Goal: Information Seeking & Learning: Learn about a topic

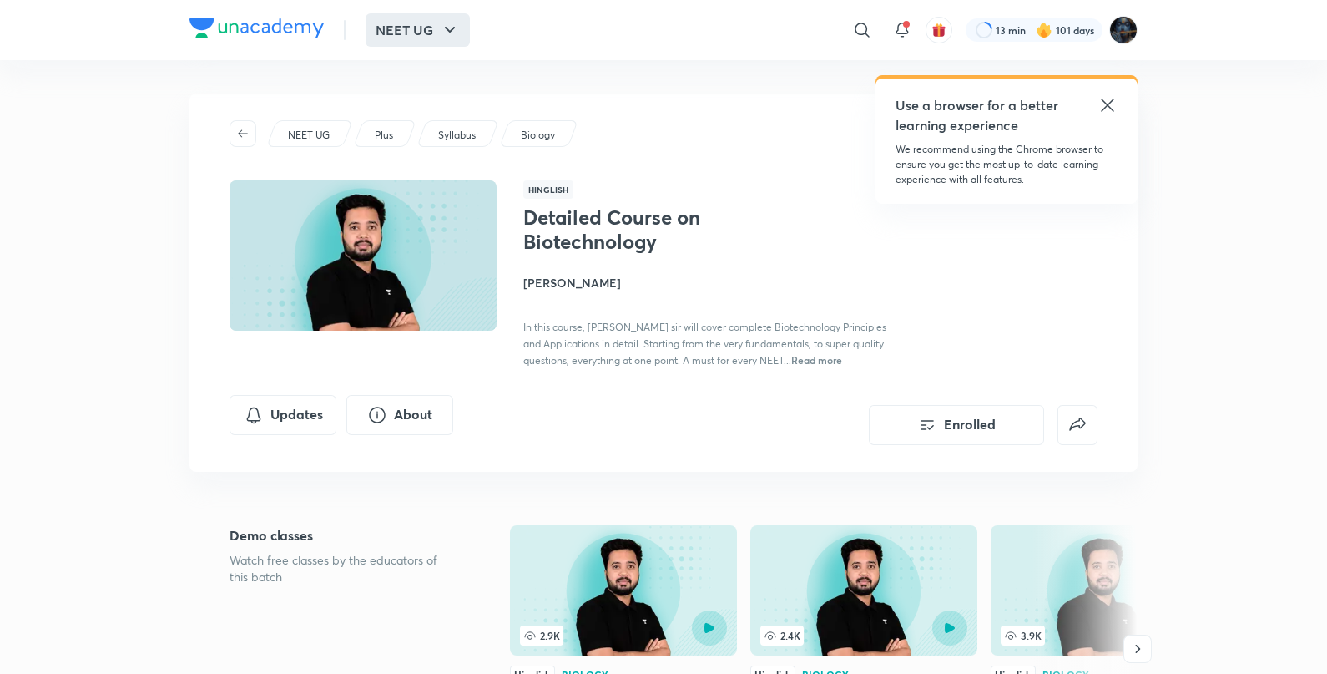
click at [424, 40] on button "NEET UG" at bounding box center [418, 29] width 104 height 33
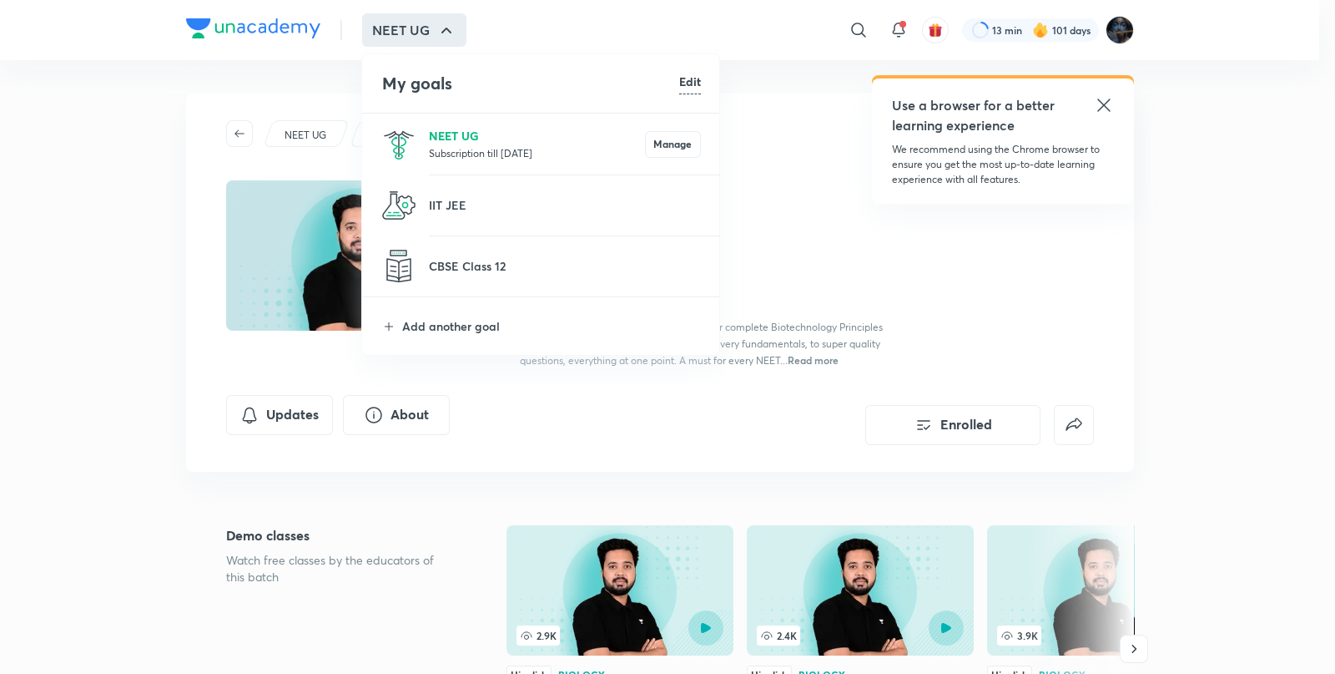
click at [443, 139] on p "NEET UG" at bounding box center [537, 136] width 216 height 18
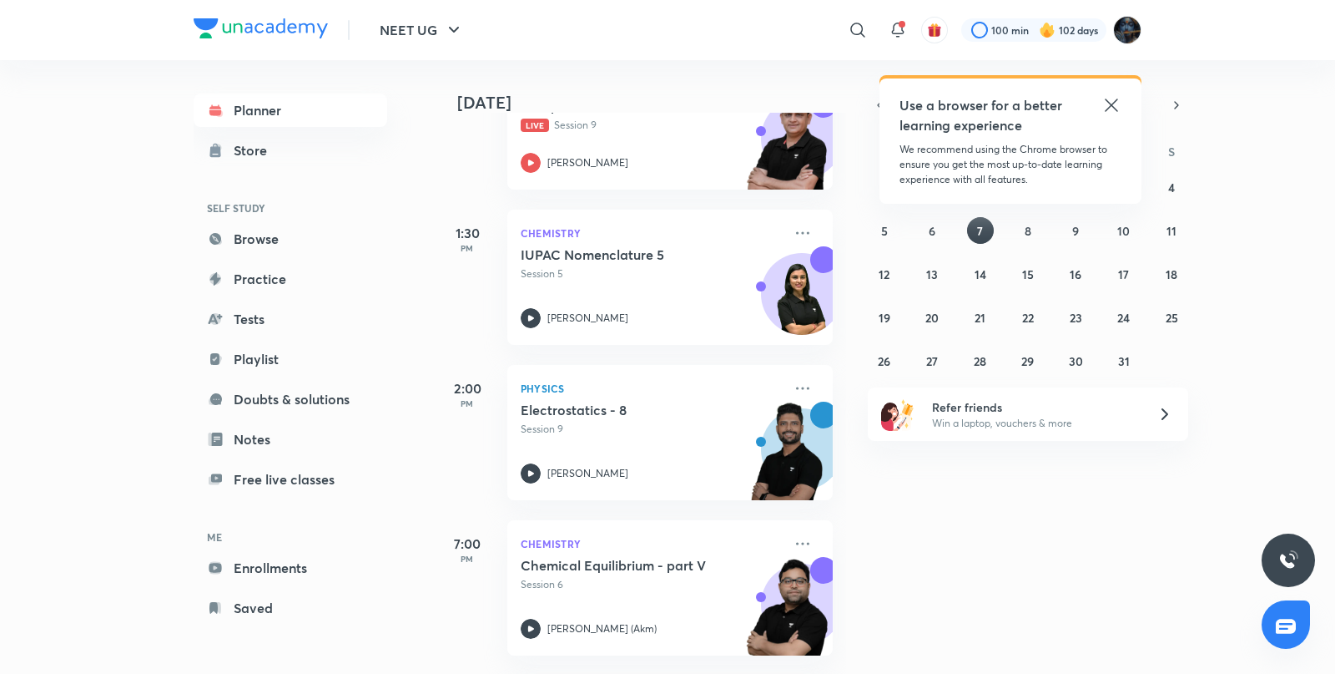
scroll to position [482, 0]
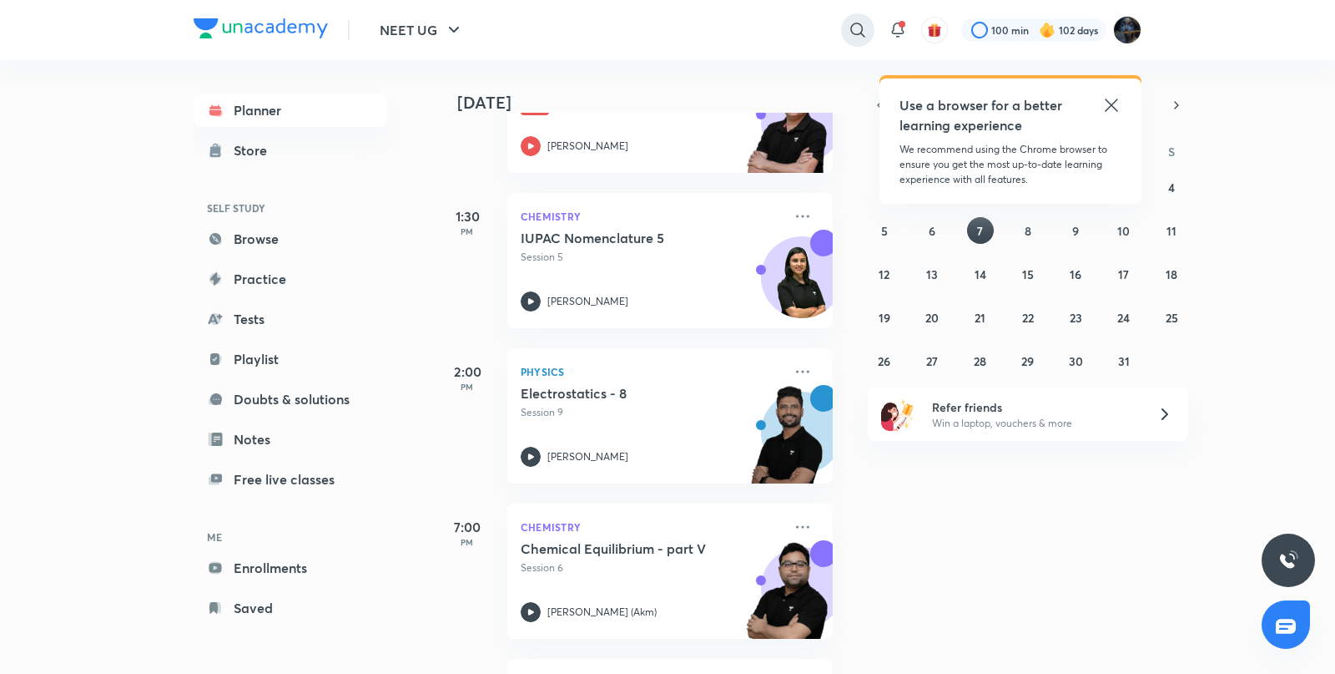
click at [858, 23] on icon at bounding box center [858, 30] width 14 height 14
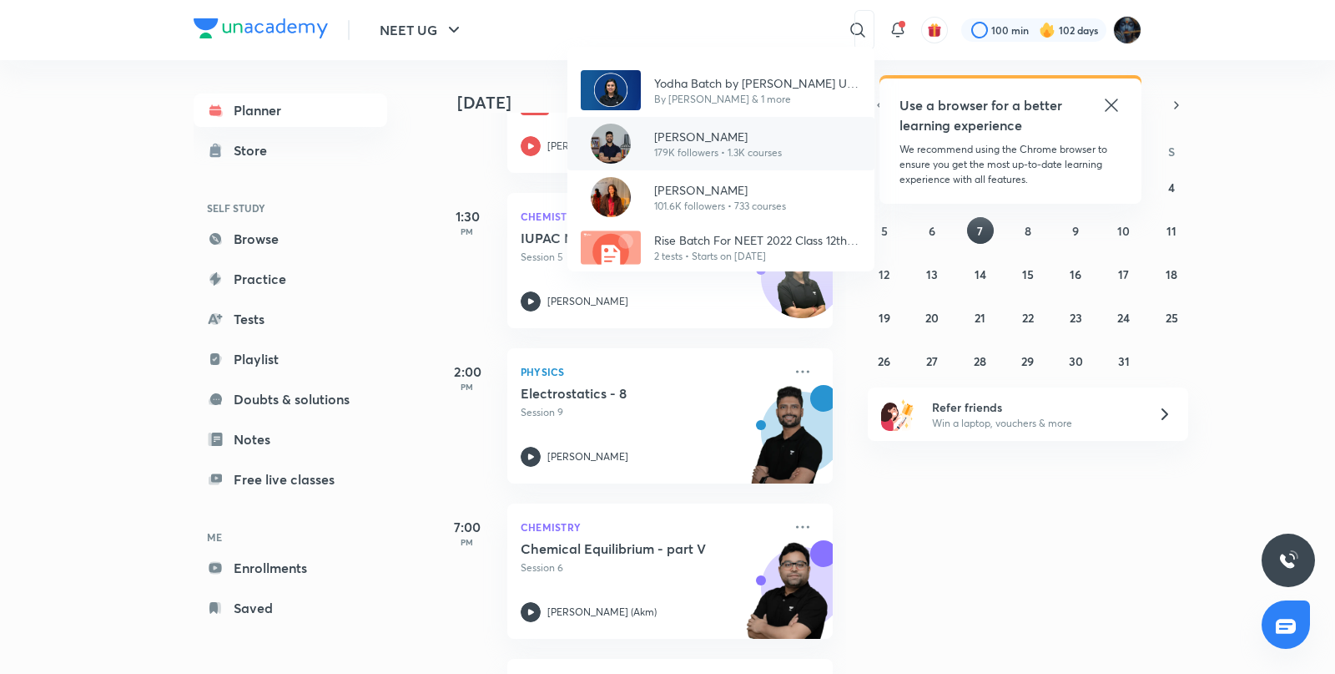
click at [730, 139] on p "[PERSON_NAME]" at bounding box center [718, 137] width 128 height 18
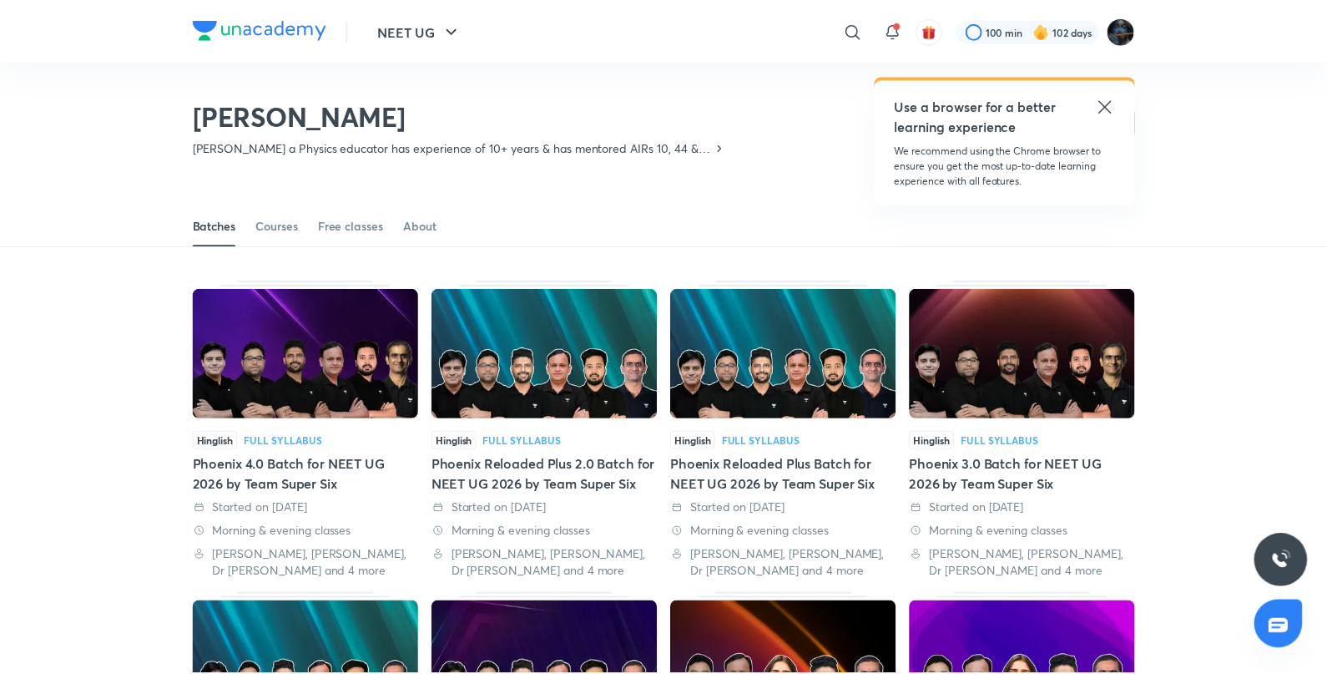
scroll to position [73, 0]
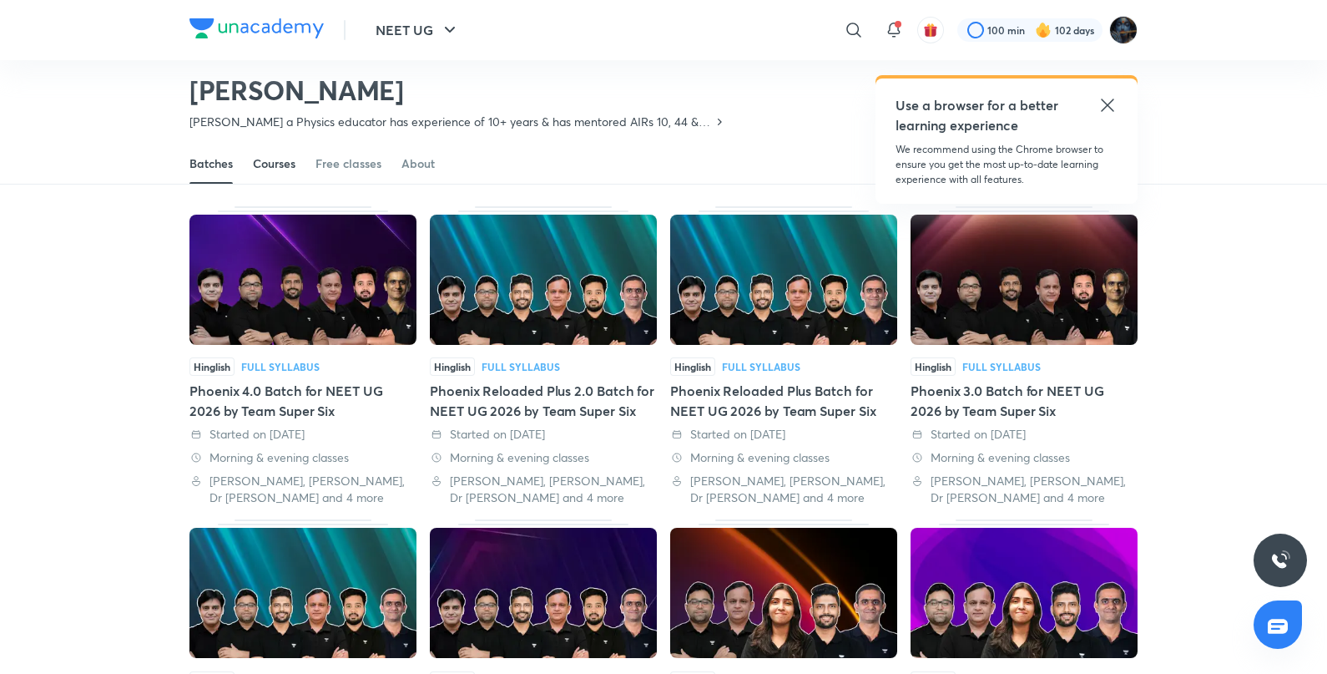
click at [267, 163] on div "Courses" at bounding box center [274, 163] width 43 height 17
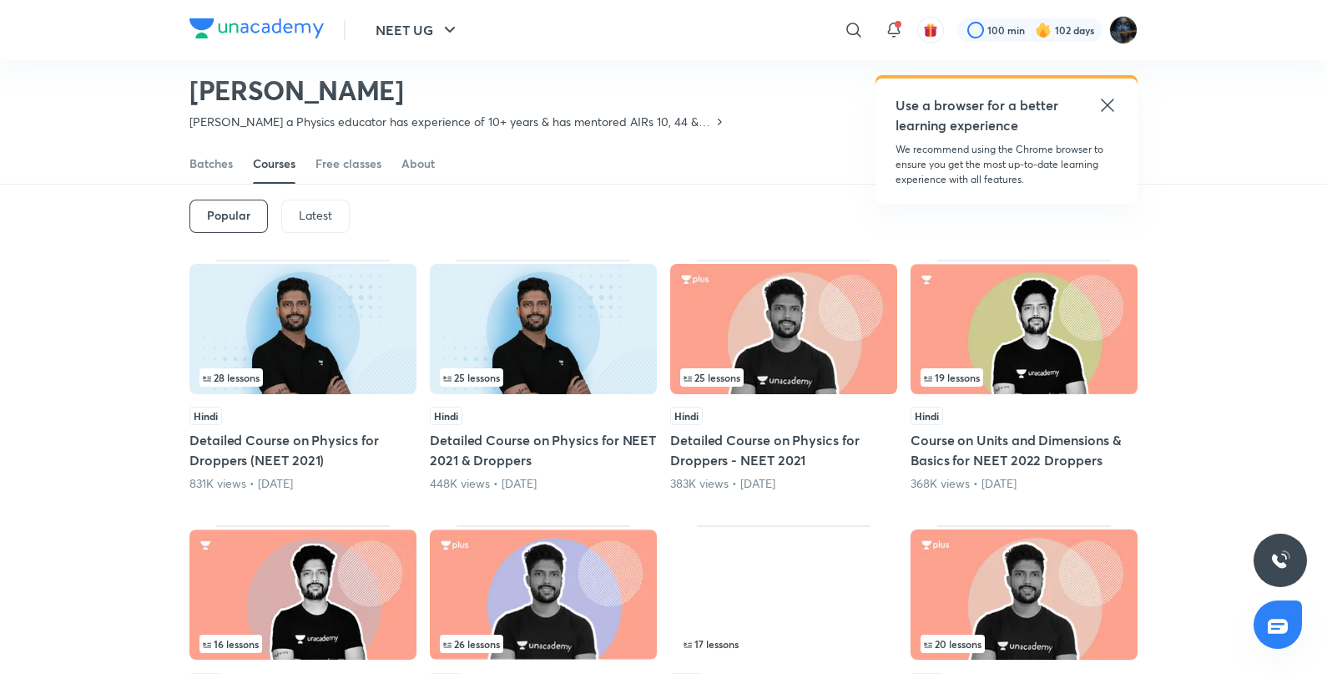
click at [308, 209] on p "Latest" at bounding box center [315, 215] width 33 height 13
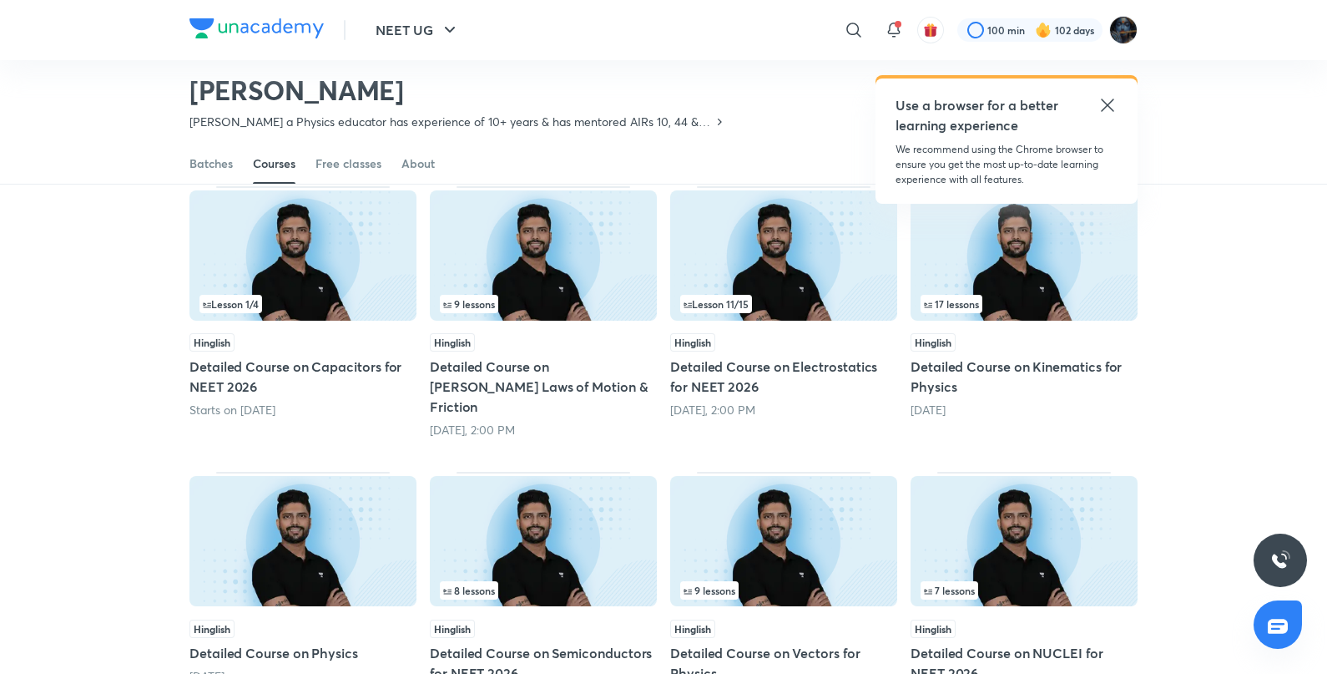
scroll to position [149, 0]
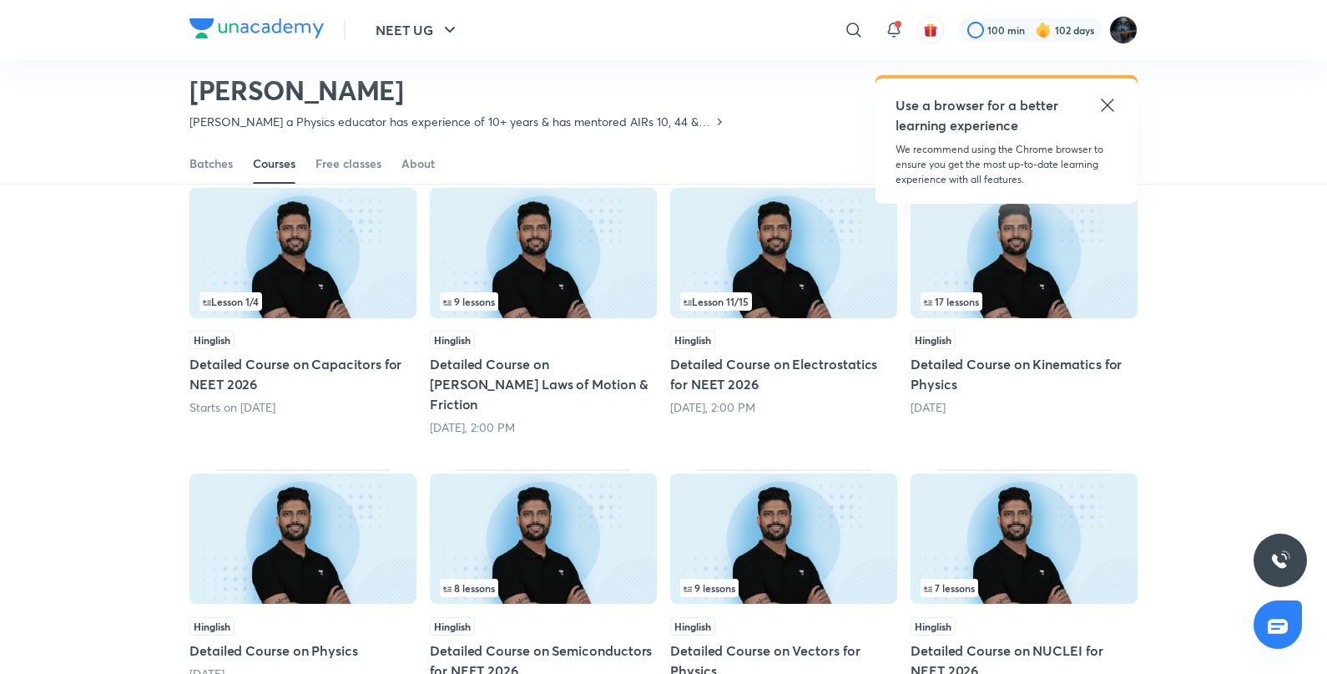
drag, startPoint x: 1313, startPoint y: 269, endPoint x: 1310, endPoint y: 293, distance: 24.4
click at [1310, 291] on div "Popular Latest Lesson 1 / 4 Hinglish Detailed Course on Capacitors for NEET 202…" at bounding box center [663, 588] width 1327 height 982
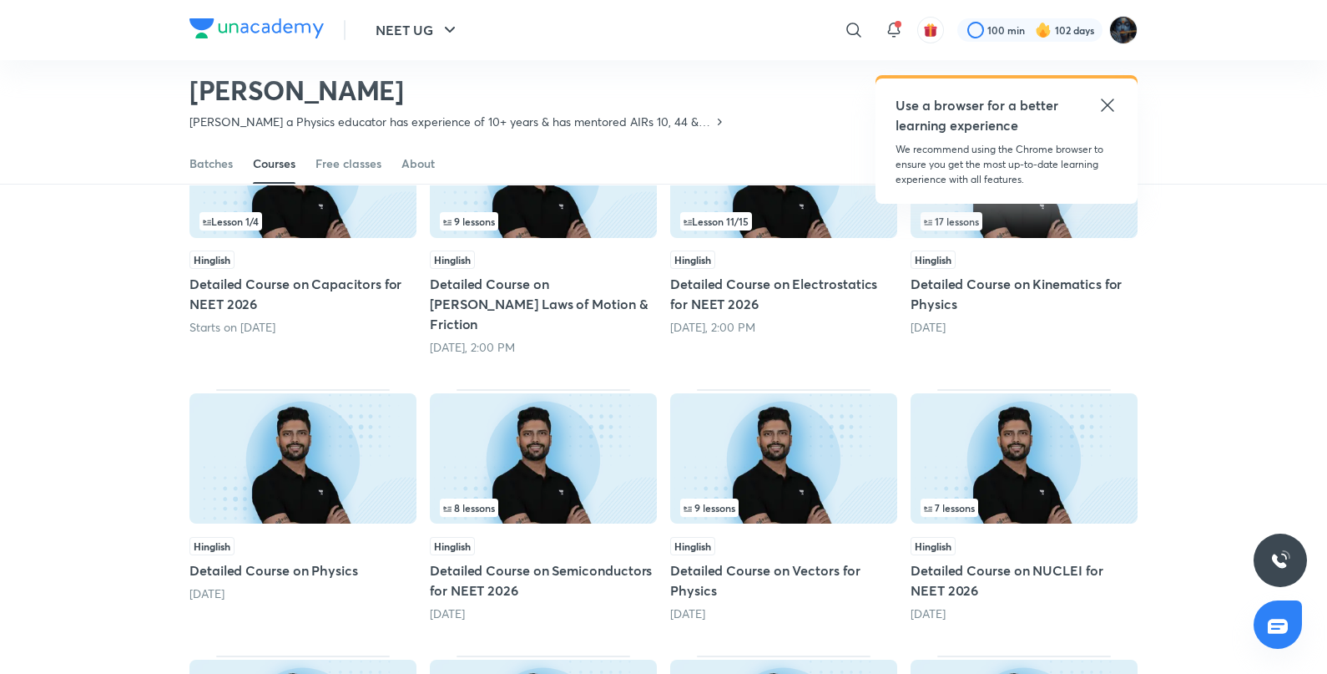
scroll to position [233, 0]
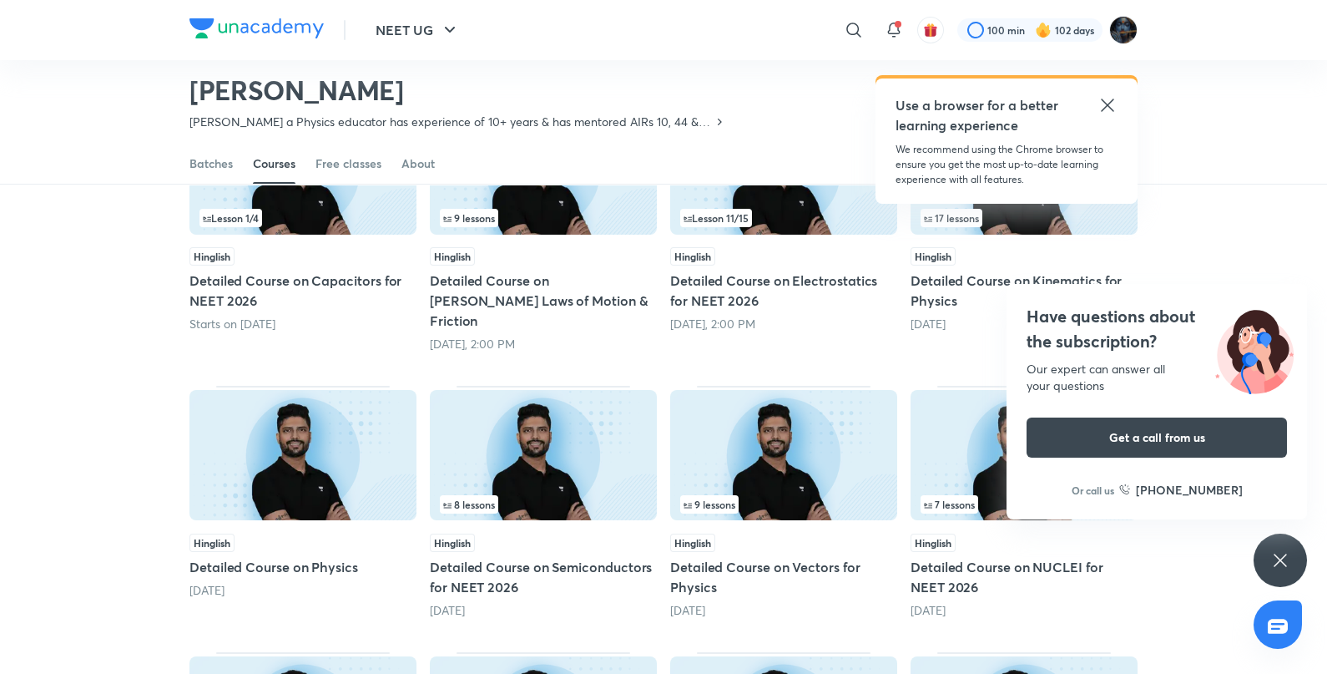
click at [784, 390] on img at bounding box center [783, 455] width 227 height 130
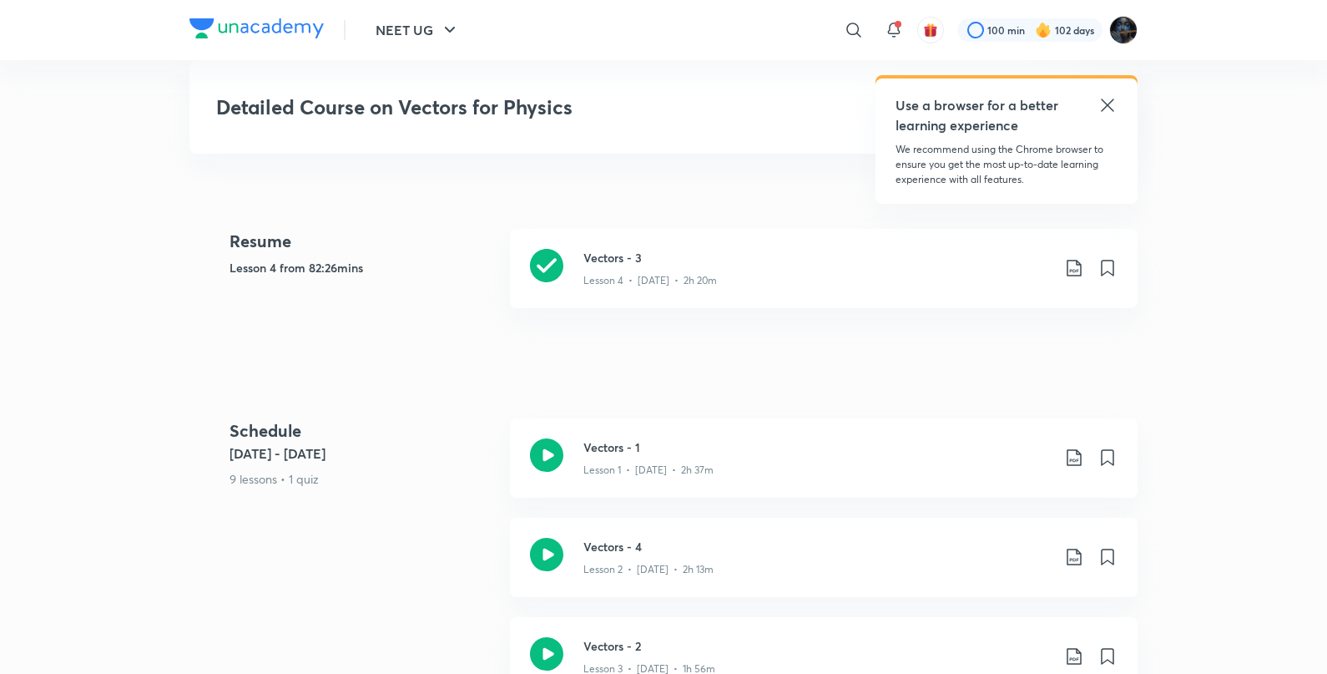
scroll to position [750, 0]
click at [546, 245] on icon at bounding box center [546, 261] width 33 height 33
click at [541, 634] on icon at bounding box center [546, 650] width 33 height 33
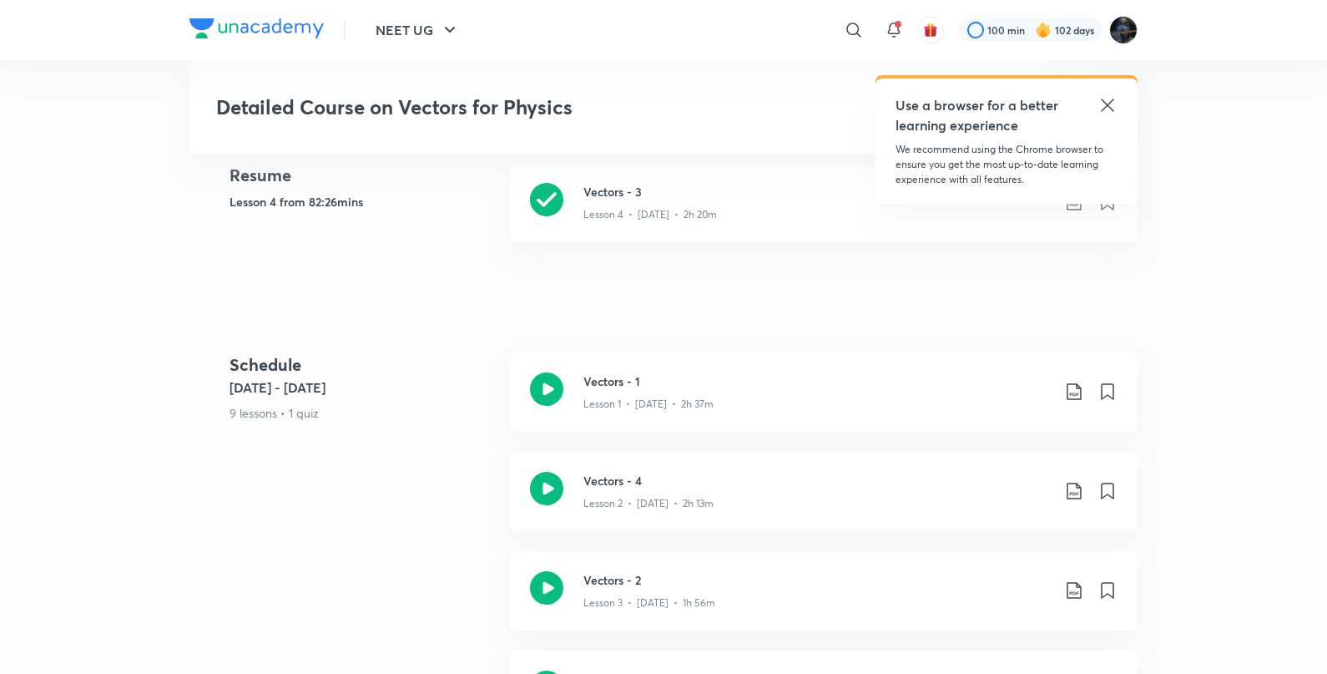
scroll to position [815, 0]
click at [574, 563] on div "Vectors - 2 Lesson 3 • Aug 4 • 1h 56m" at bounding box center [824, 587] width 628 height 79
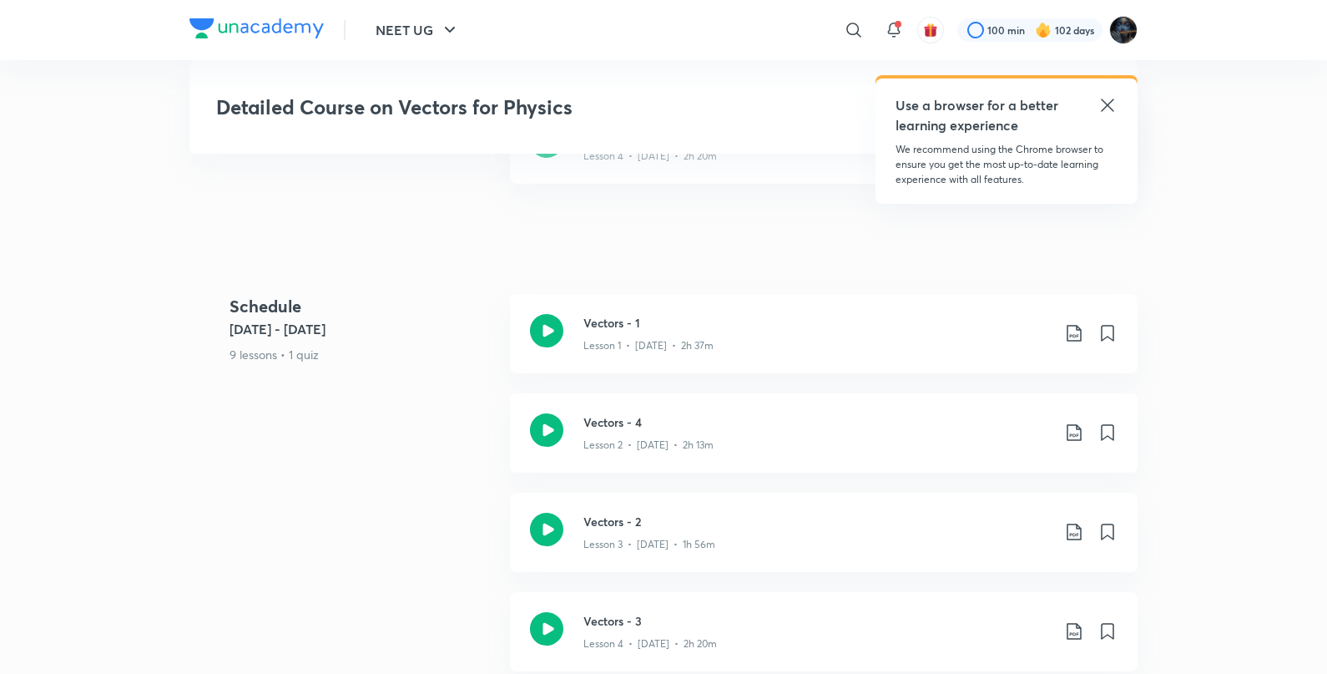
scroll to position [874, 0]
click at [554, 609] on icon at bounding box center [546, 625] width 33 height 33
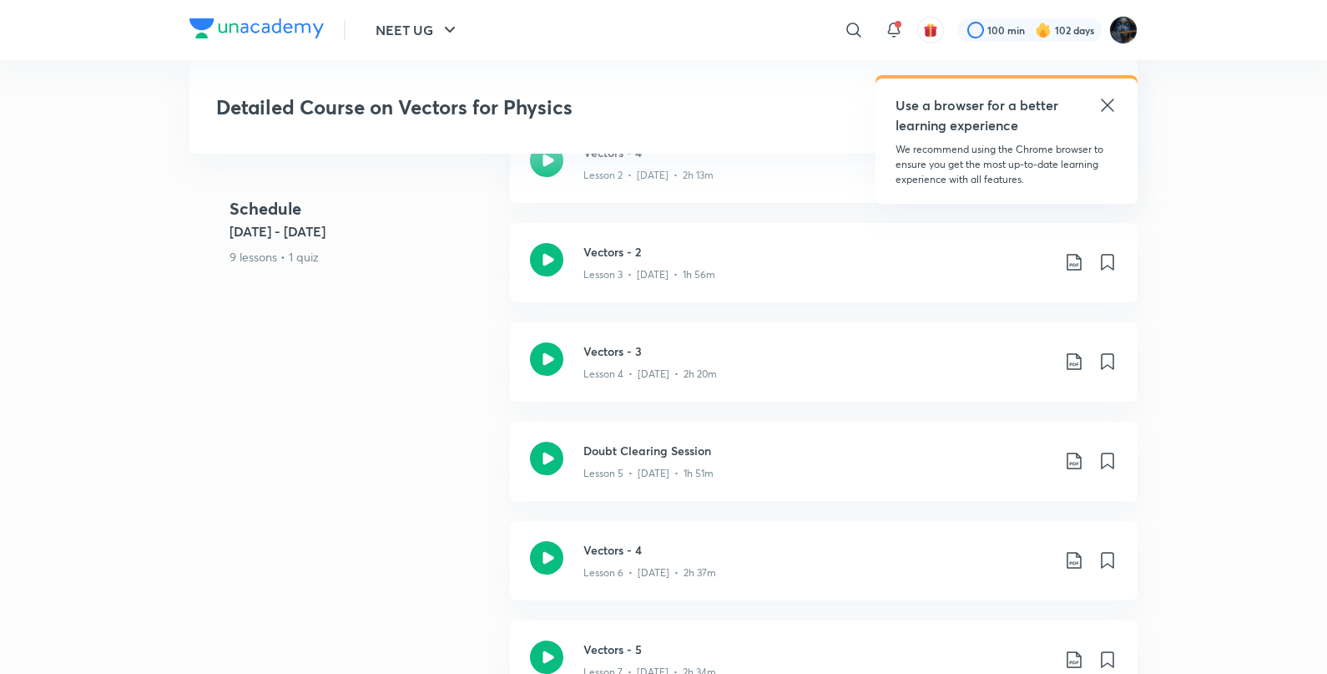
scroll to position [1177, 0]
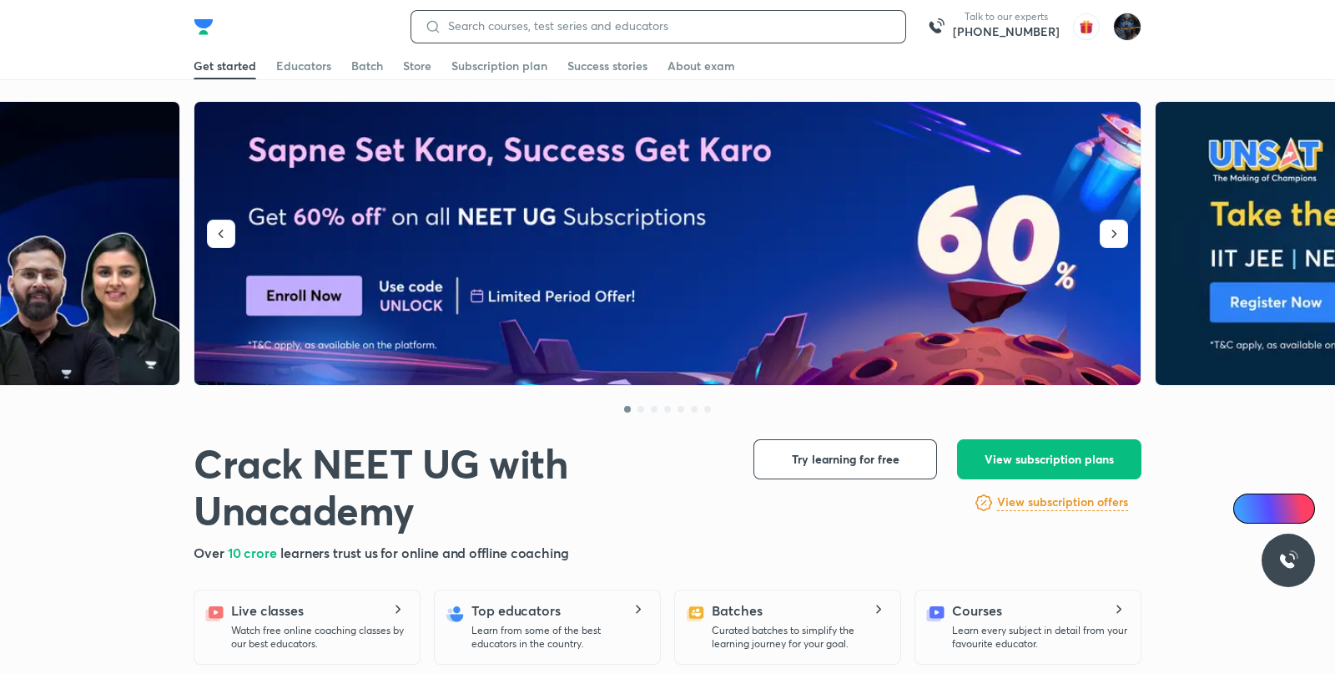
click at [567, 26] on input at bounding box center [667, 25] width 451 height 13
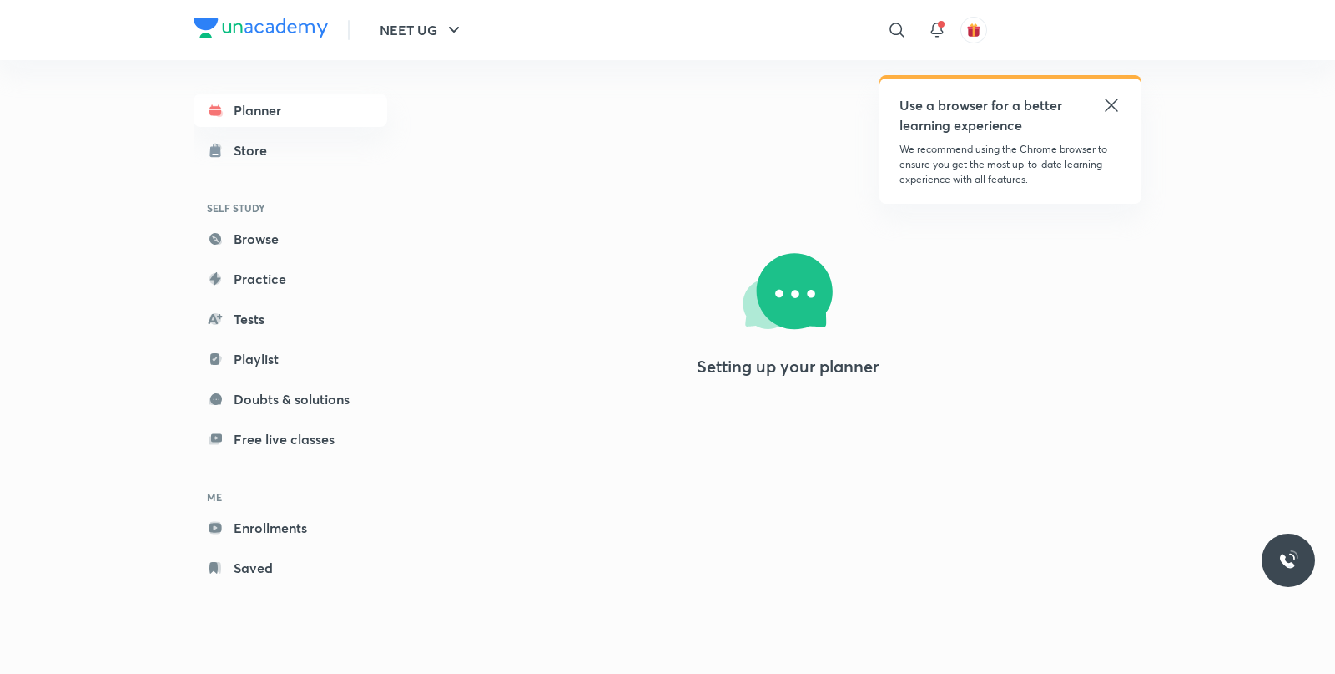
click at [1113, 103] on icon at bounding box center [1111, 104] width 13 height 13
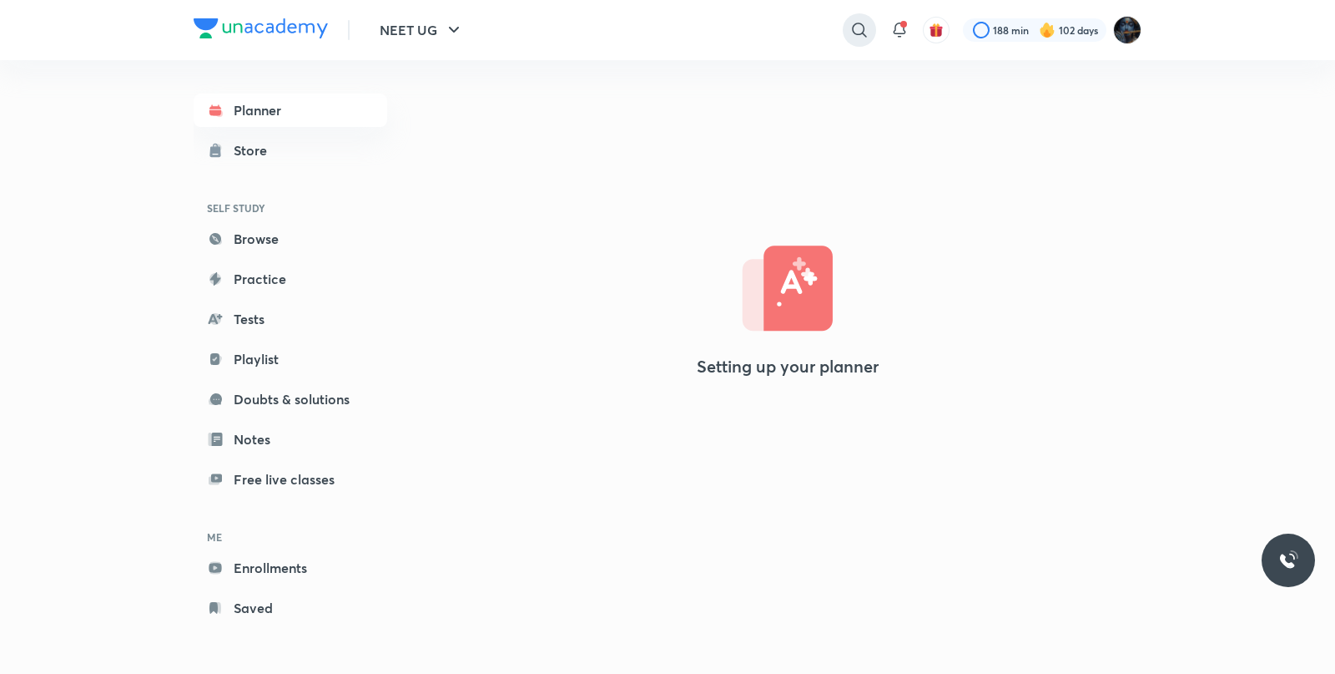
click at [857, 29] on icon at bounding box center [860, 30] width 20 height 20
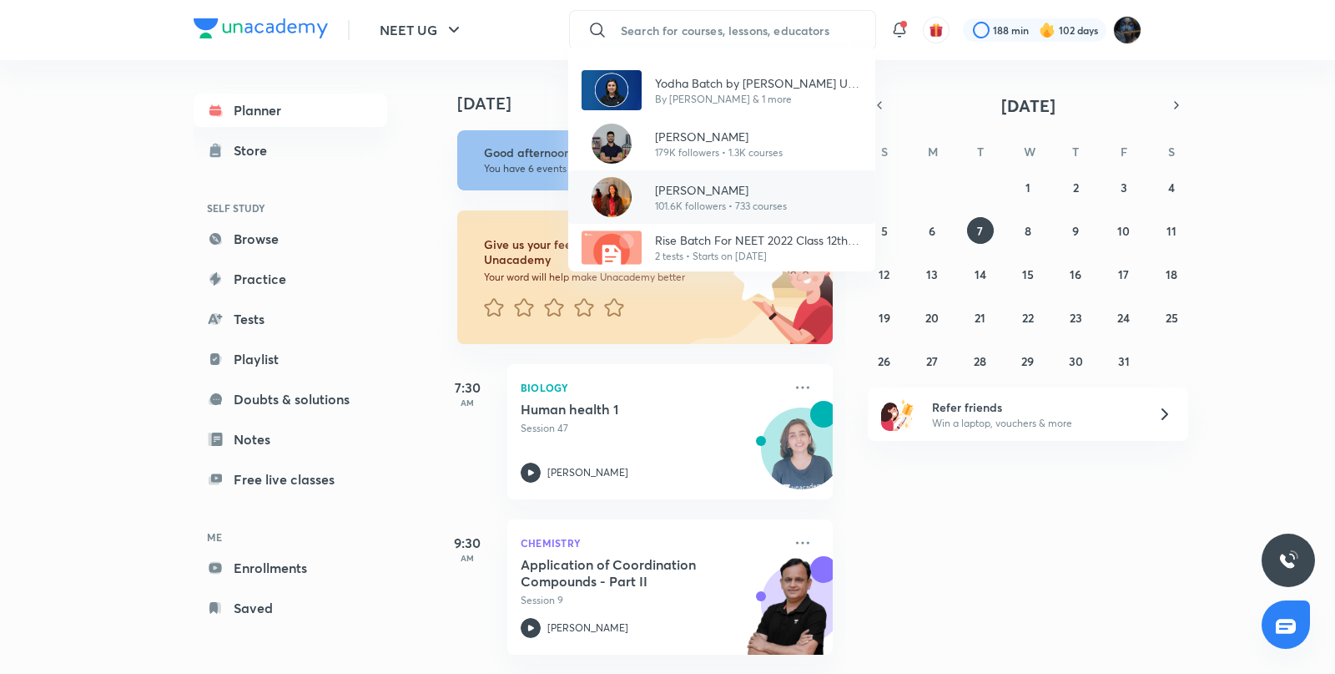
click at [720, 199] on p "101.6K followers • 733 courses" at bounding box center [721, 206] width 132 height 15
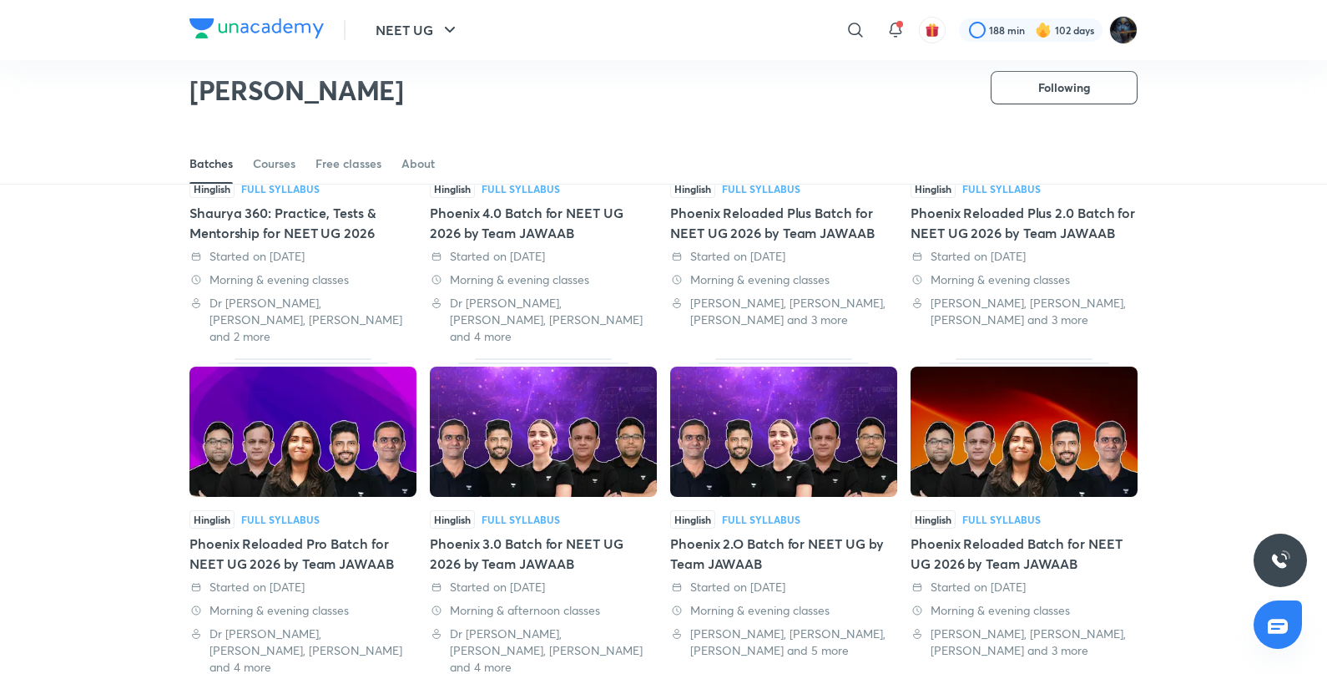
scroll to position [240, 0]
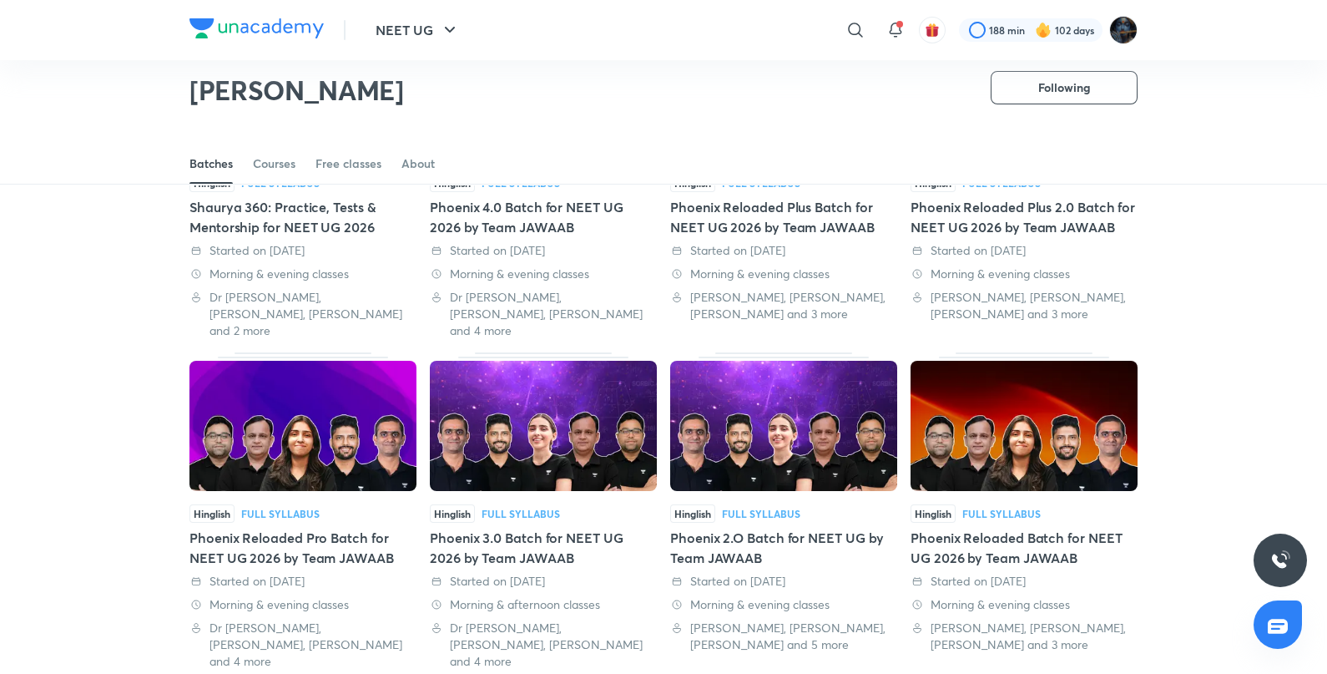
click at [729, 384] on img at bounding box center [783, 426] width 227 height 130
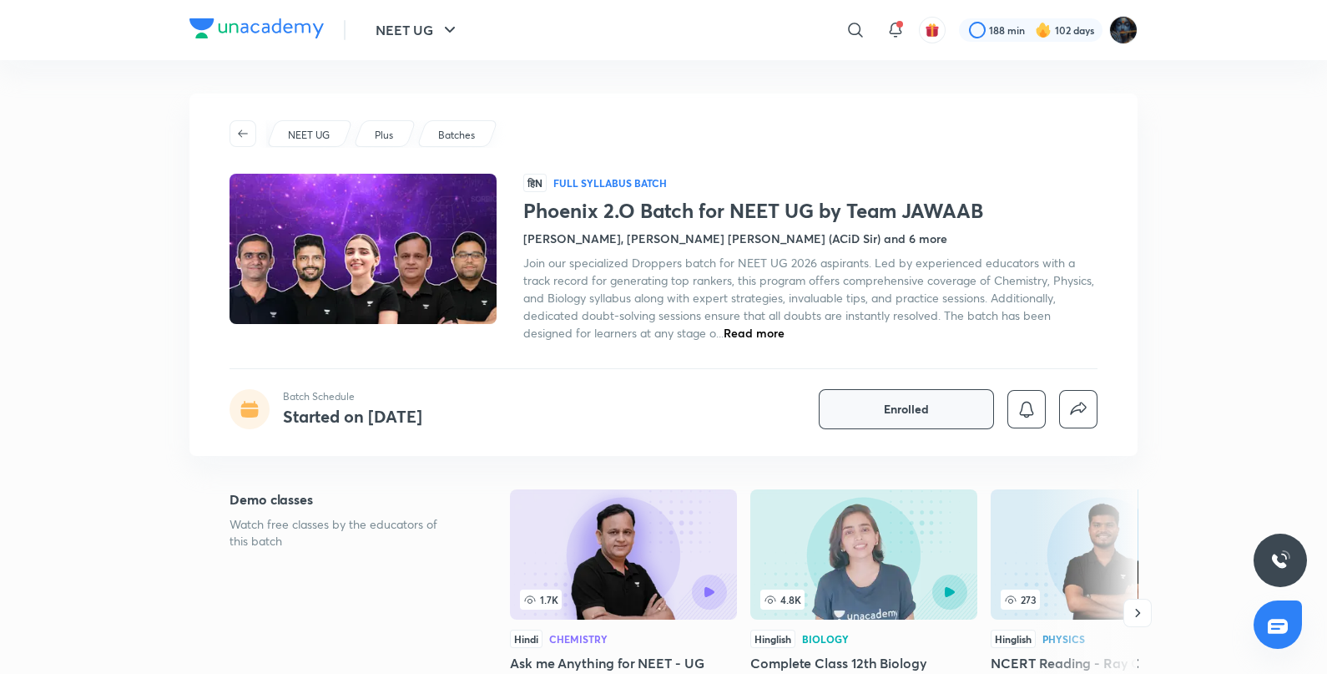
click at [914, 416] on span "Enrolled" at bounding box center [906, 409] width 45 height 17
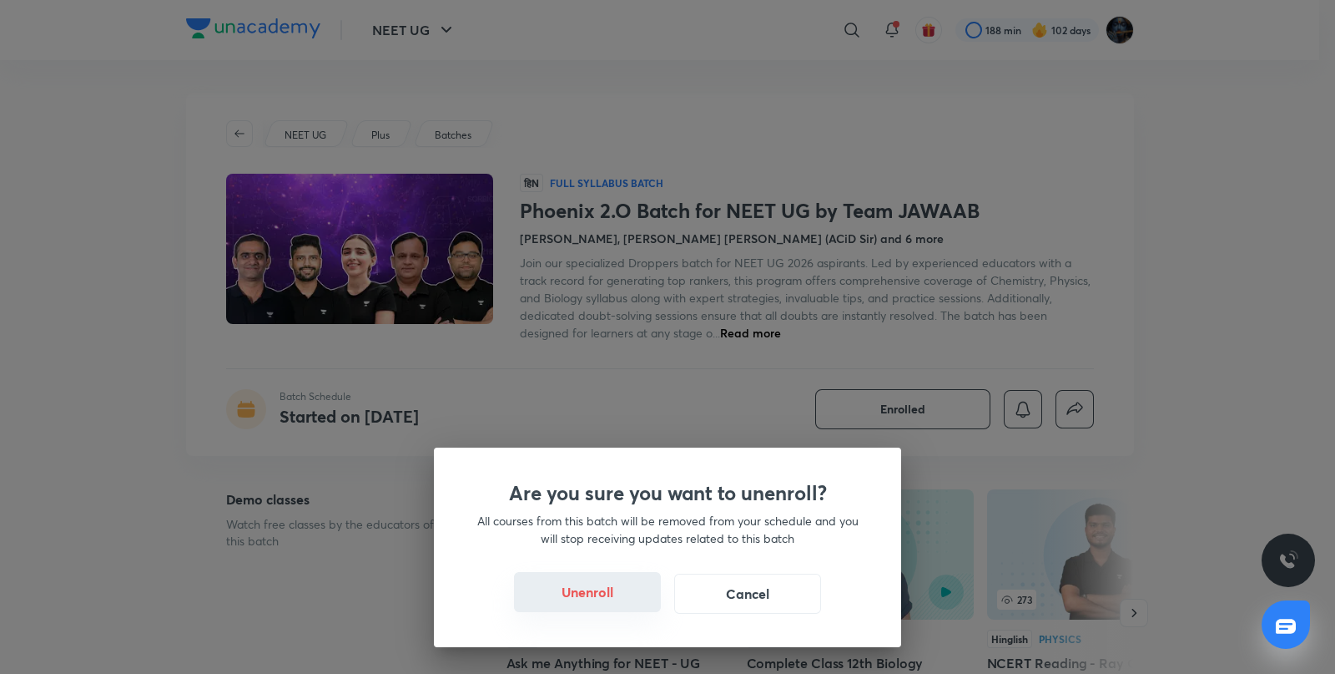
click at [602, 598] on button "Unenroll" at bounding box center [587, 592] width 147 height 40
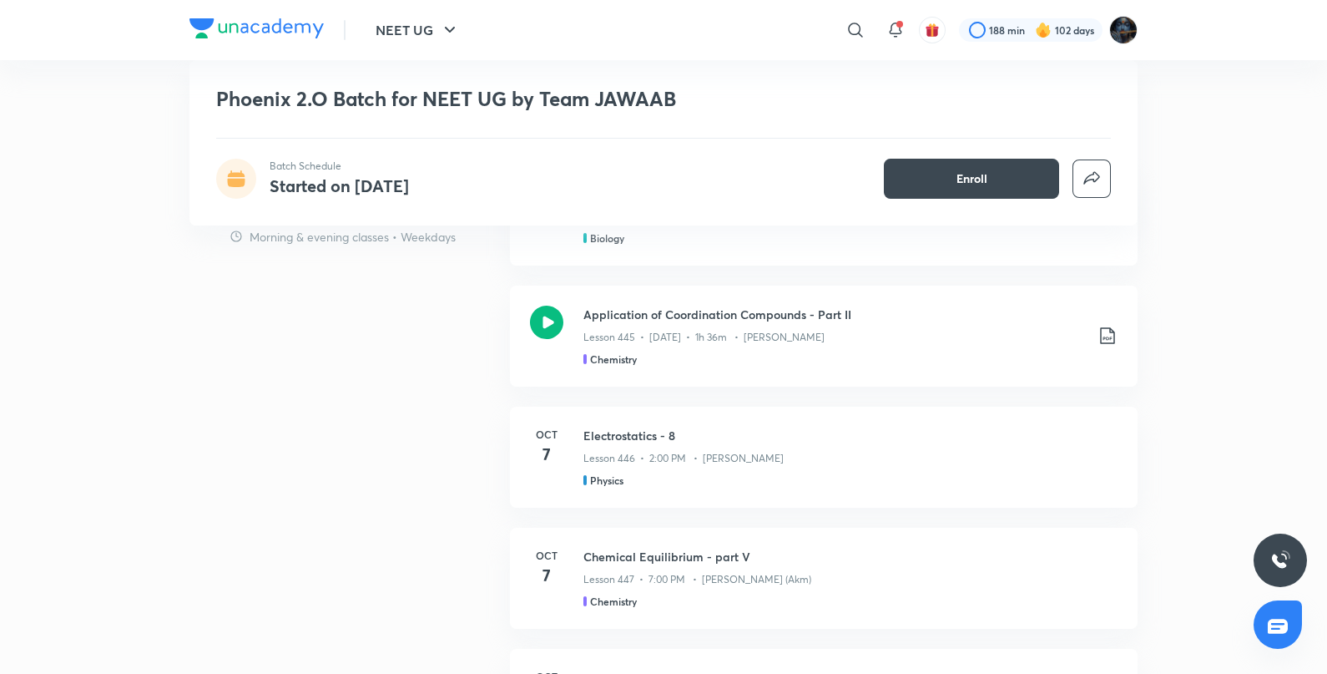
scroll to position [1368, 0]
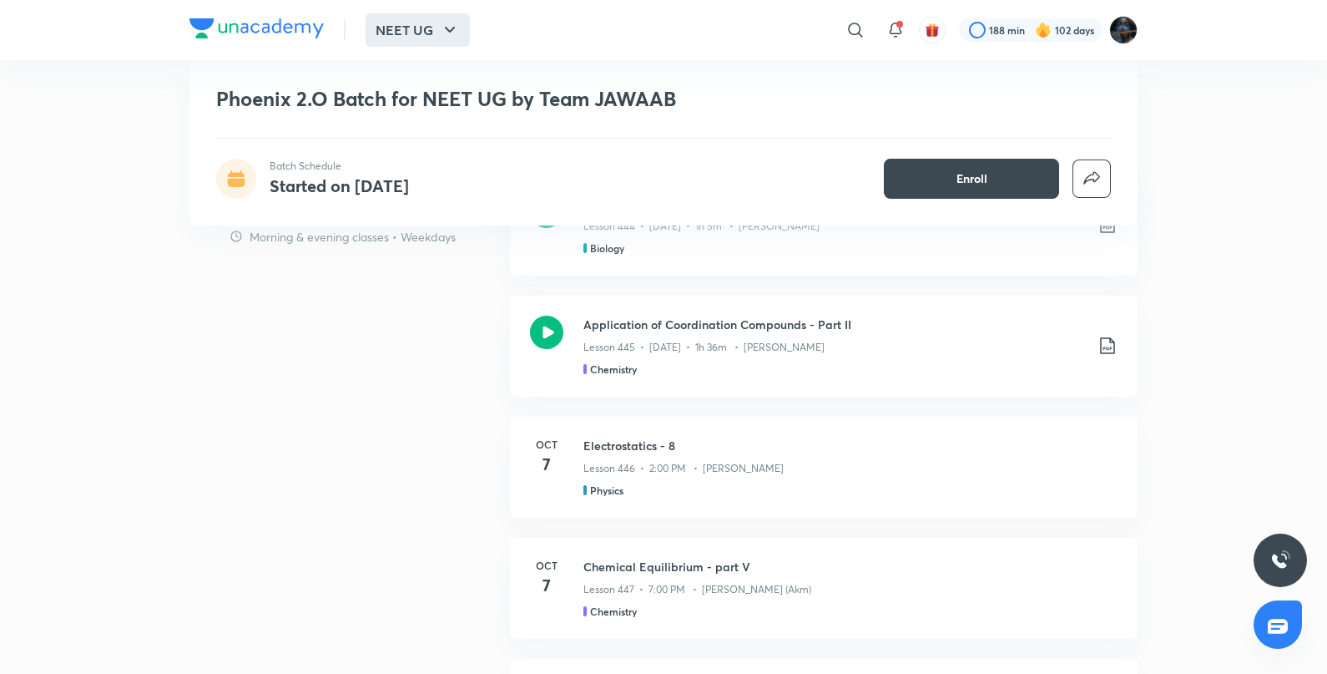
click at [437, 42] on button "NEET UG" at bounding box center [418, 29] width 104 height 33
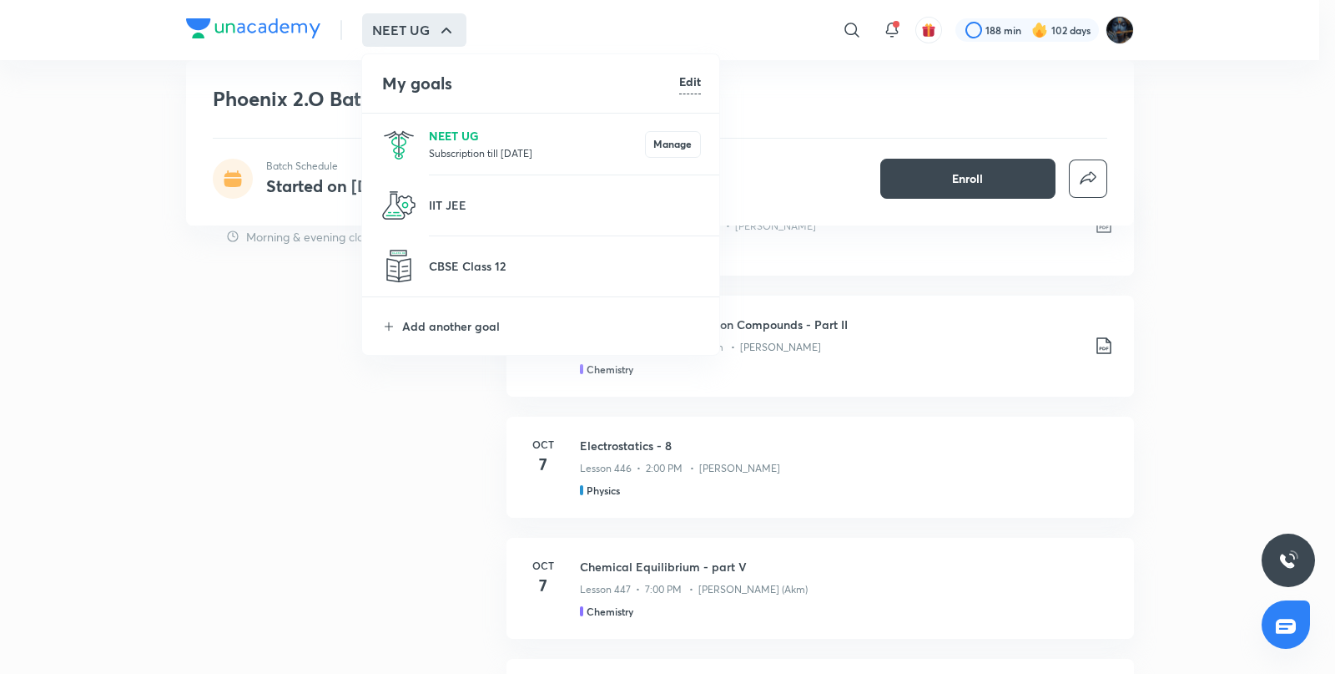
click at [478, 142] on p "NEET UG" at bounding box center [537, 136] width 216 height 18
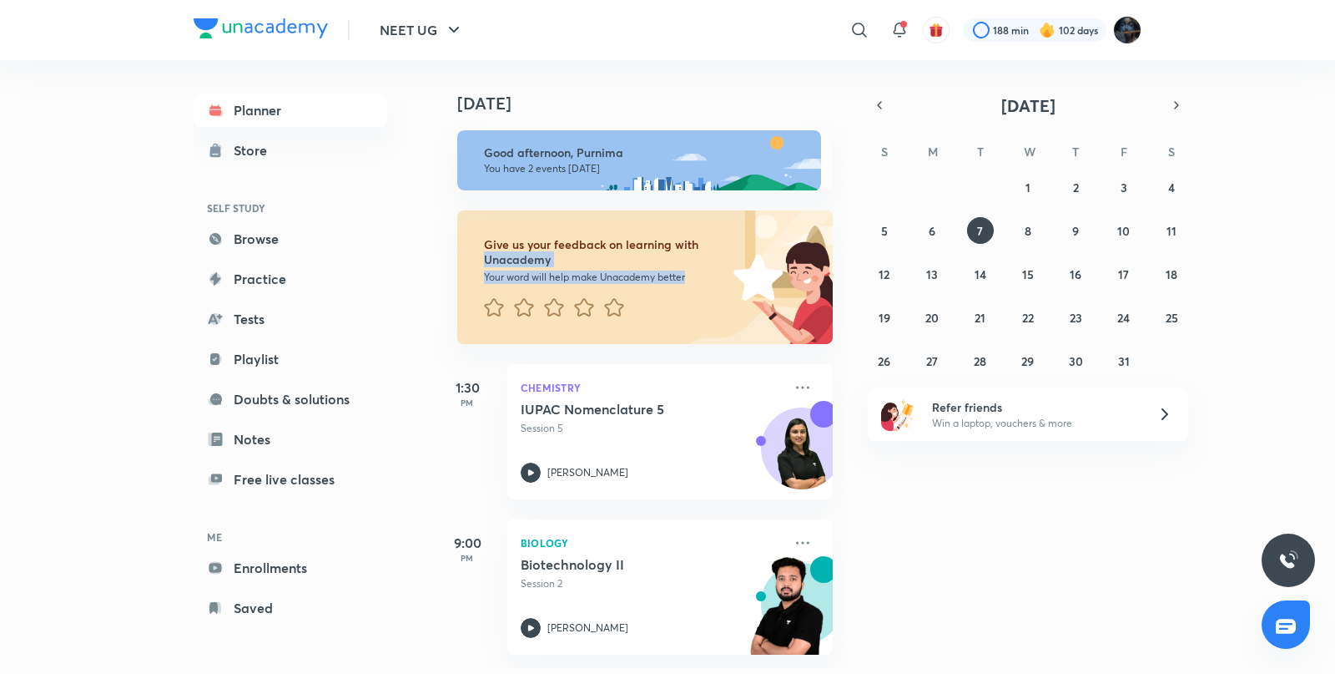
drag, startPoint x: 851, startPoint y: 203, endPoint x: 841, endPoint y: 276, distance: 74.2
click at [841, 275] on div "Today Good afternoon, Purnima You have 2 events today Give us your feedback on …" at bounding box center [883, 364] width 898 height 608
click at [940, 220] on button "6" at bounding box center [932, 230] width 27 height 27
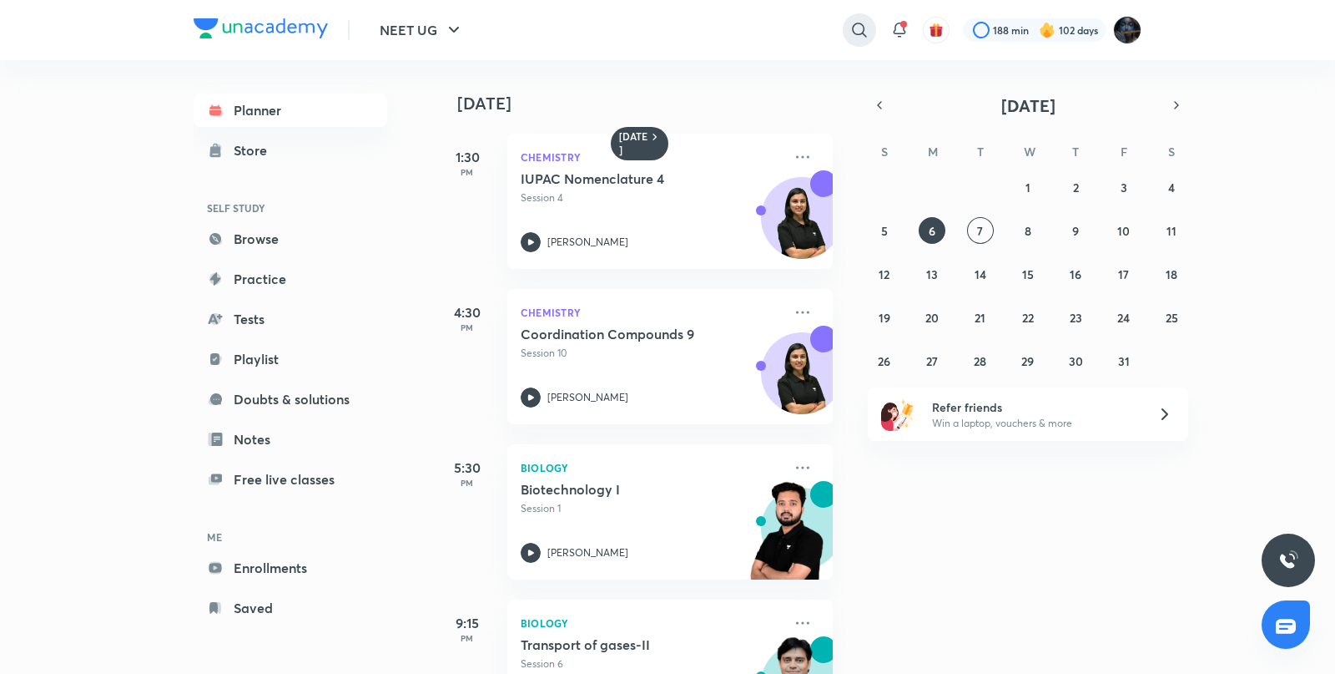
click at [858, 25] on icon at bounding box center [860, 30] width 20 height 20
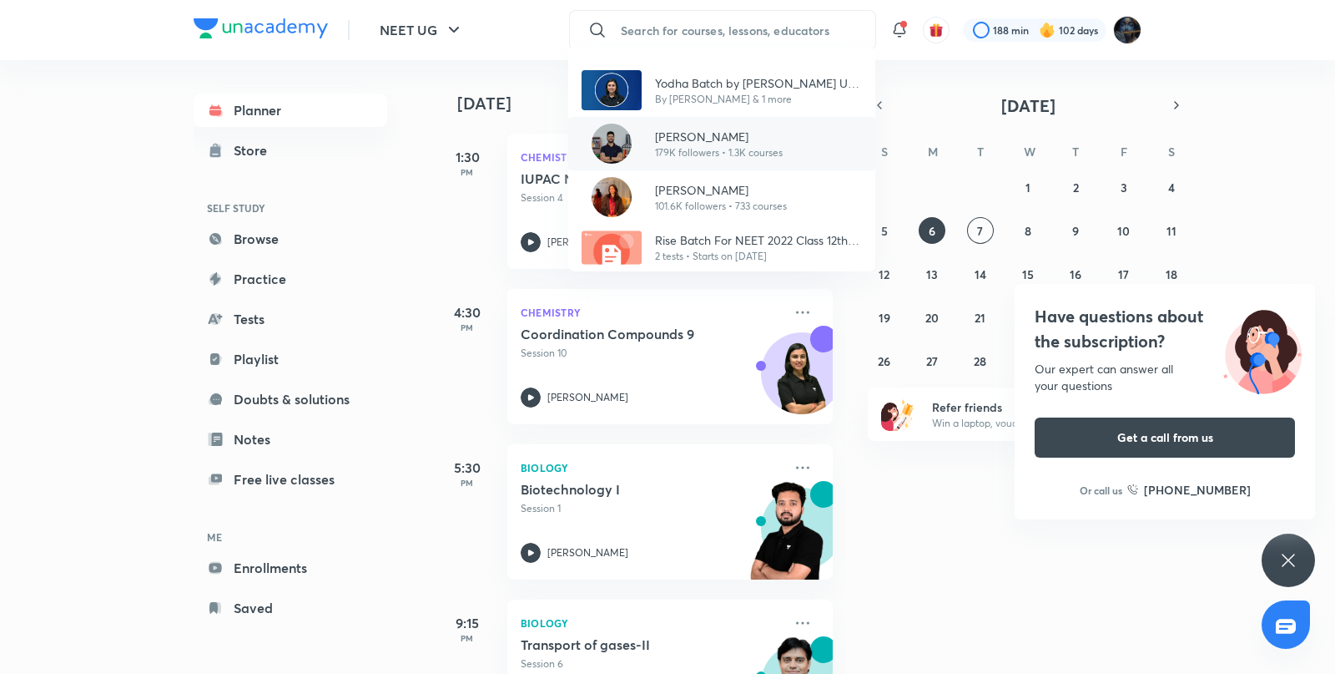
click at [726, 125] on div "Prateek Jain 179K followers • 1.3K courses" at bounding box center [721, 143] width 307 height 53
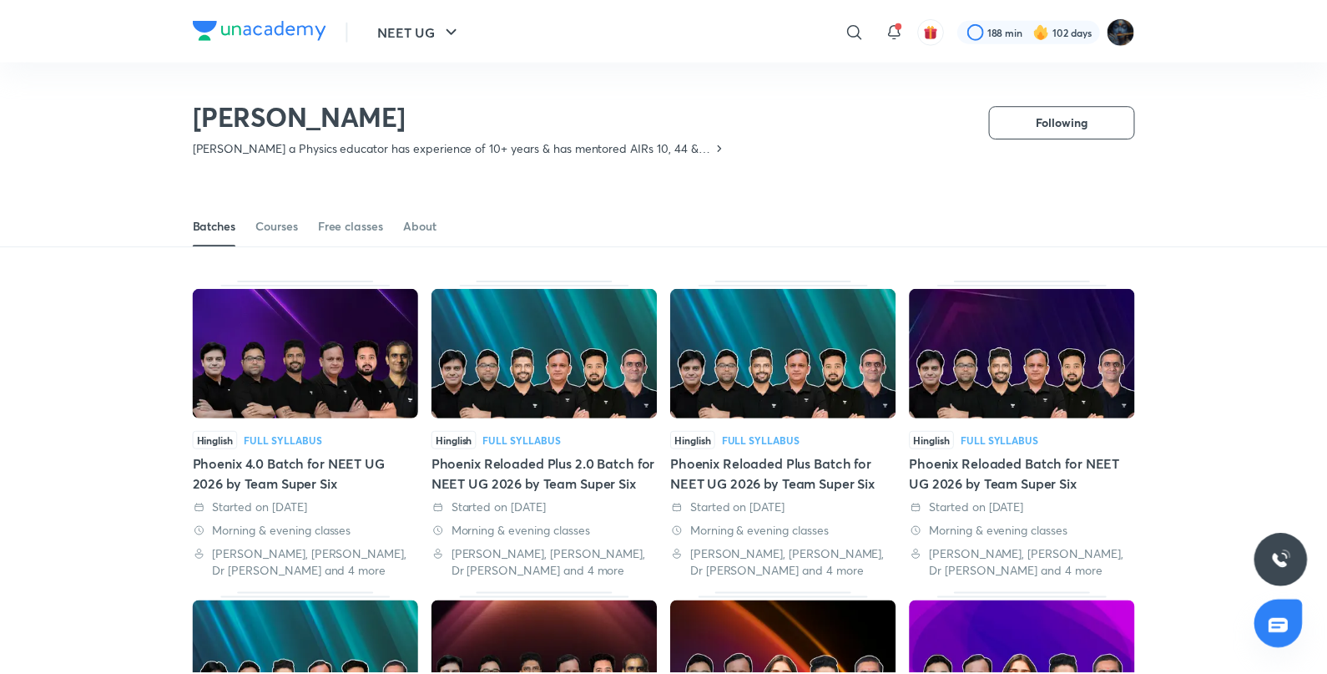
scroll to position [73, 0]
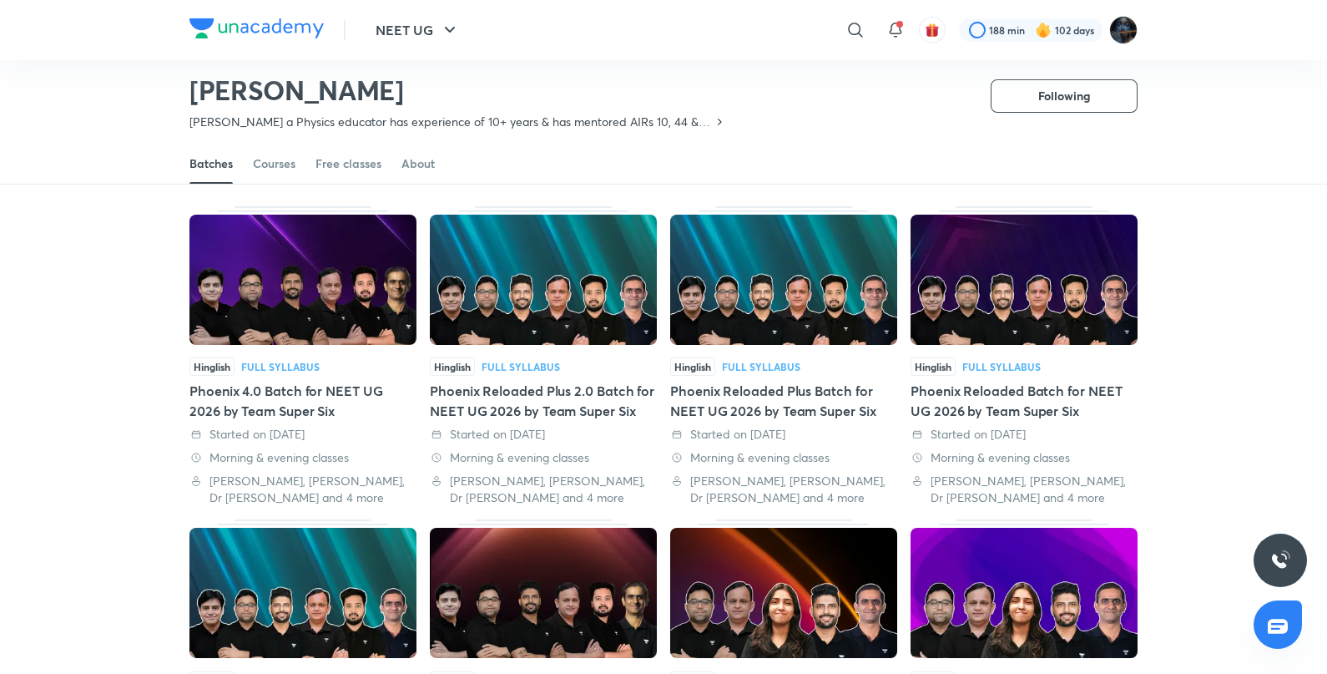
click at [339, 274] on img at bounding box center [302, 280] width 227 height 130
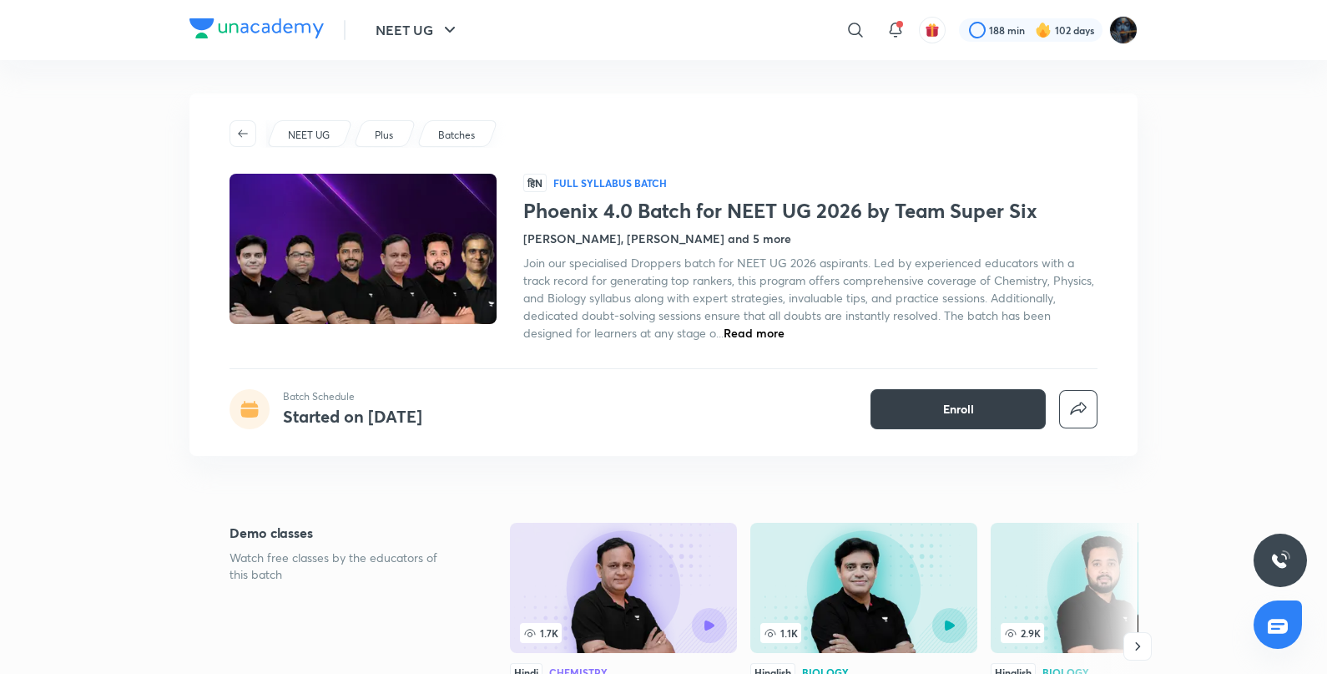
click at [998, 424] on button "Enroll" at bounding box center [958, 409] width 175 height 40
click at [978, 406] on button "Enroll" at bounding box center [958, 409] width 175 height 40
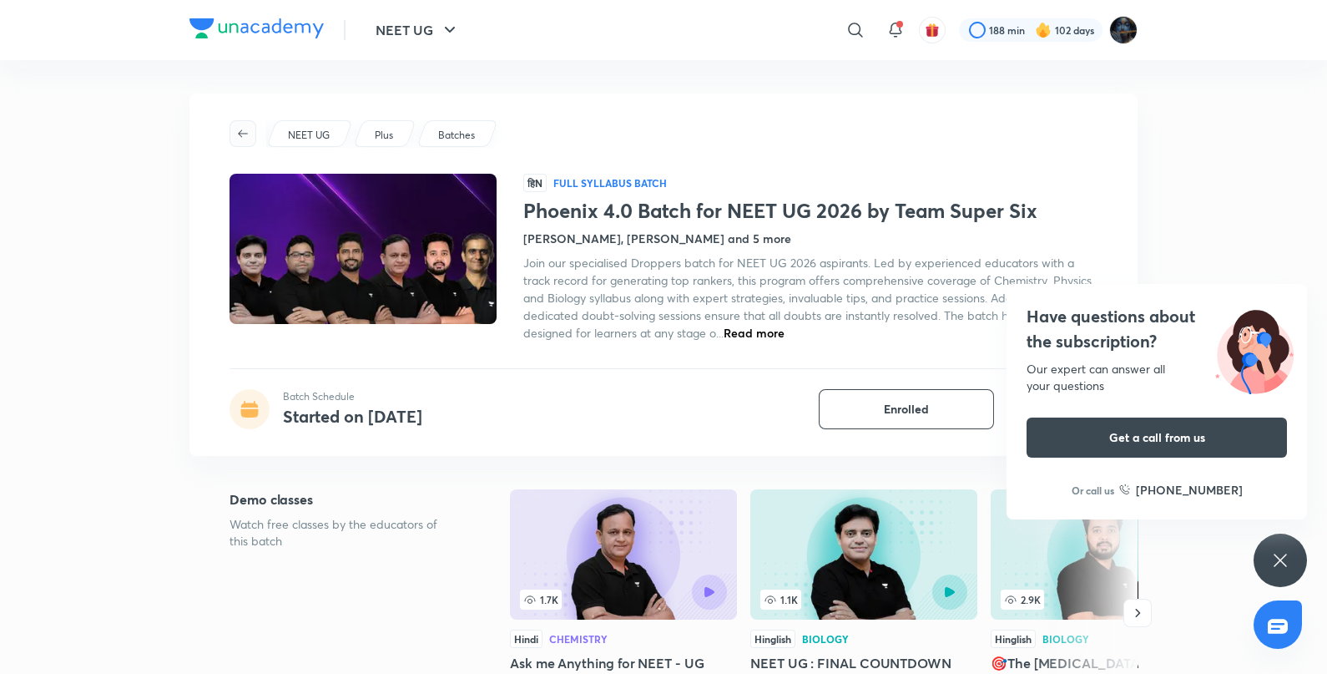
click at [240, 134] on icon "button" at bounding box center [243, 133] width 10 height 8
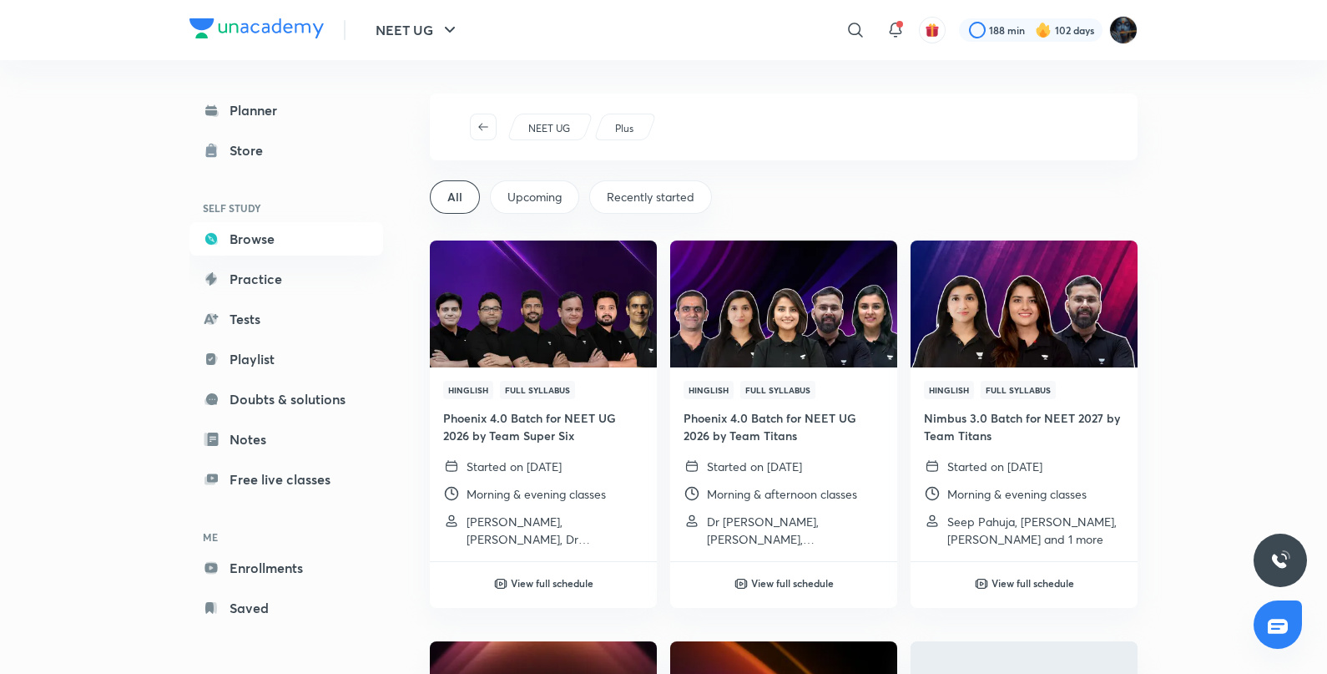
click at [422, 21] on button "NEET UG" at bounding box center [418, 29] width 104 height 33
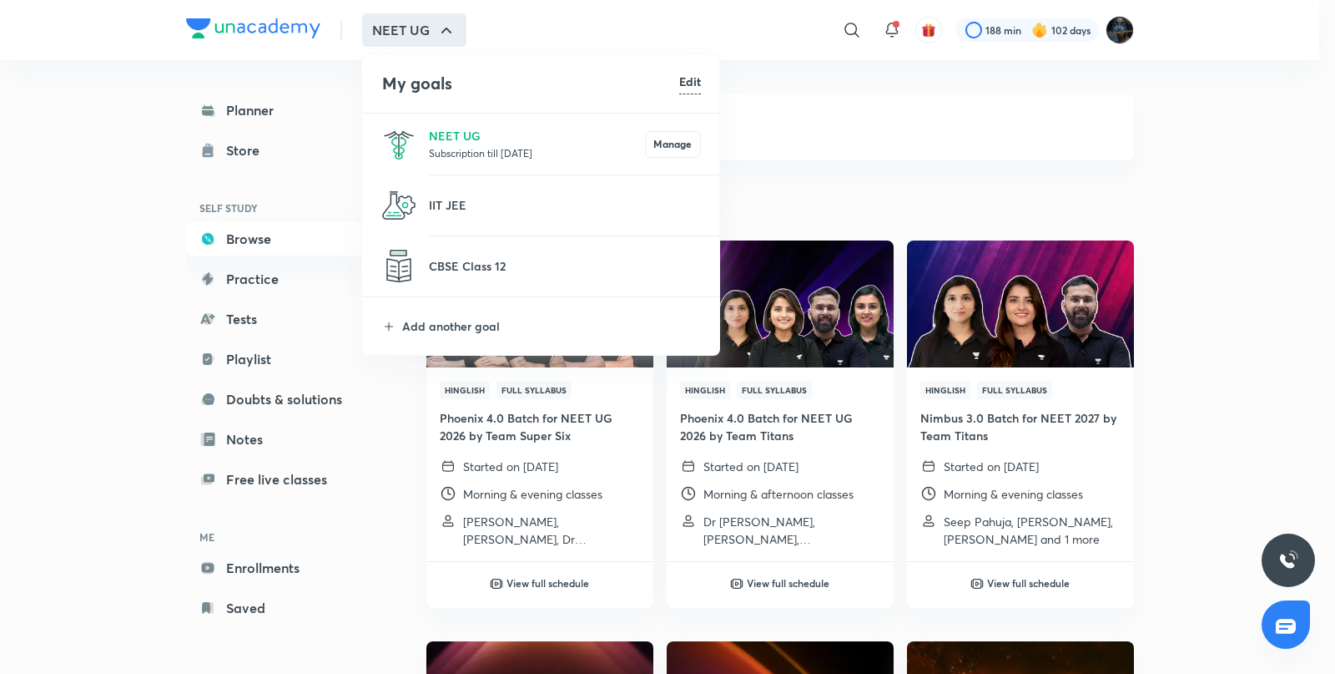
click at [458, 147] on p "Subscription till [DATE]" at bounding box center [537, 152] width 216 height 17
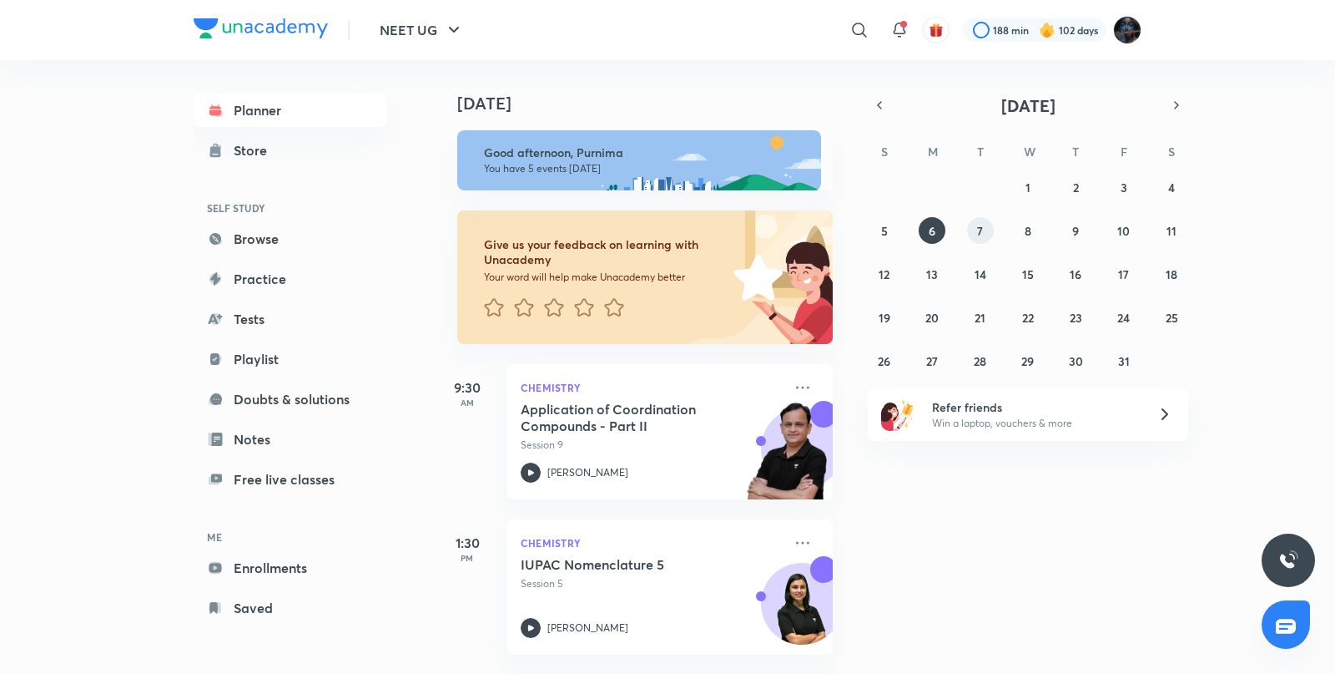
click at [984, 225] on button "7" at bounding box center [980, 230] width 27 height 27
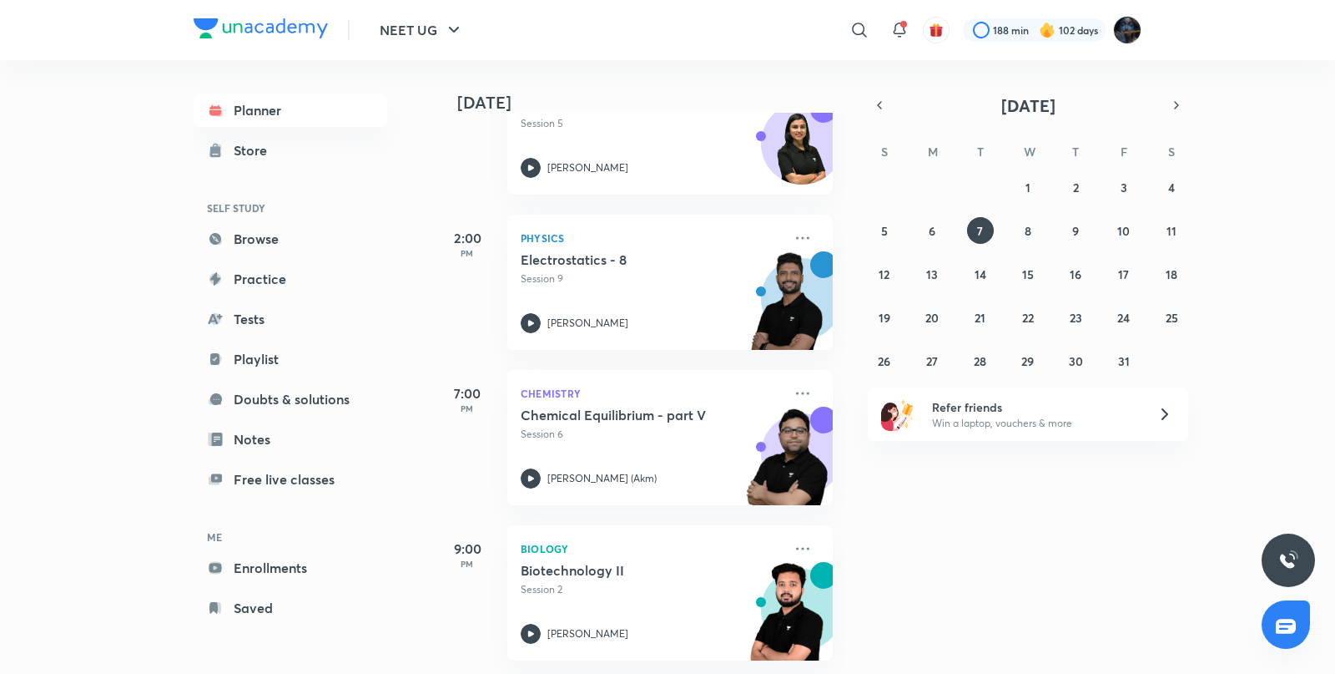
scroll to position [475, 0]
click at [862, 27] on icon at bounding box center [859, 30] width 14 height 14
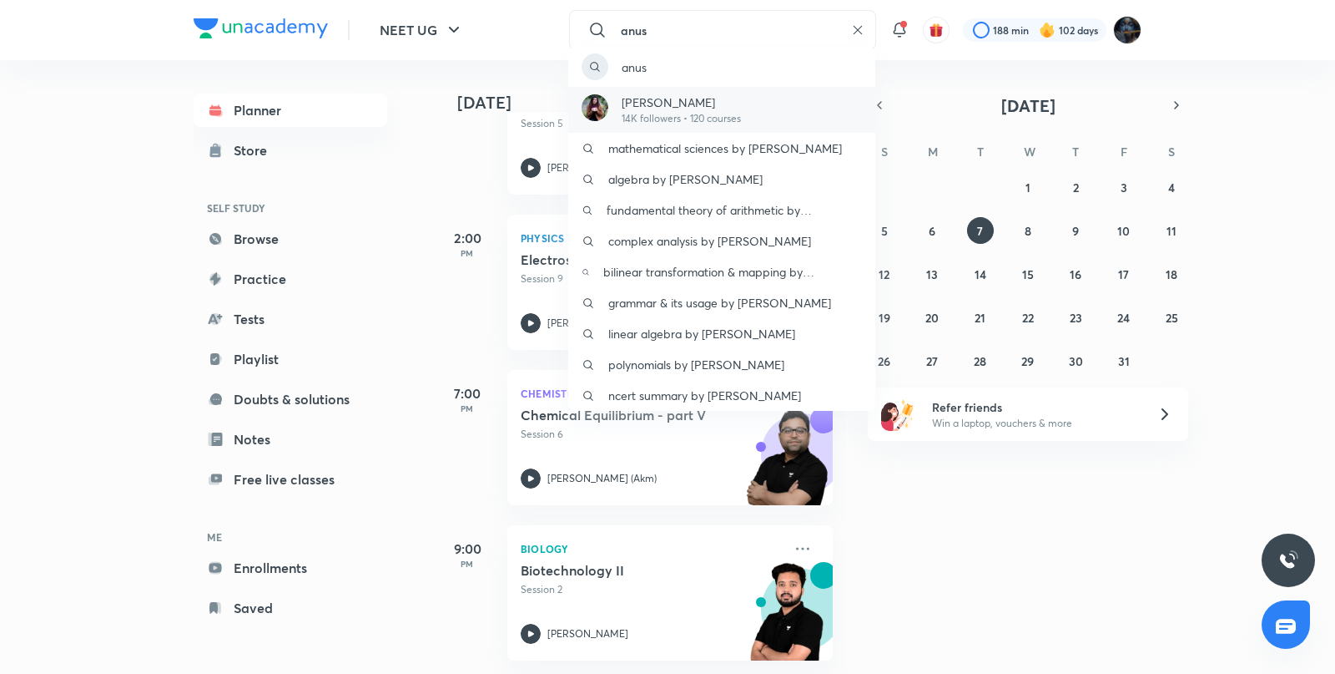
type input "anus"
click at [691, 111] on p "14K followers • 120 courses" at bounding box center [681, 118] width 119 height 15
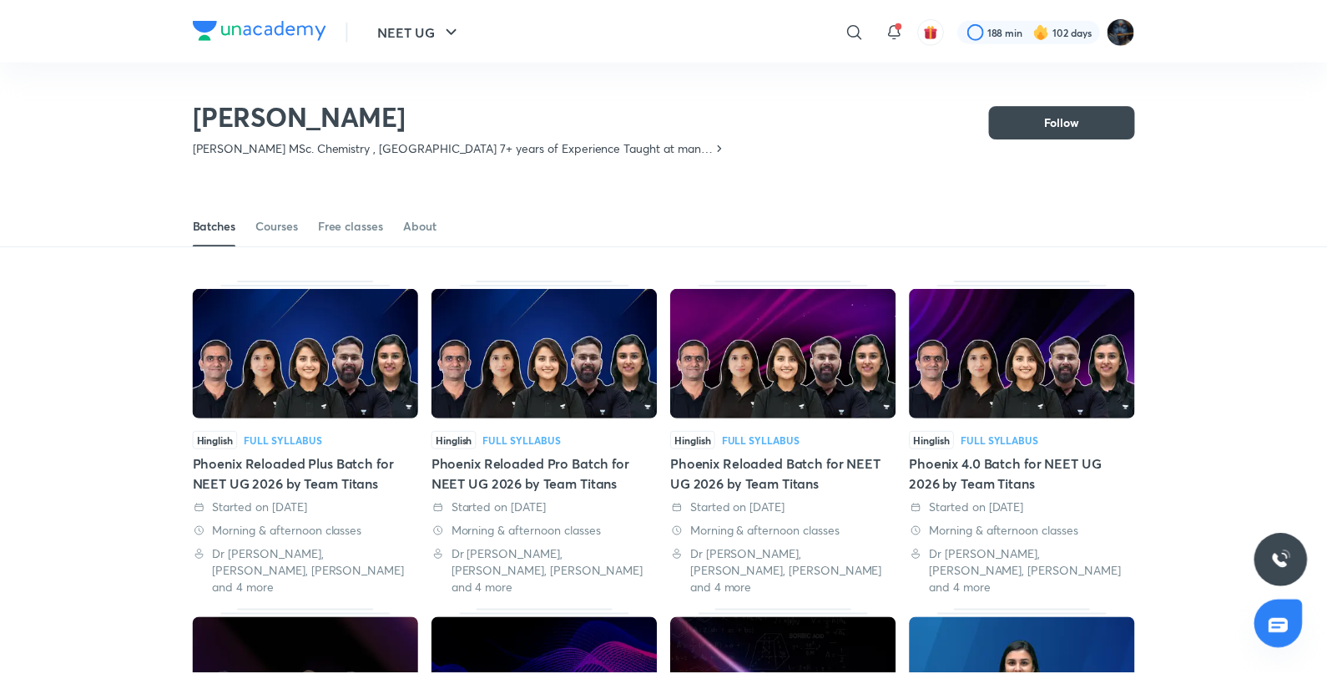
scroll to position [73, 0]
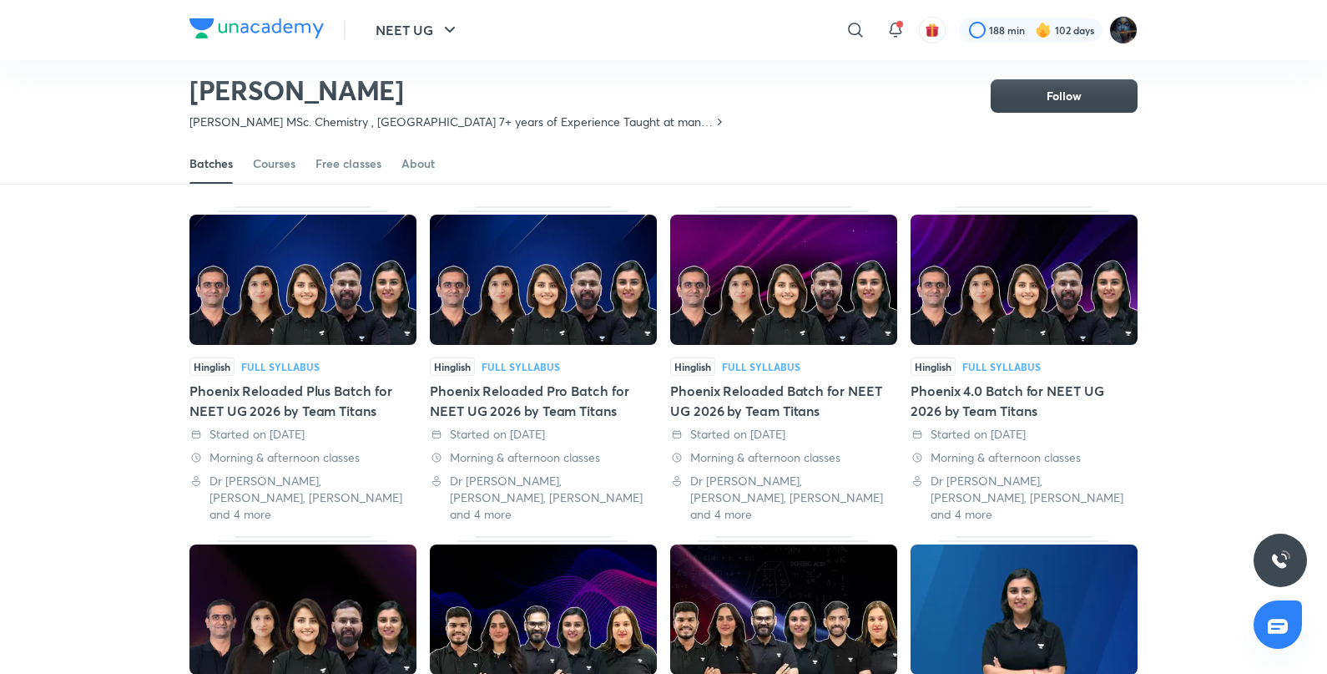
click at [1012, 575] on img at bounding box center [1024, 609] width 227 height 130
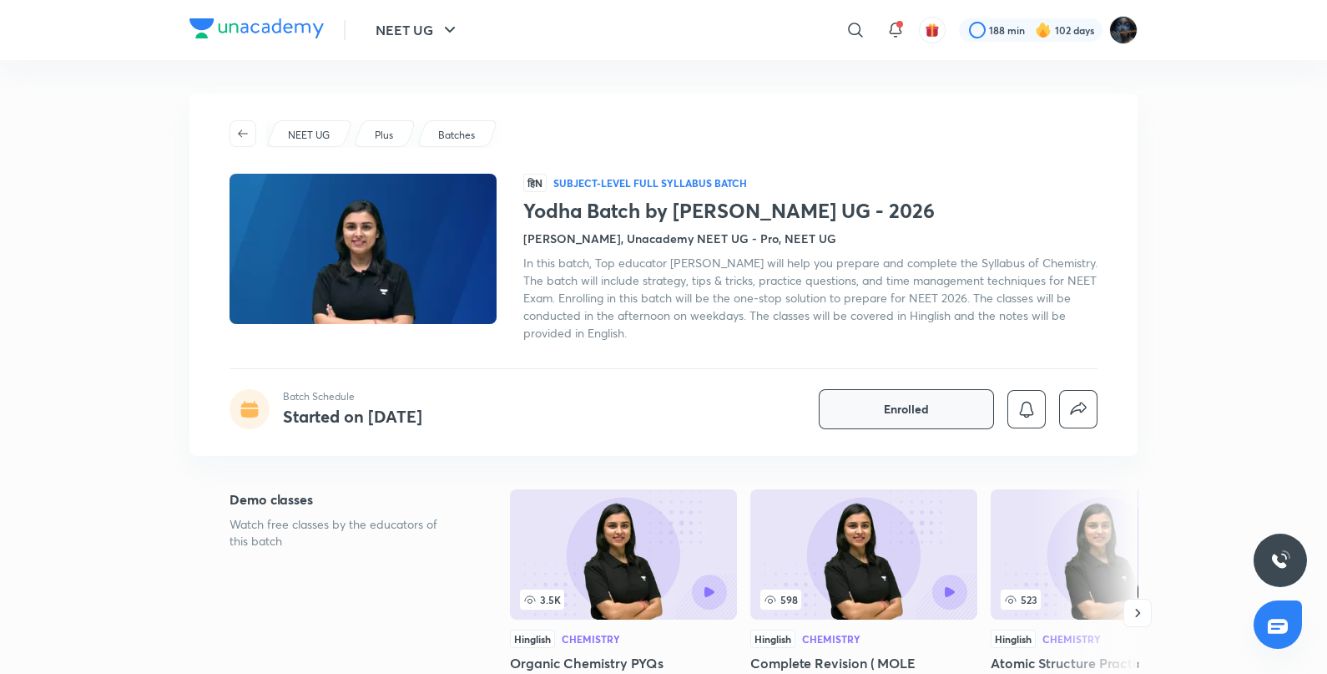
click at [931, 414] on button "Enrolled" at bounding box center [906, 409] width 175 height 40
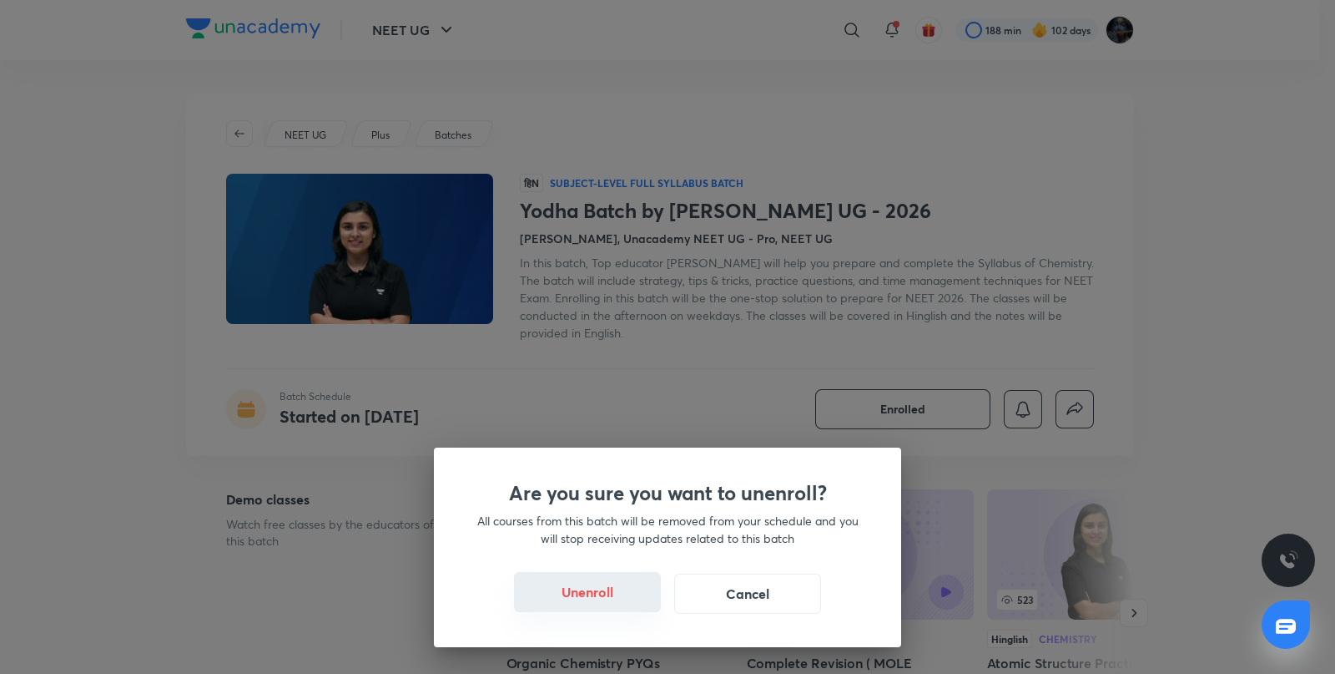
click at [568, 584] on button "Unenroll" at bounding box center [587, 592] width 147 height 40
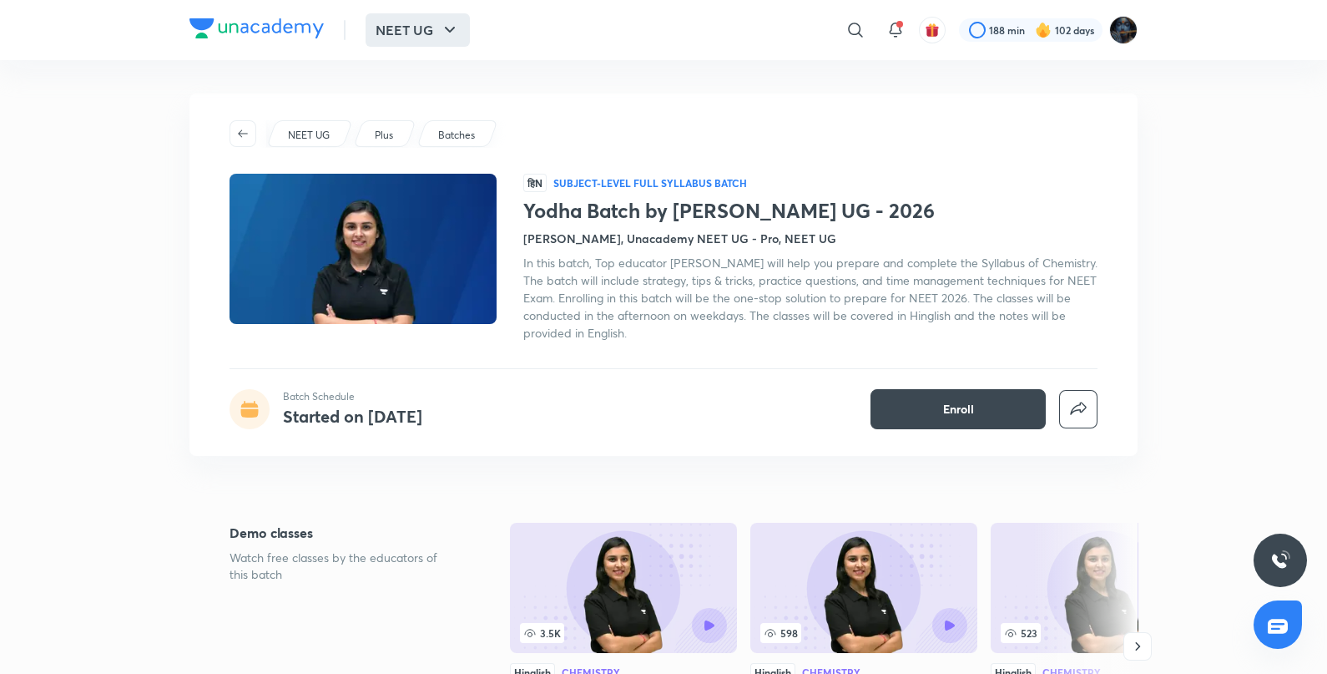
click at [395, 33] on button "NEET UG" at bounding box center [418, 29] width 104 height 33
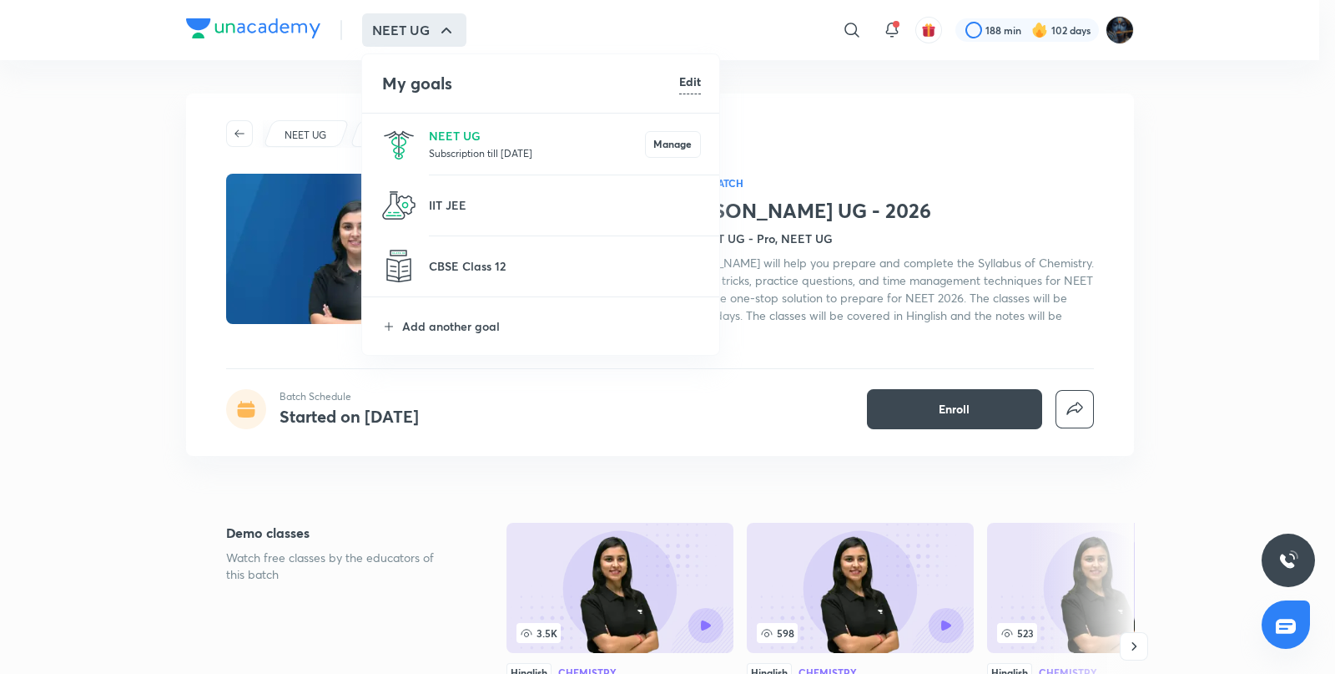
click at [457, 121] on li "NEET UG Subscription till [DATE] Manage" at bounding box center [541, 144] width 359 height 61
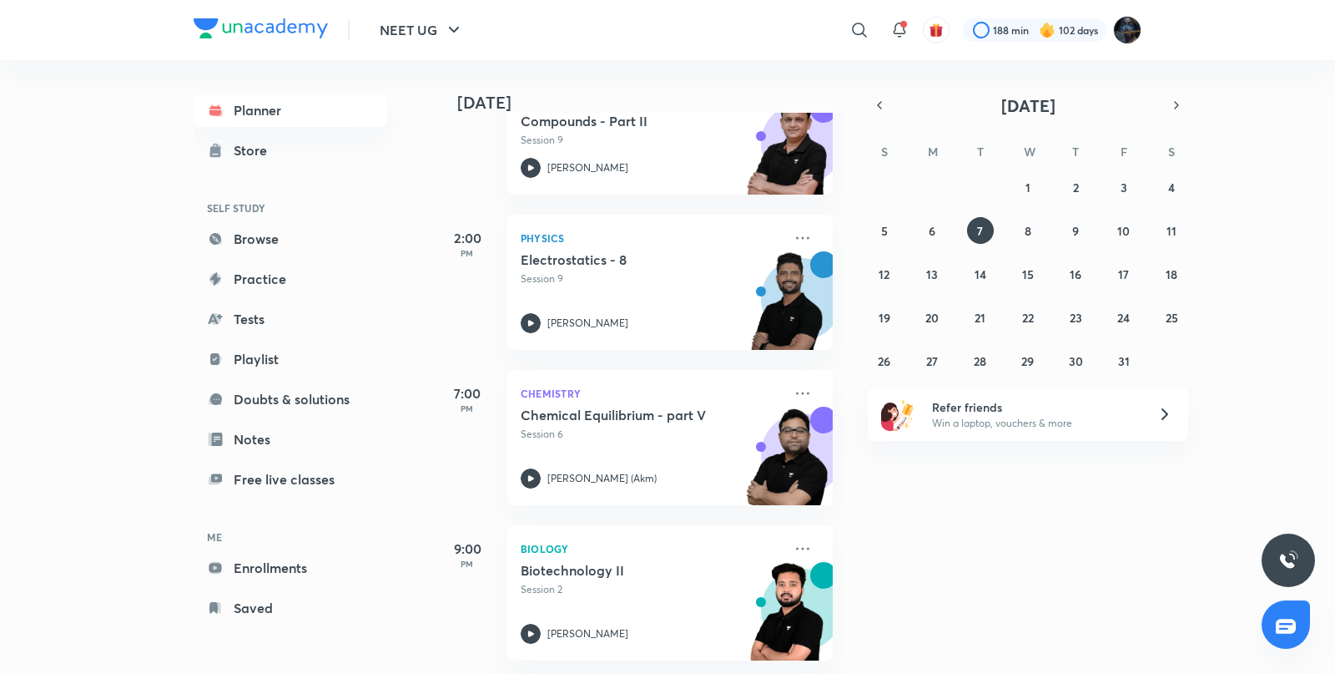
scroll to position [320, 0]
click at [884, 273] on abbr "12" at bounding box center [884, 274] width 11 height 16
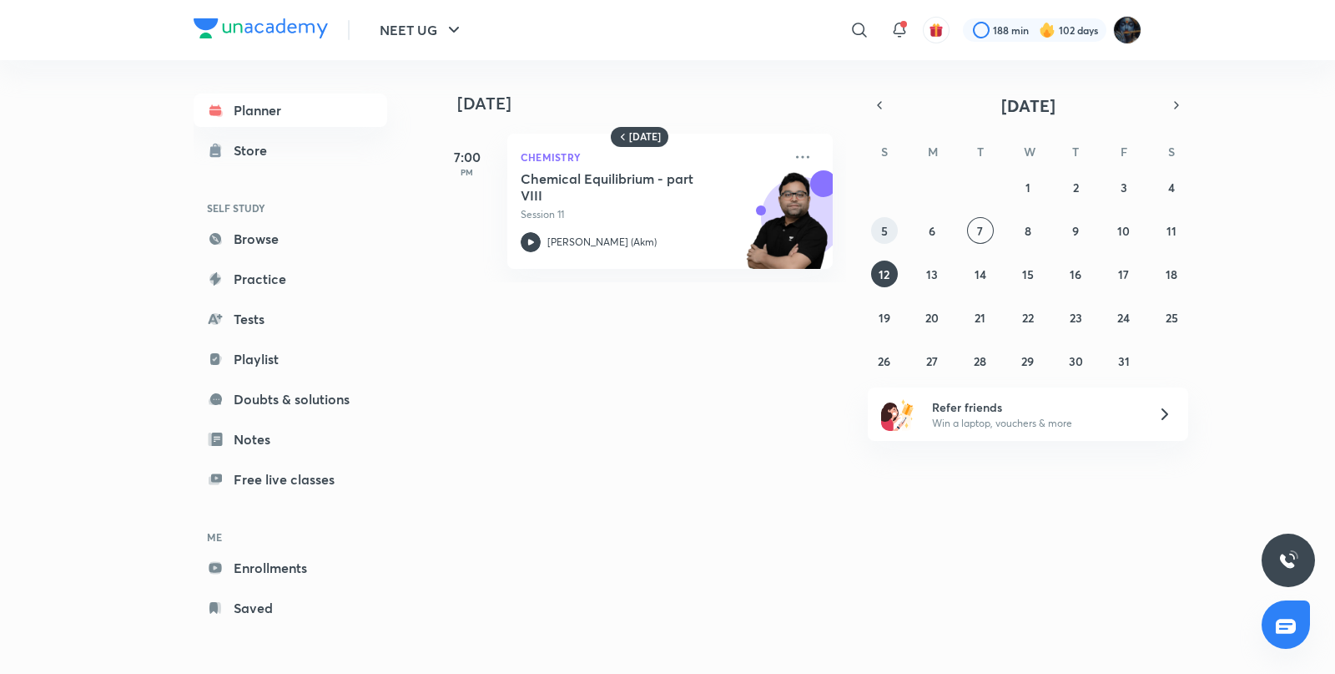
click at [884, 240] on button "5" at bounding box center [884, 230] width 27 height 27
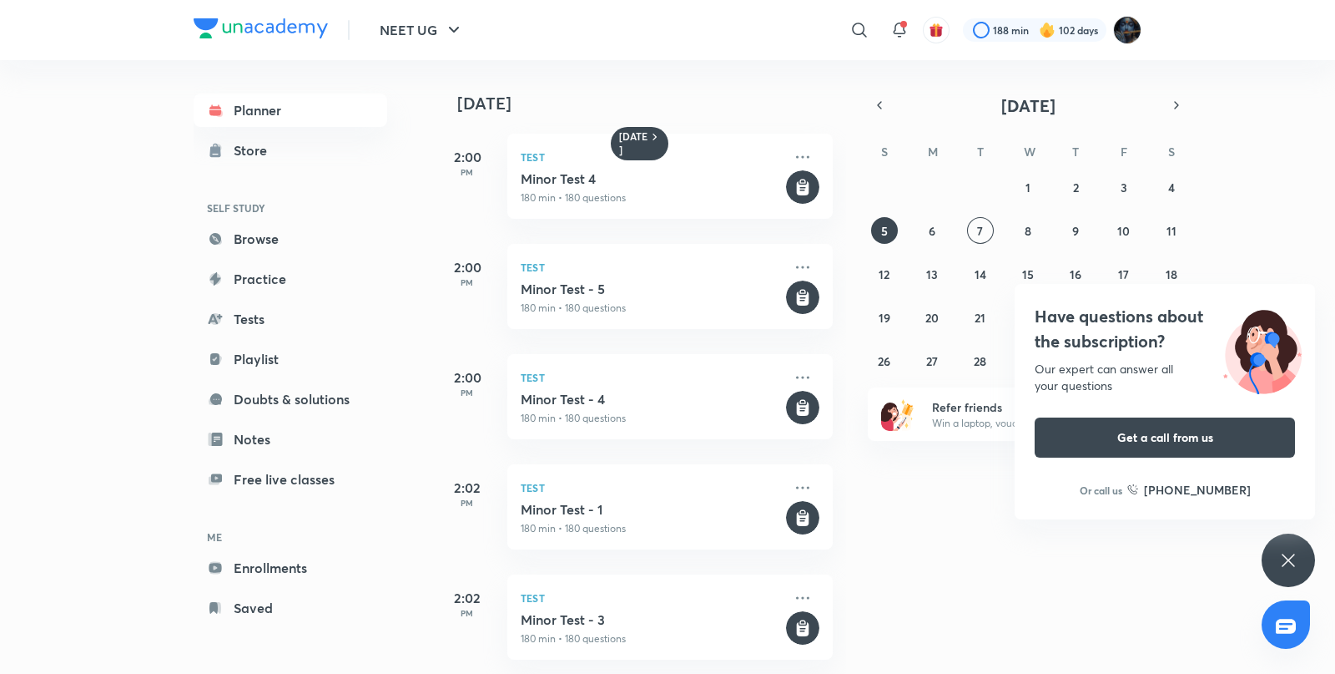
scroll to position [285, 0]
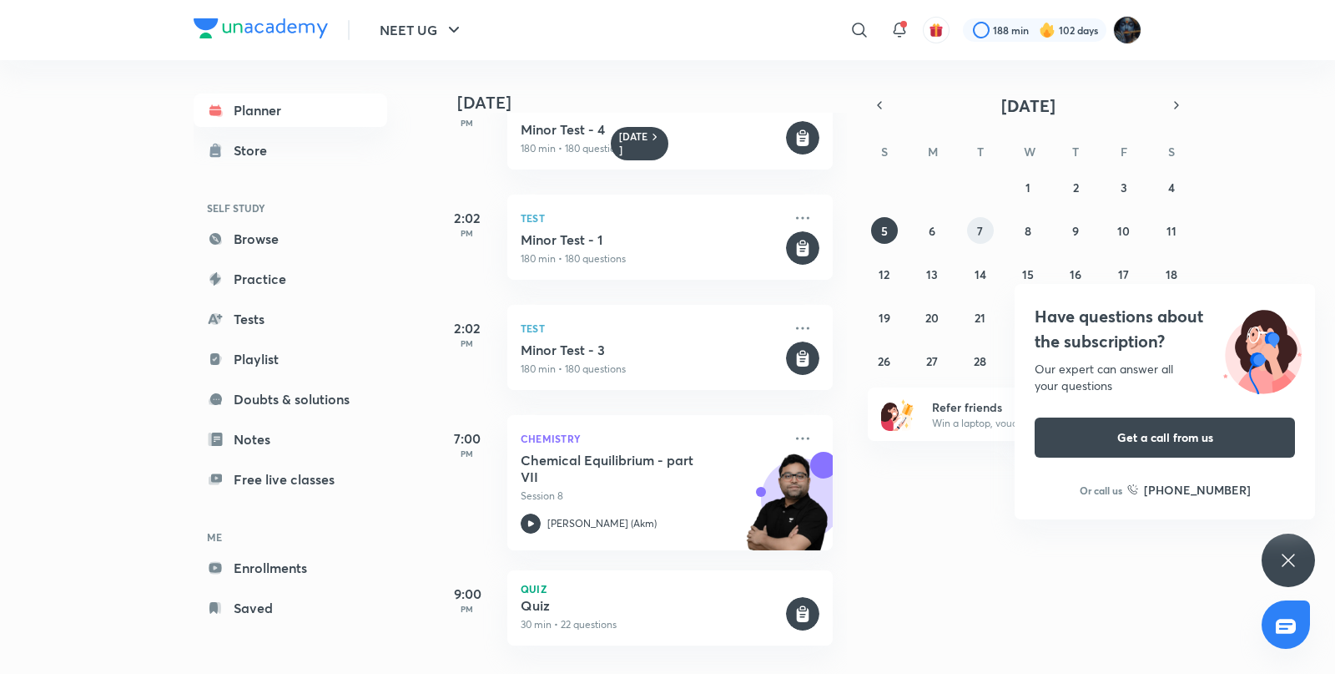
click at [982, 237] on abbr "7" at bounding box center [980, 231] width 6 height 16
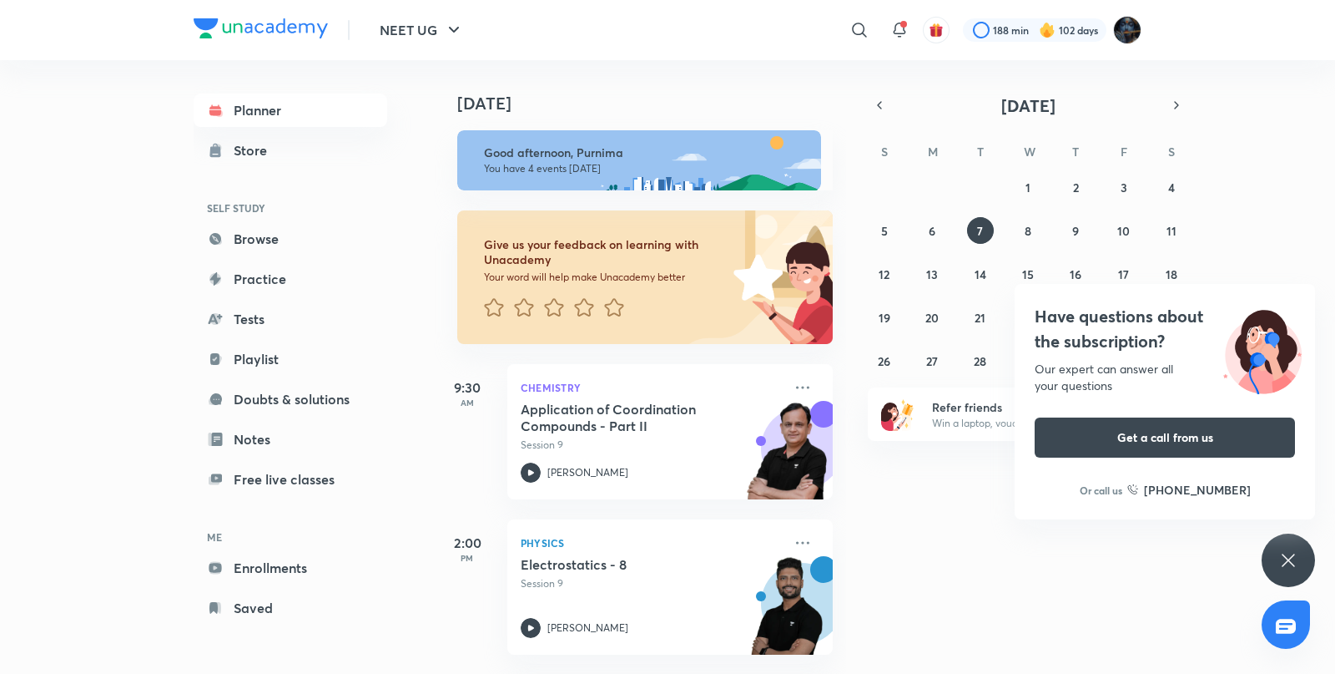
click at [1047, 24] on img at bounding box center [1047, 30] width 17 height 17
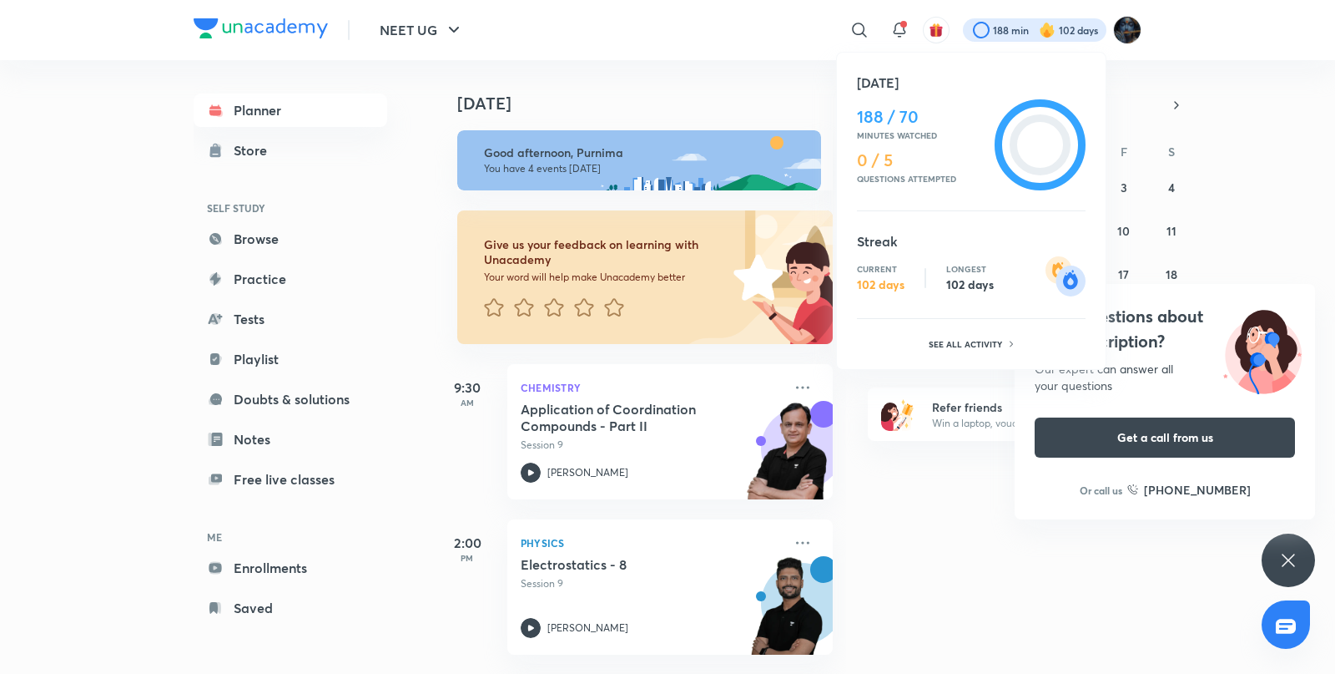
click at [977, 329] on ul "Today 188 / 70 Minutes watched 0 / 5 Questions attempted Streak Current 102 day…" at bounding box center [971, 214] width 229 height 283
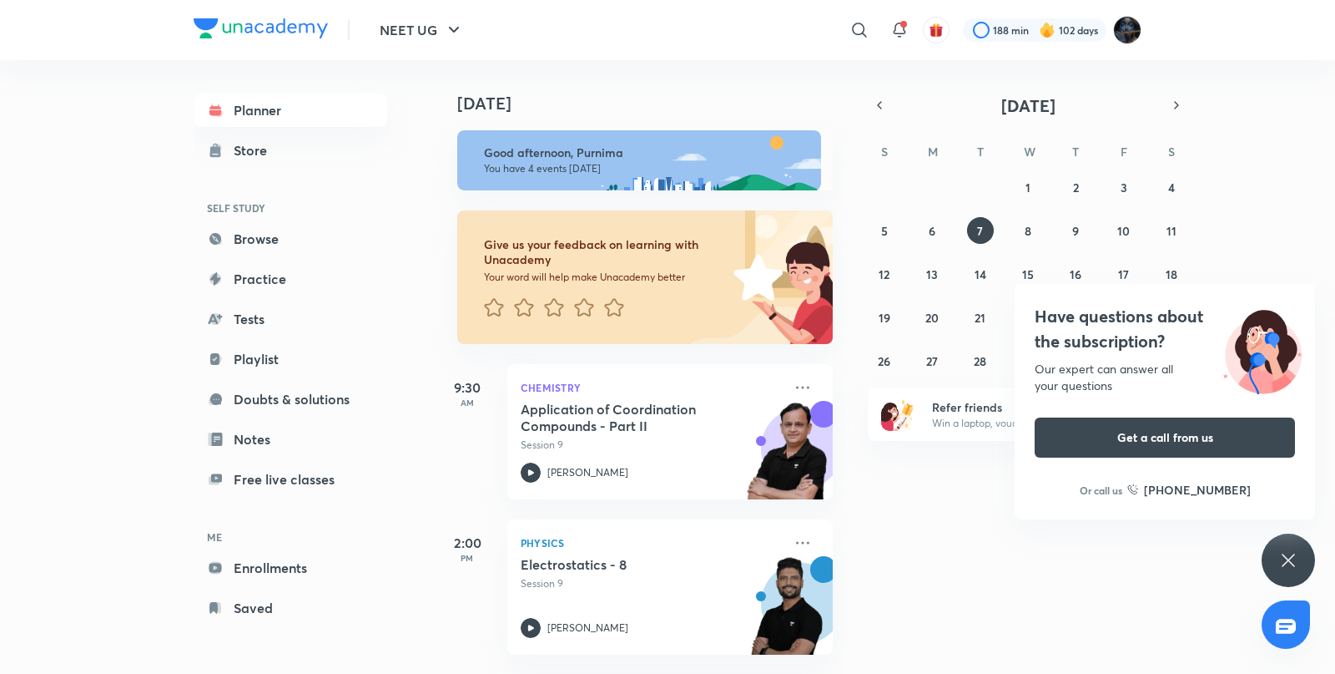
click at [1294, 562] on icon at bounding box center [1289, 560] width 20 height 20
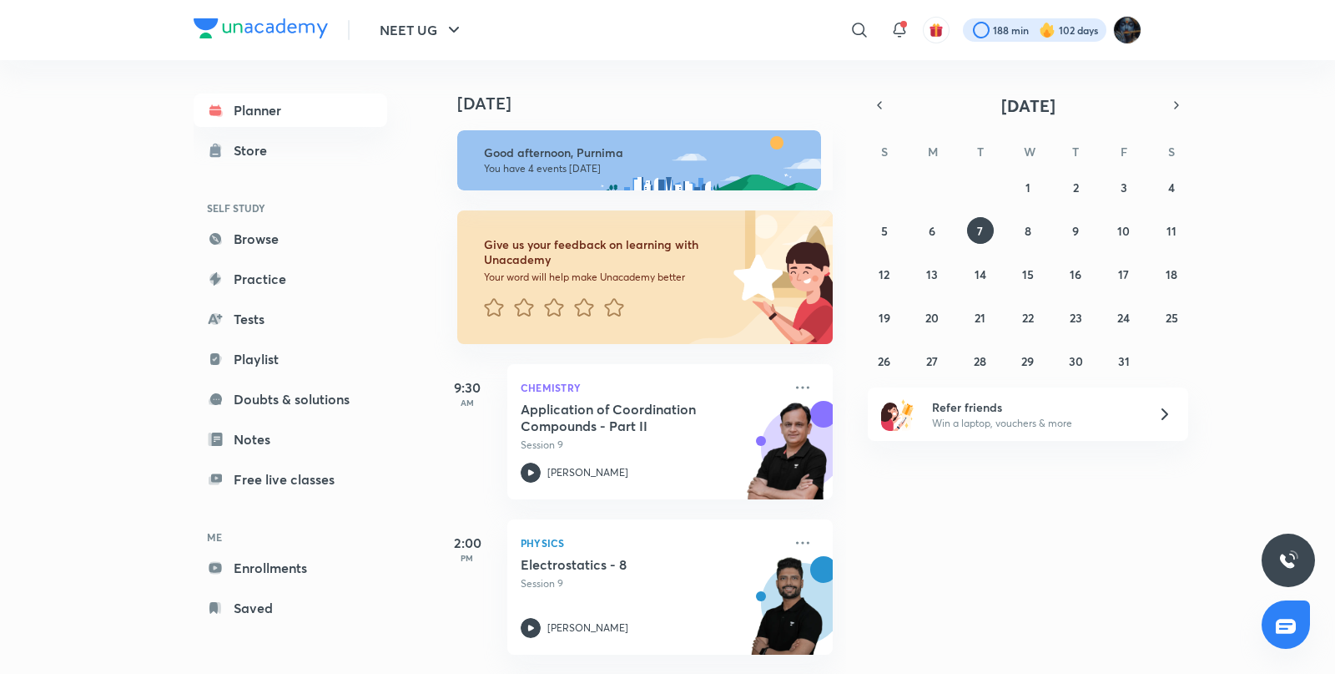
click at [1094, 18] on div at bounding box center [1035, 29] width 144 height 23
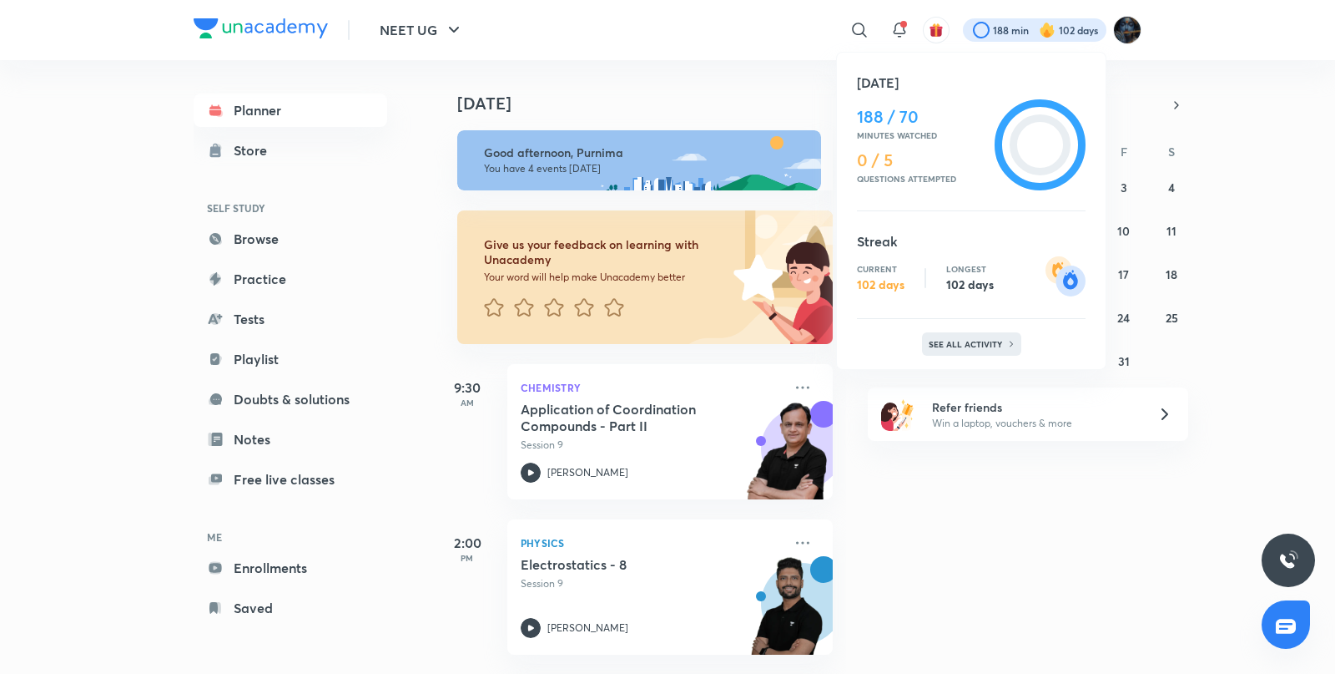
click at [986, 339] on p "See all activity" at bounding box center [968, 344] width 78 height 10
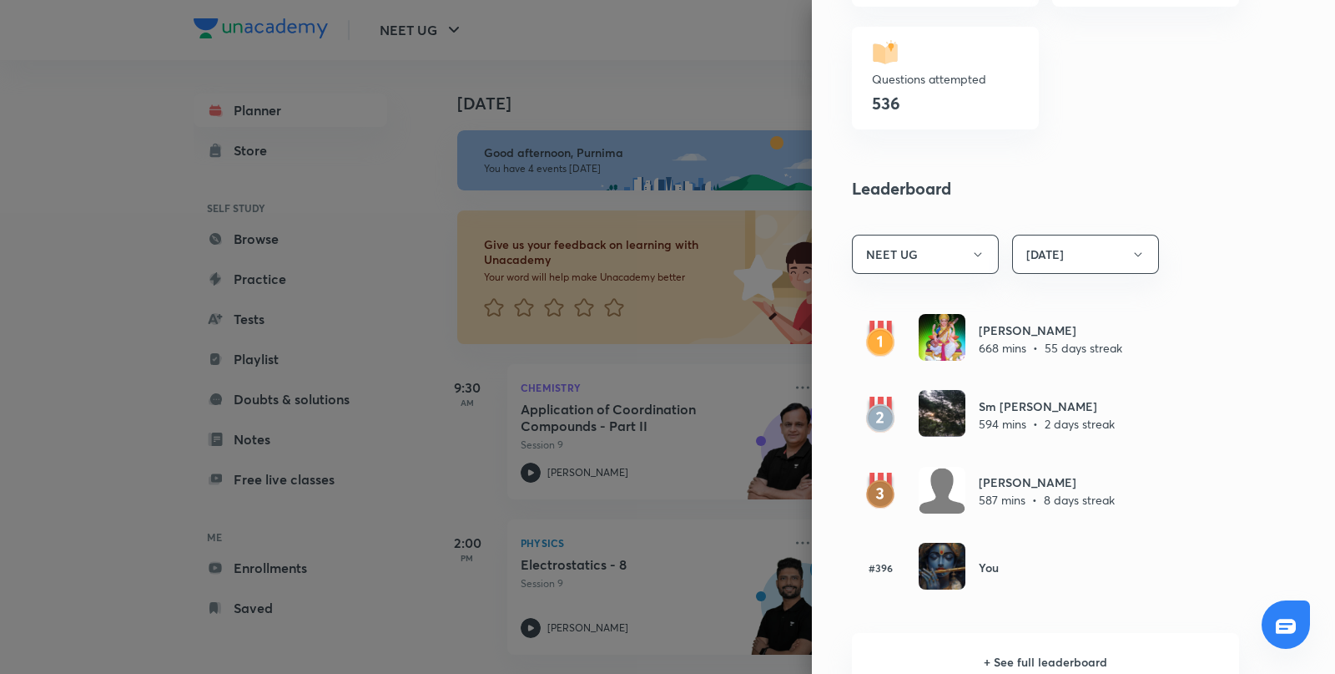
scroll to position [780, 0]
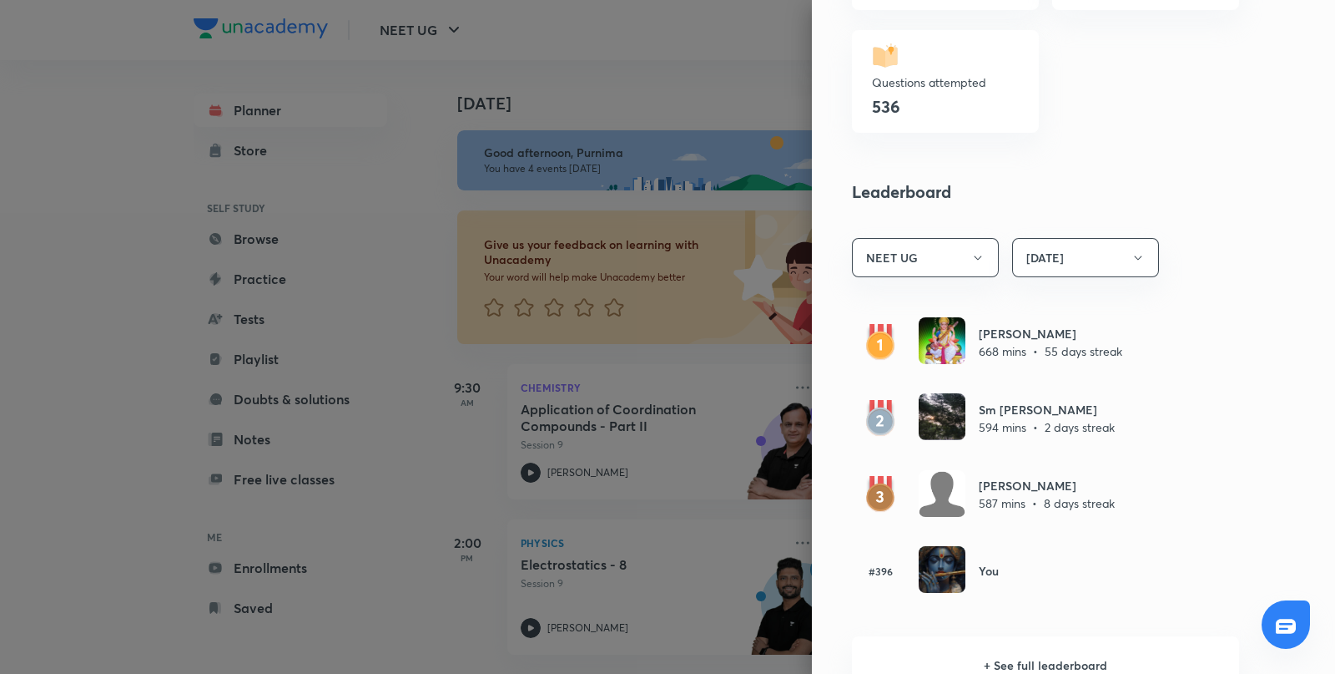
click at [664, 83] on div at bounding box center [667, 337] width 1335 height 674
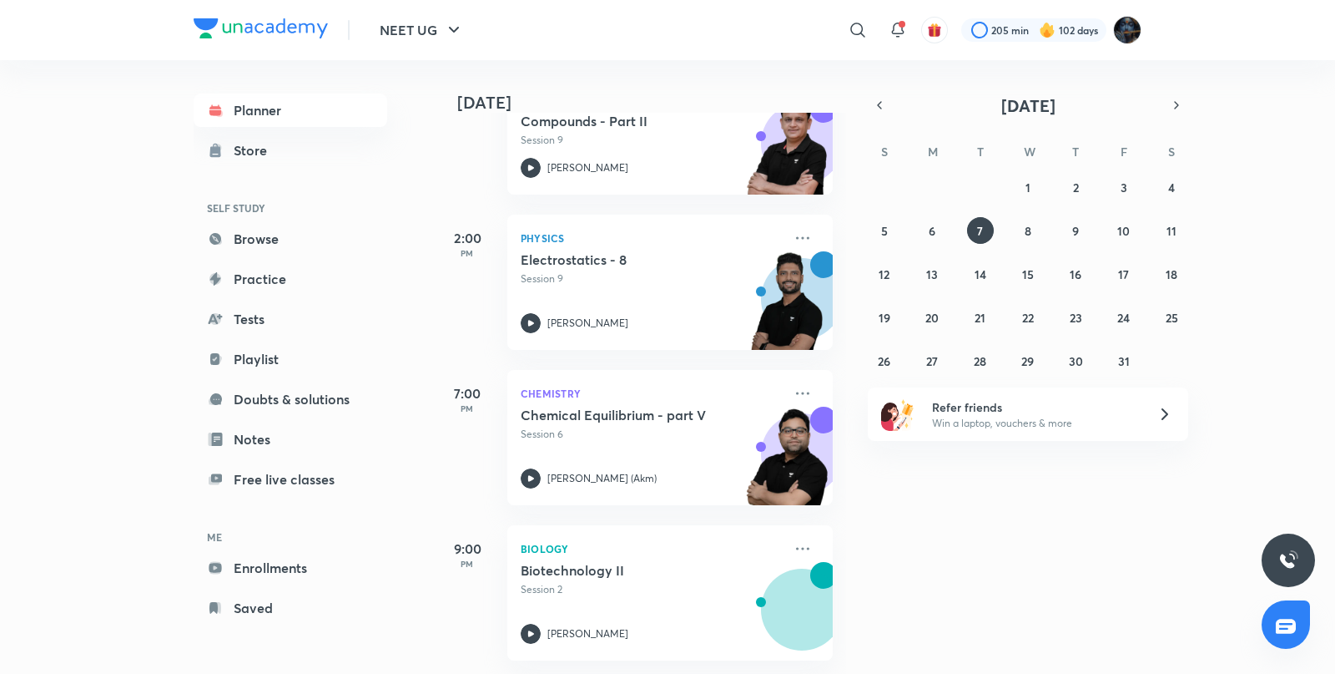
scroll to position [320, 0]
click at [444, 37] on icon "button" at bounding box center [454, 30] width 20 height 20
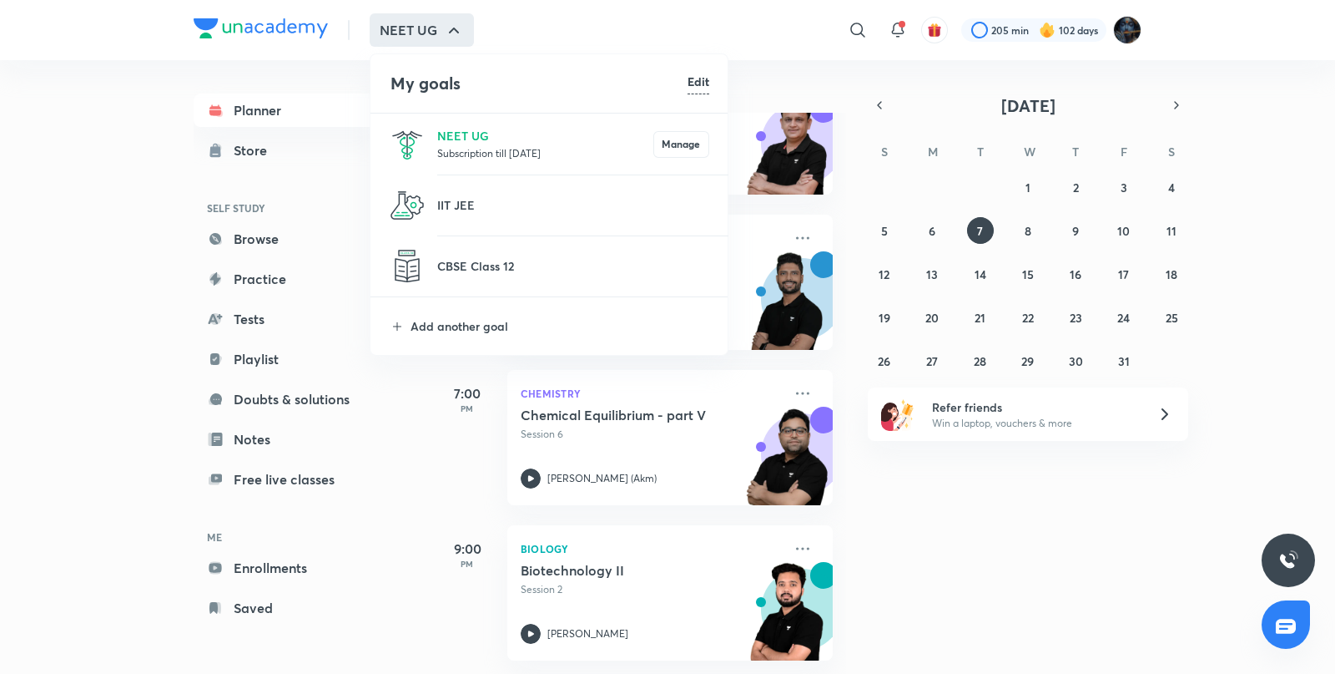
click at [452, 146] on p "Subscription till [DATE]" at bounding box center [545, 152] width 216 height 17
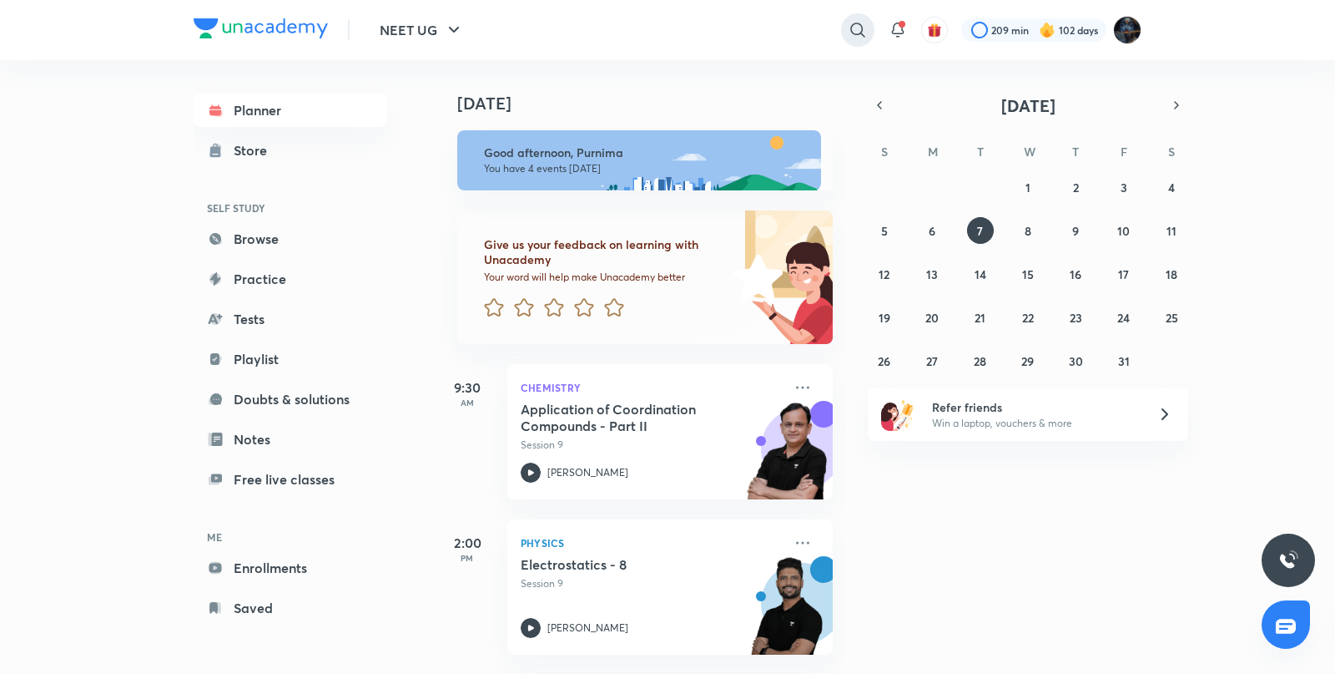
click at [861, 21] on icon at bounding box center [858, 30] width 20 height 20
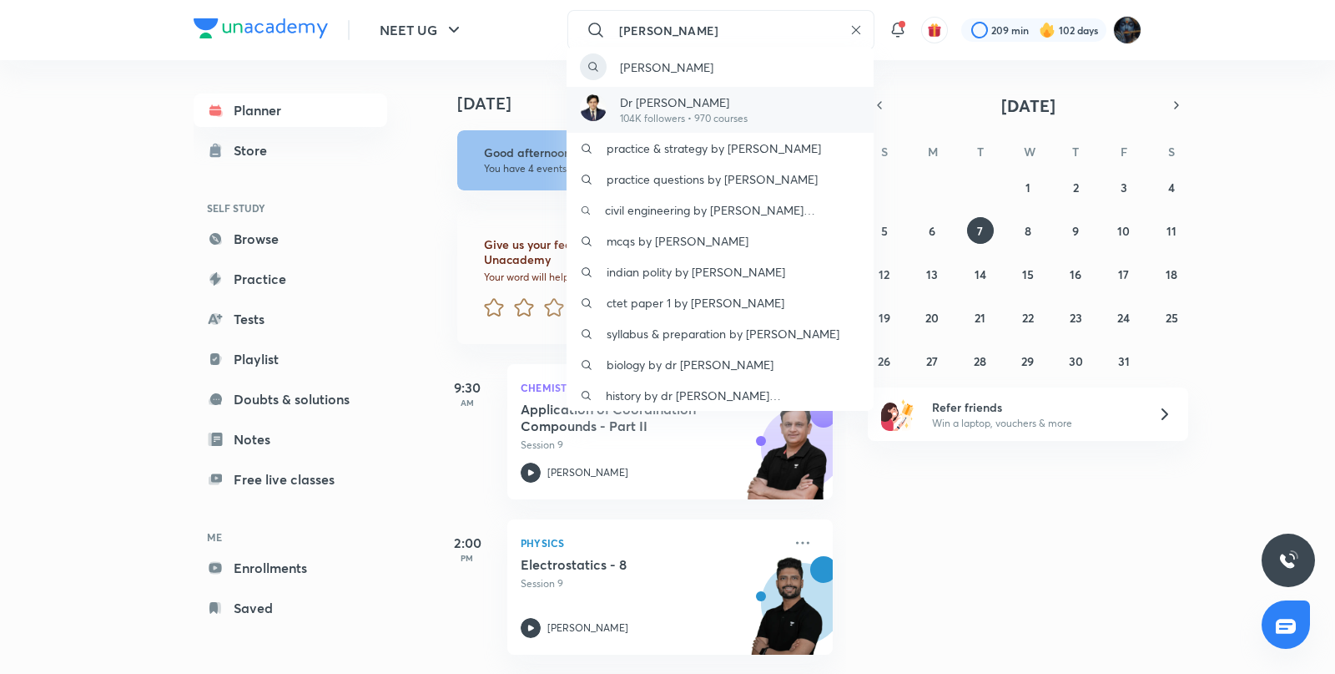
type input "amit"
click at [761, 103] on div "Dr Amit Gupta 104K followers • 970 courses" at bounding box center [720, 110] width 307 height 46
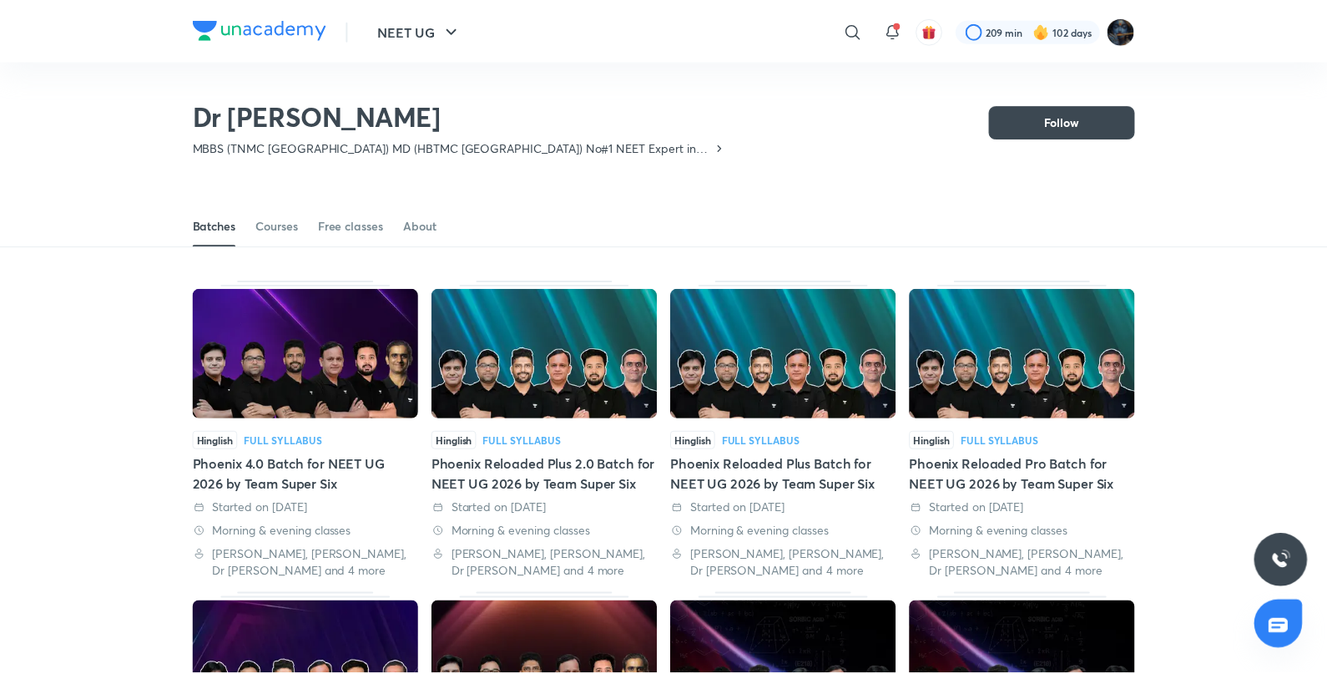
scroll to position [73, 0]
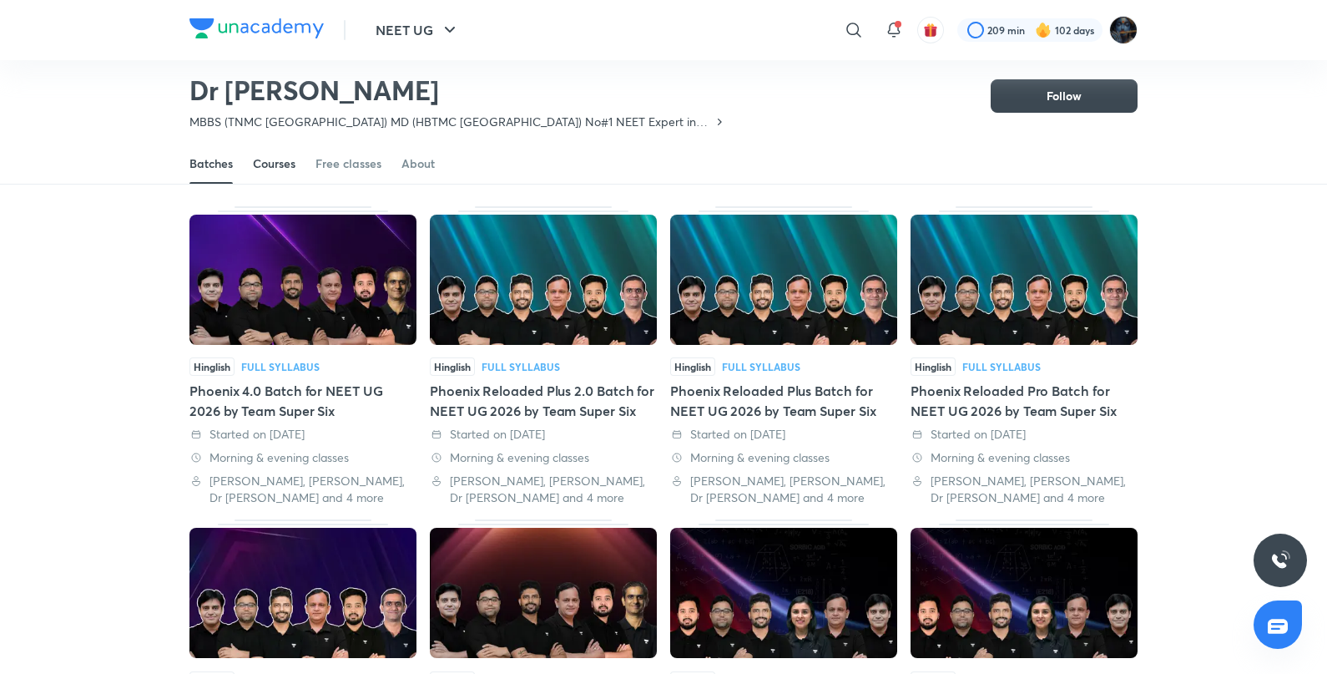
click at [291, 159] on div "Courses" at bounding box center [274, 163] width 43 height 17
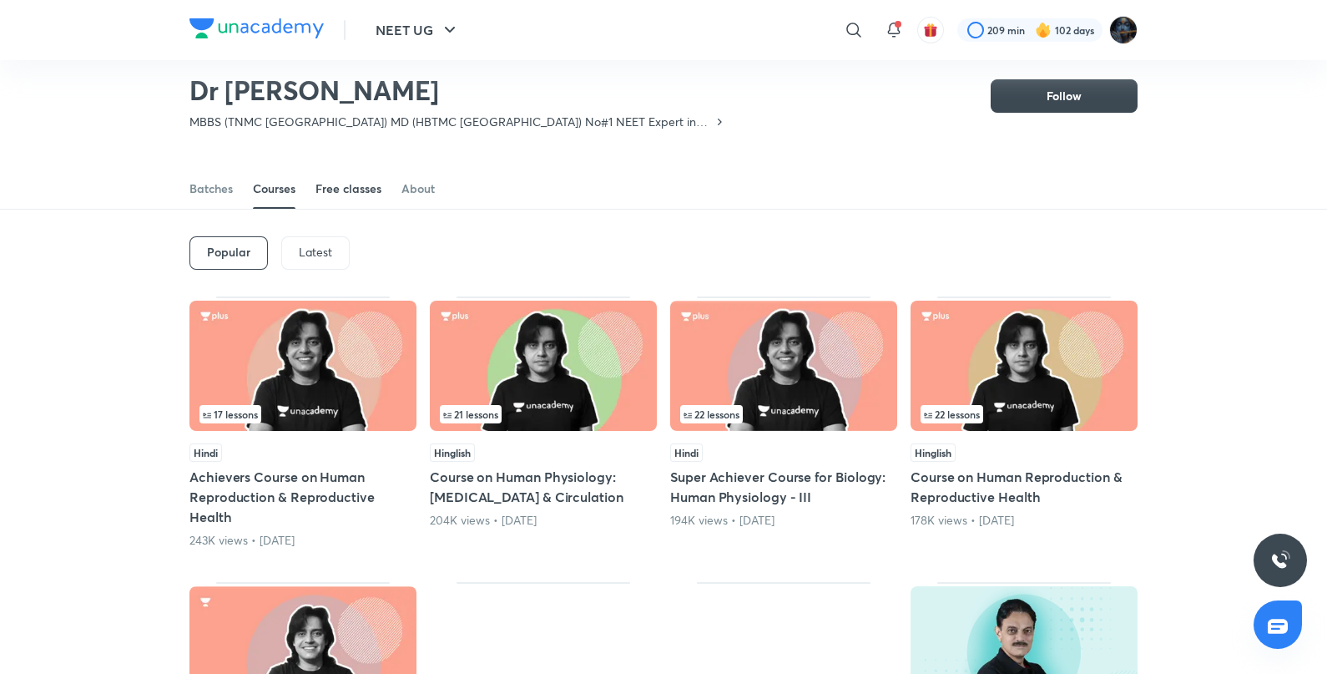
scroll to position [73, 0]
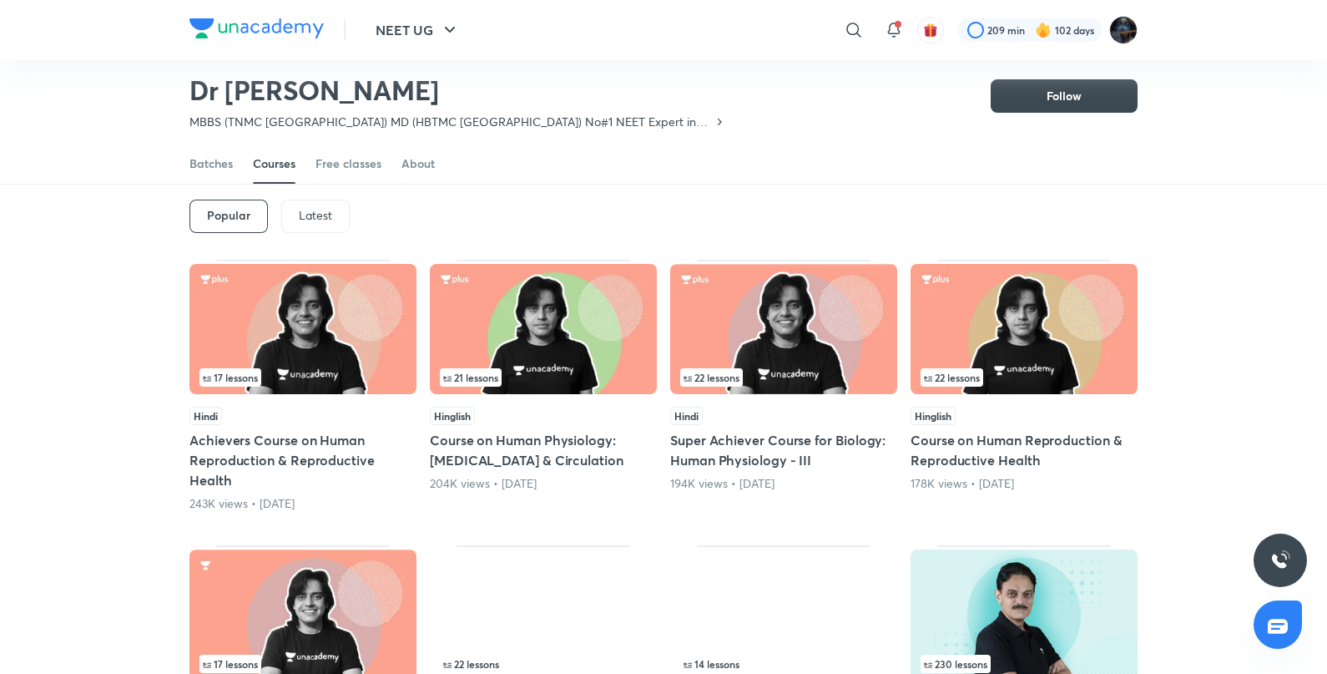
click at [310, 219] on p "Latest" at bounding box center [315, 215] width 33 height 13
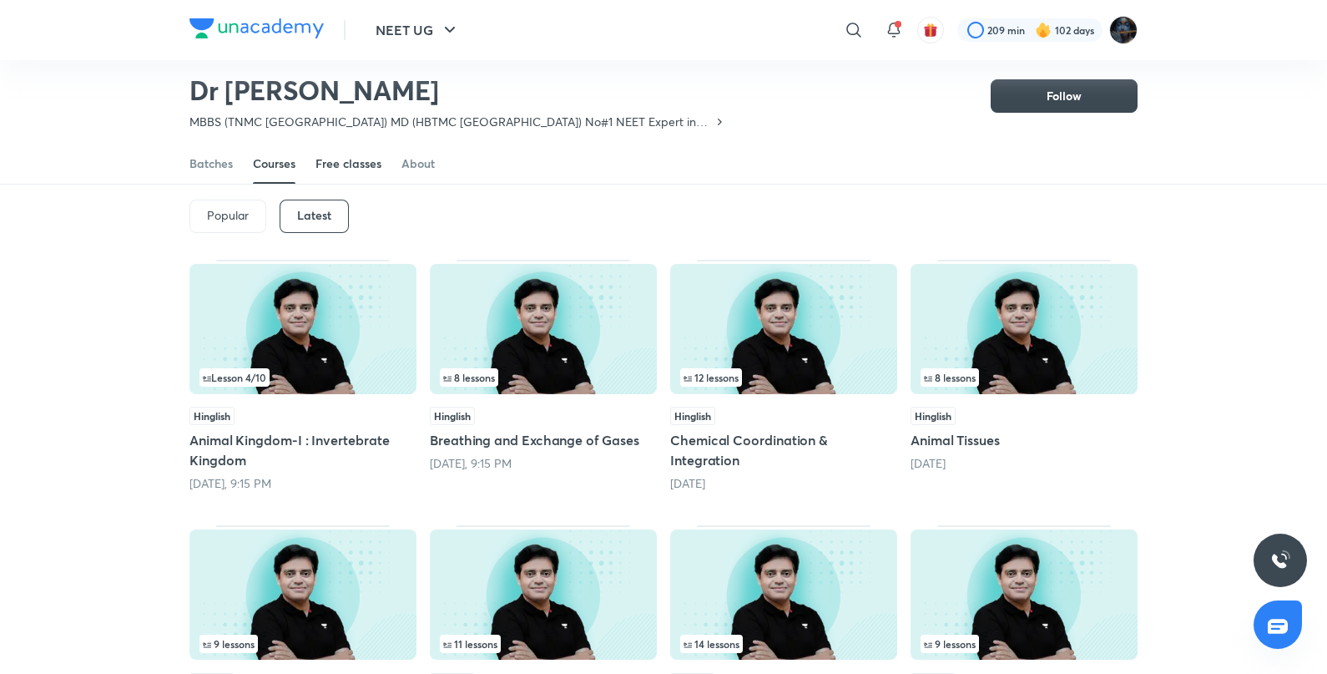
click at [345, 169] on div "Free classes" at bounding box center [349, 163] width 66 height 17
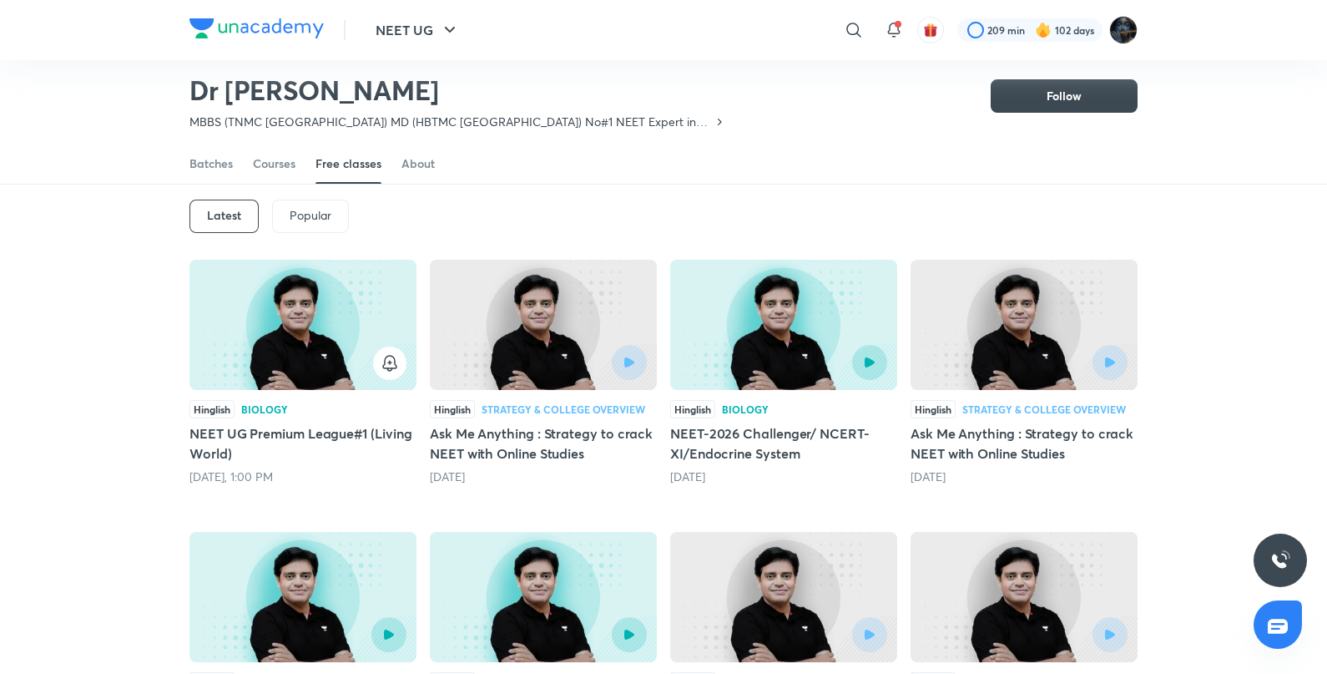
click at [304, 361] on div at bounding box center [302, 362] width 207 height 33
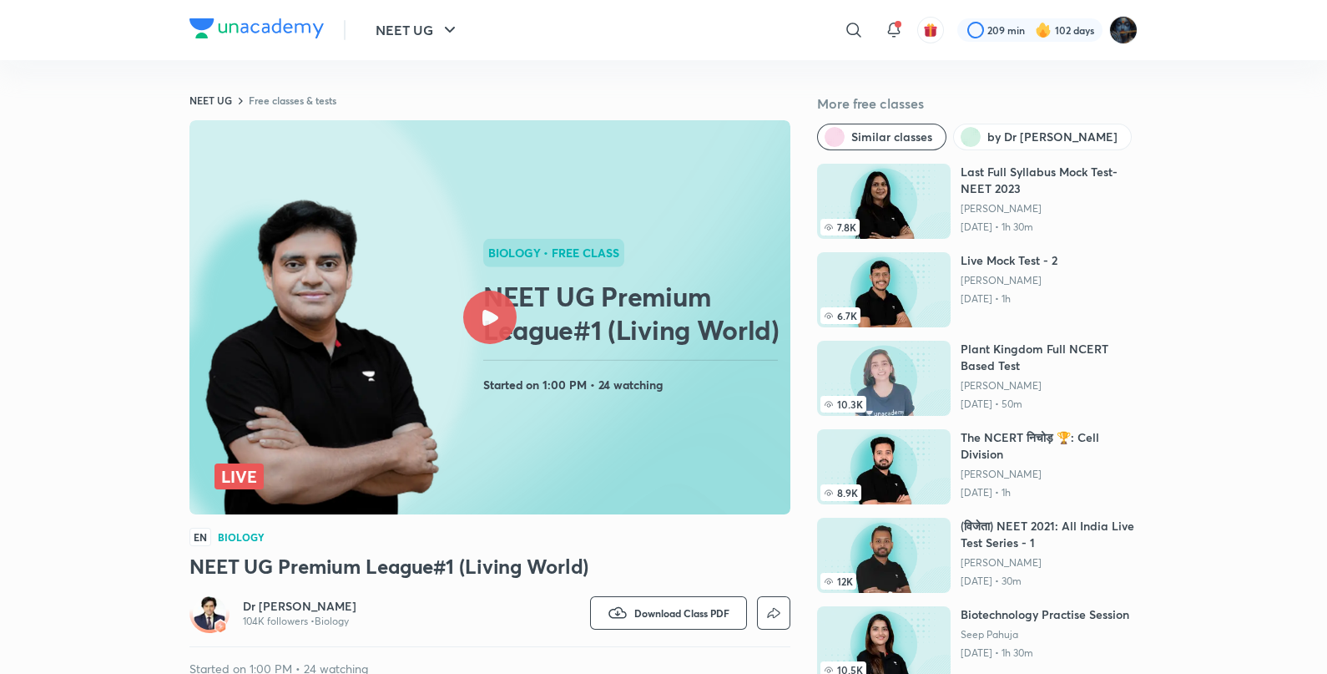
click at [477, 367] on rect at bounding box center [489, 317] width 601 height 394
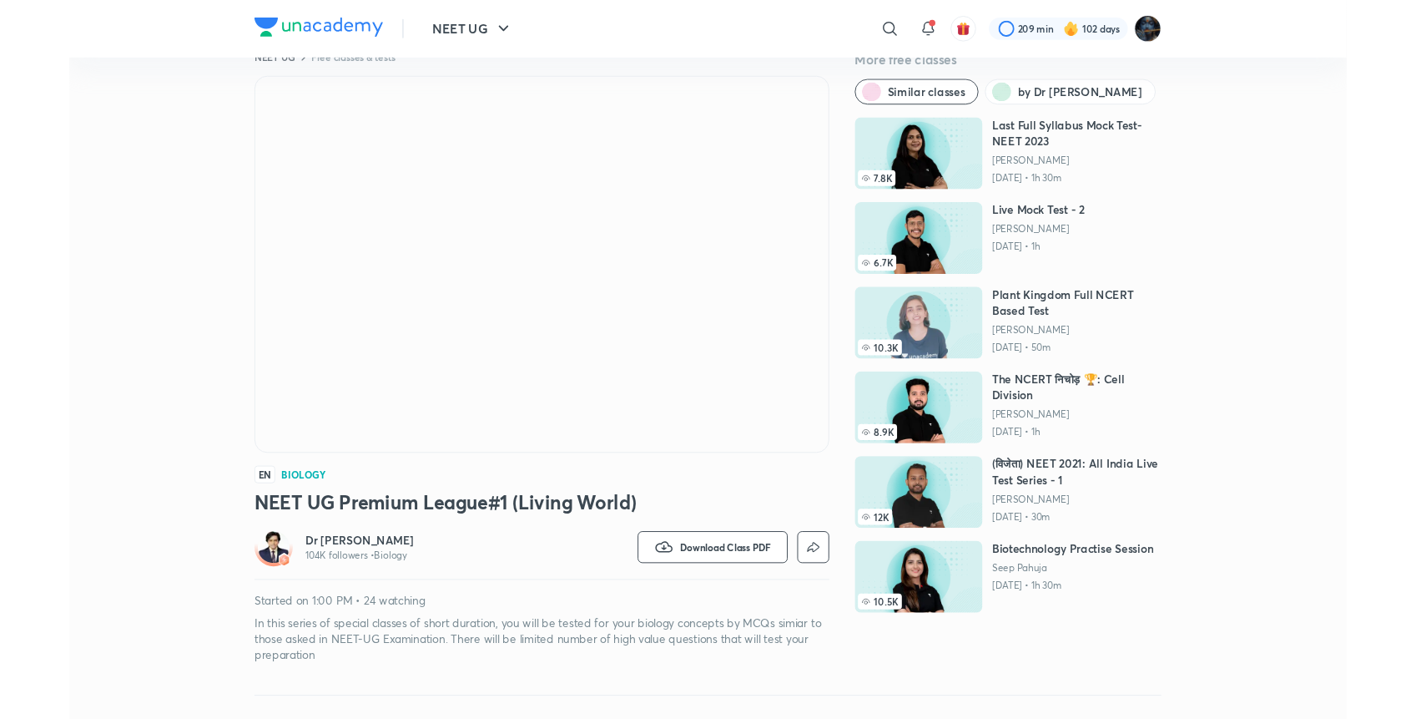
scroll to position [41, 0]
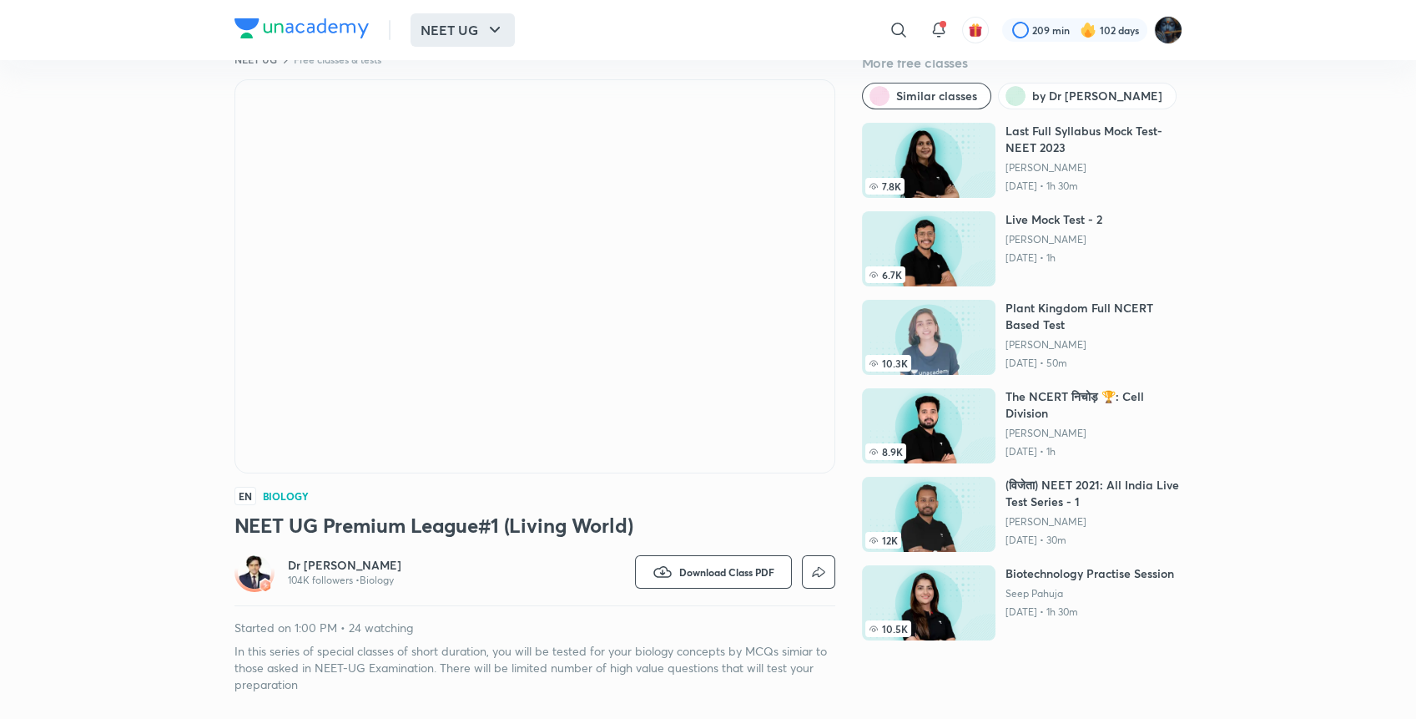
click at [456, 33] on button "NEET UG" at bounding box center [463, 29] width 104 height 33
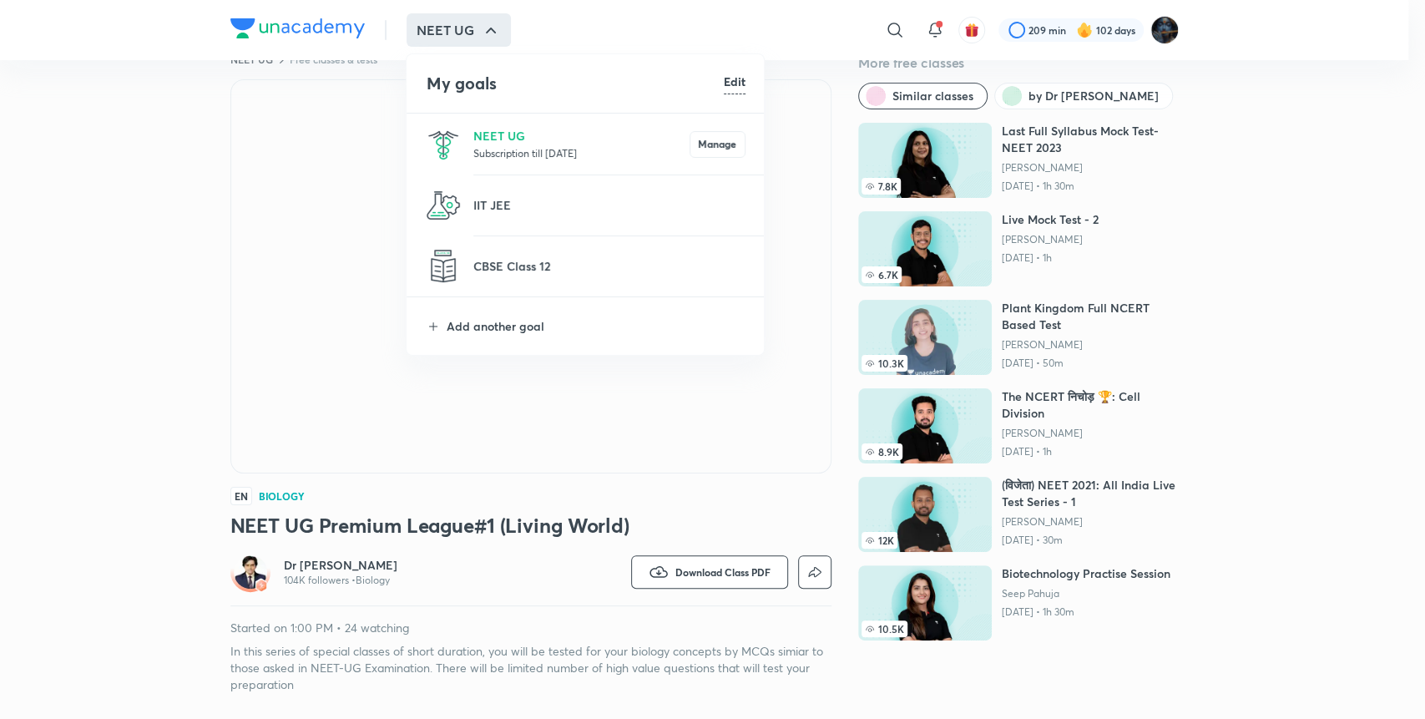
click at [497, 161] on li "NEET UG Subscription till [DATE] Manage" at bounding box center [585, 144] width 359 height 61
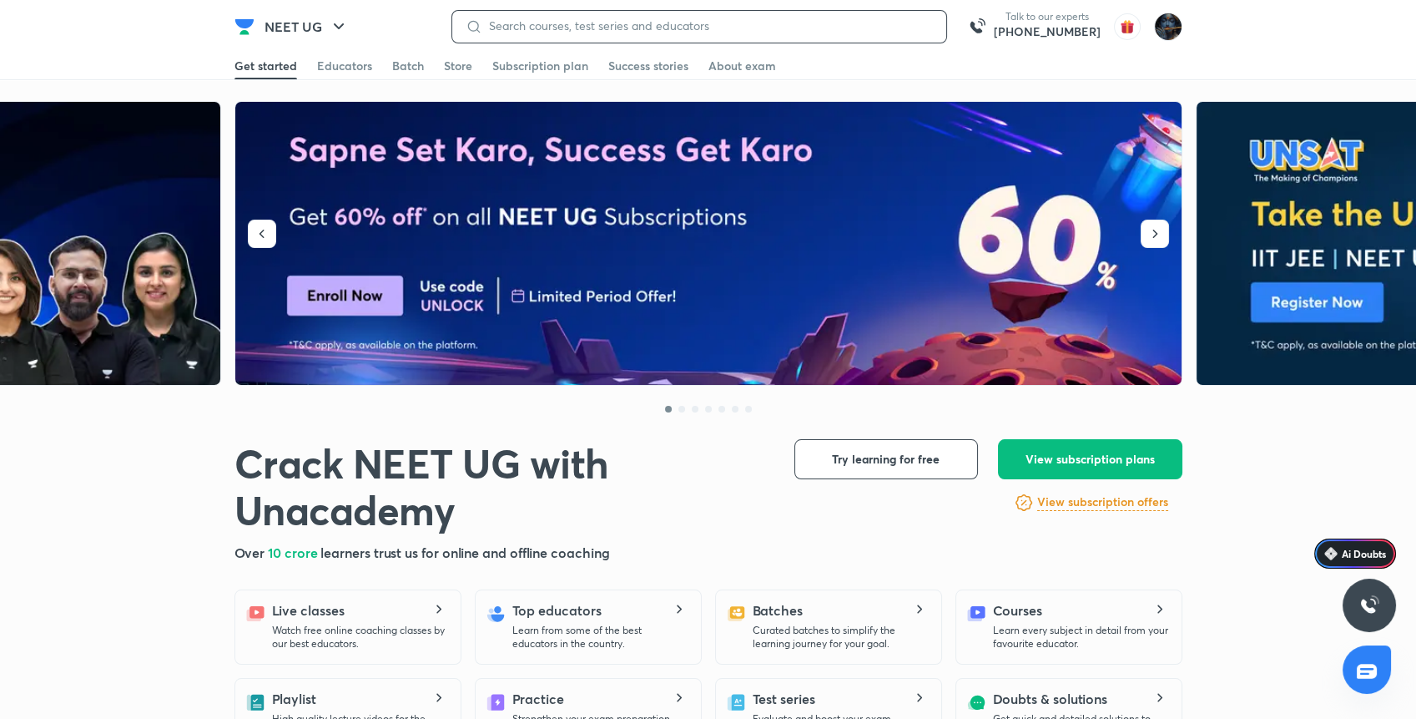
click at [887, 23] on input at bounding box center [707, 25] width 451 height 13
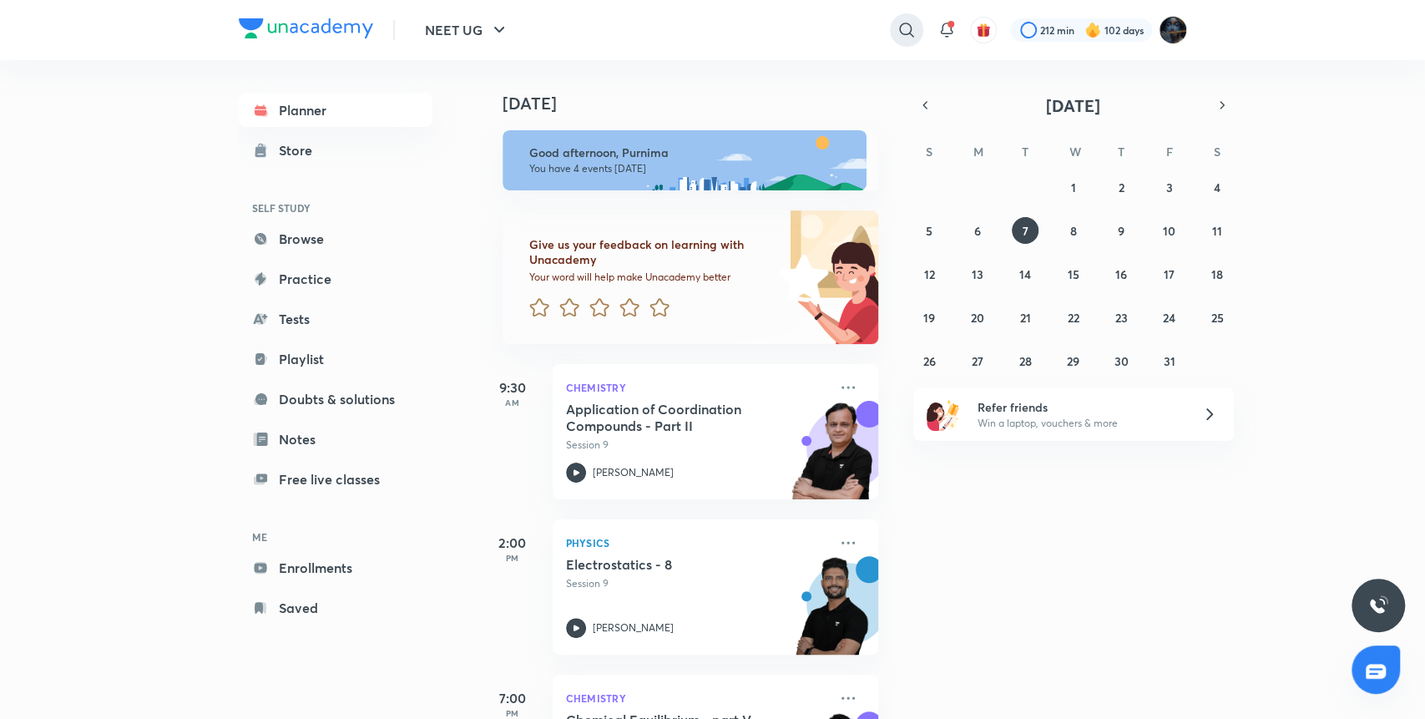
click at [908, 25] on icon at bounding box center [906, 30] width 20 height 20
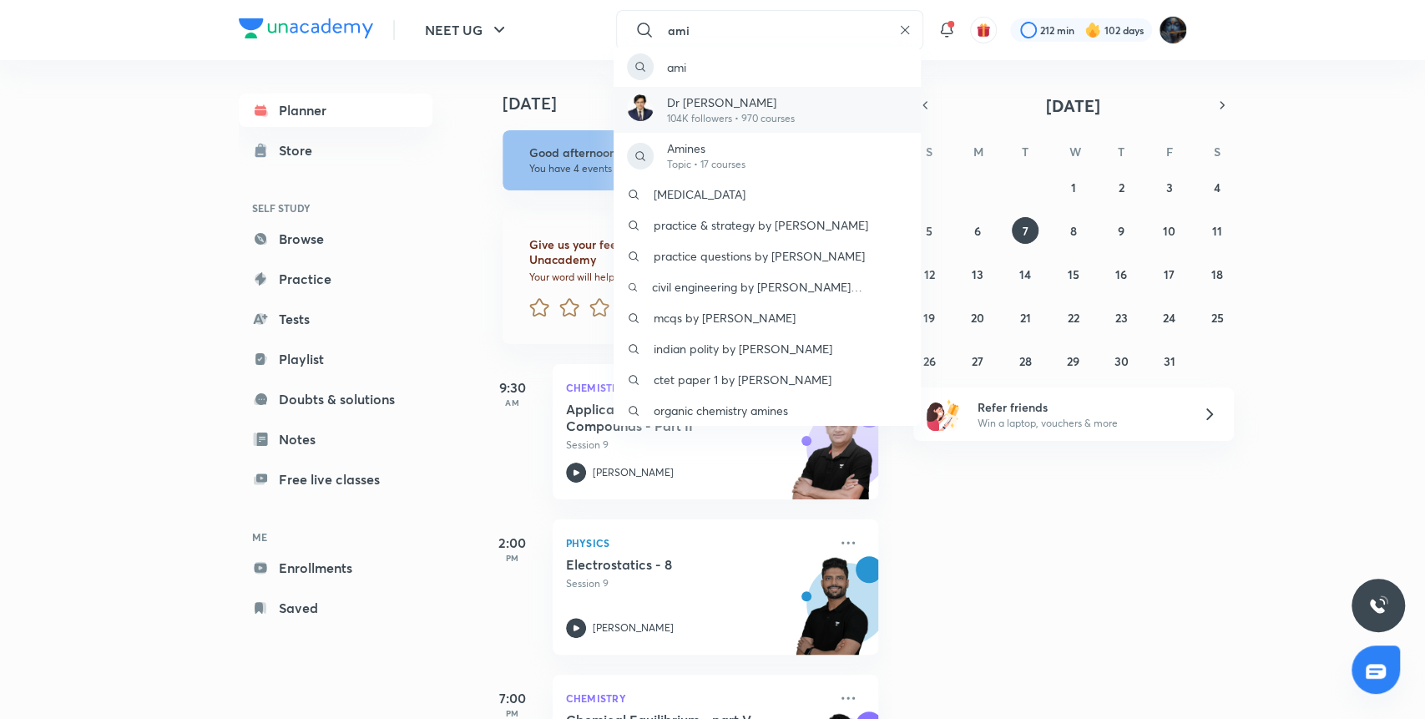
type input "ami"
click at [764, 100] on p "Dr [PERSON_NAME]" at bounding box center [731, 102] width 128 height 18
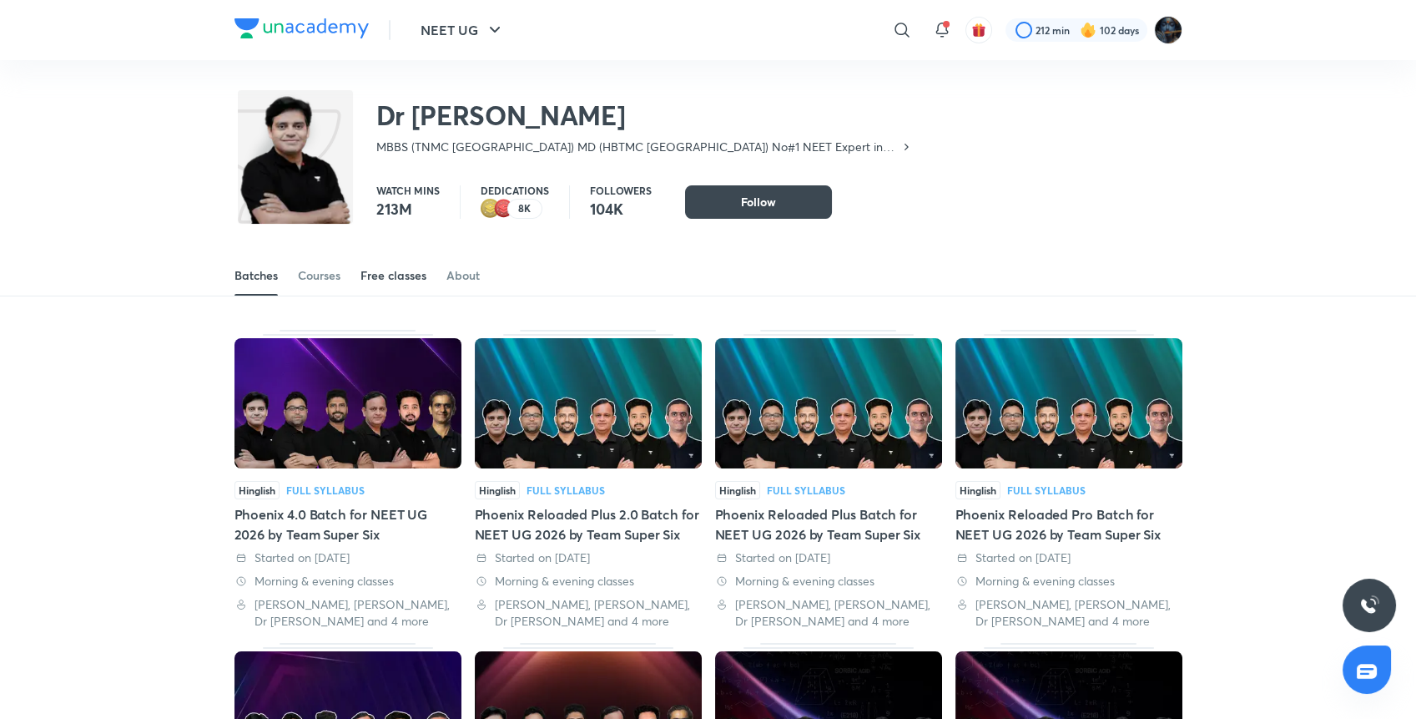
click at [395, 263] on link "Free classes" at bounding box center [394, 275] width 66 height 40
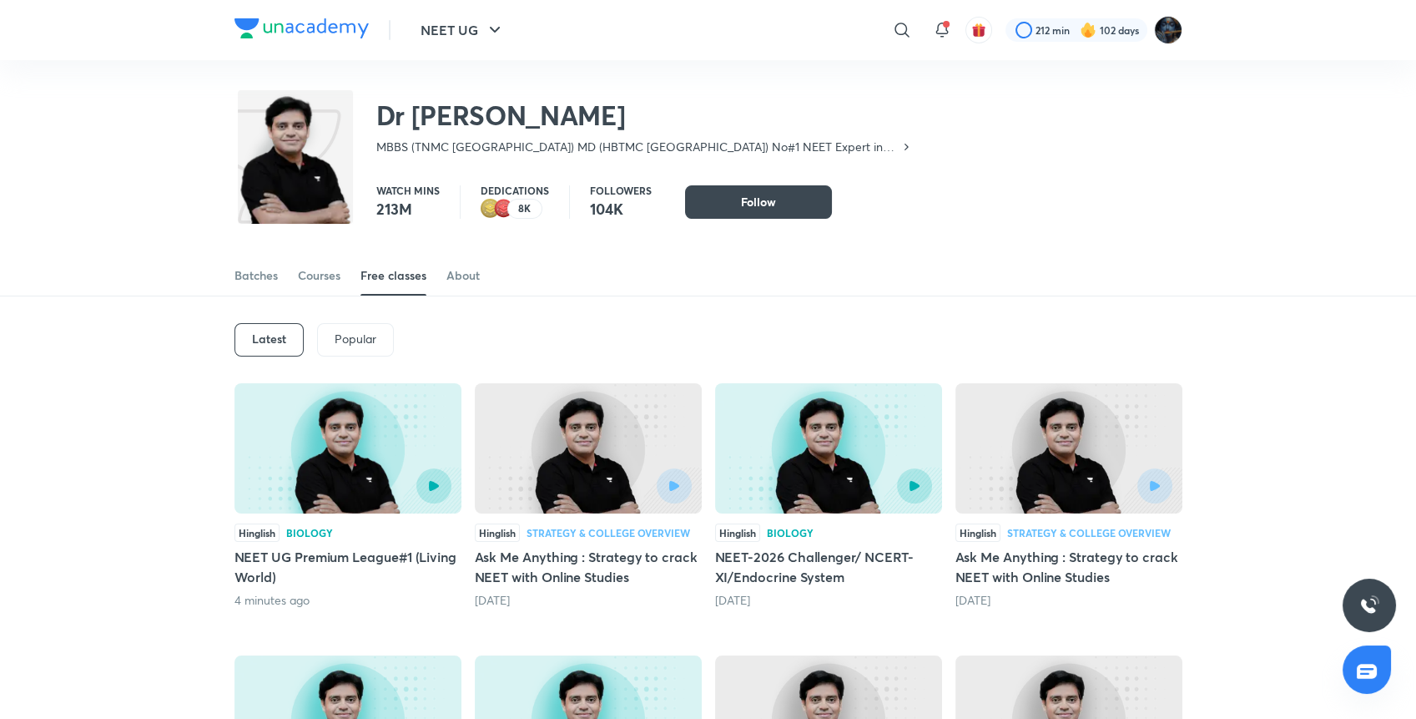
click at [327, 449] on img at bounding box center [348, 448] width 227 height 130
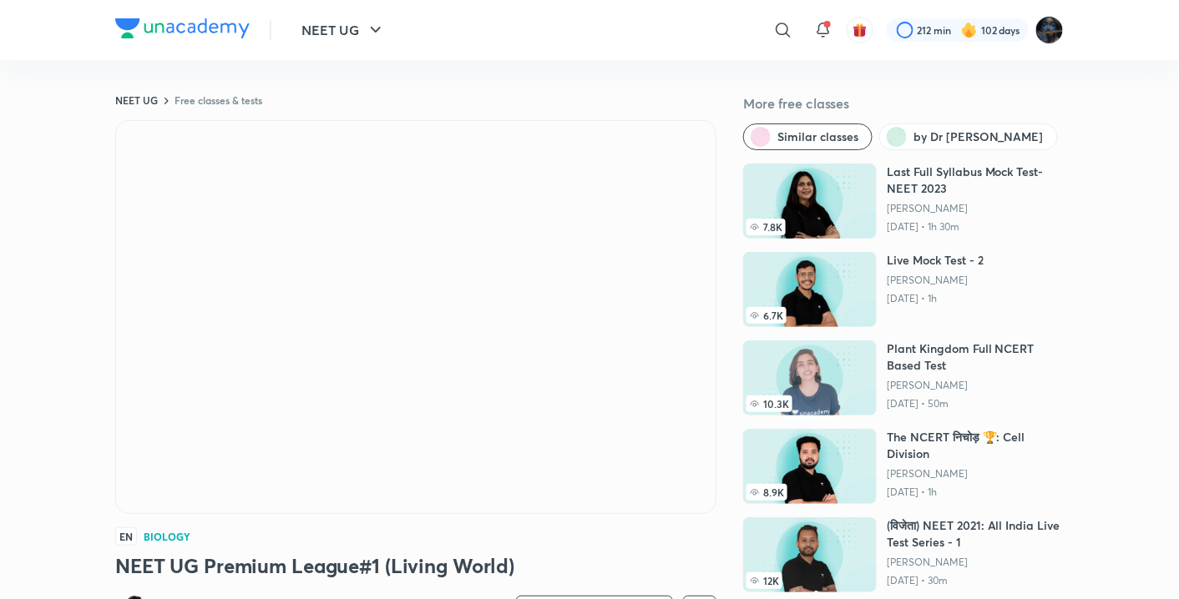
click at [512, 9] on div "NEET UG ​ 212 min 102 days" at bounding box center [589, 30] width 948 height 60
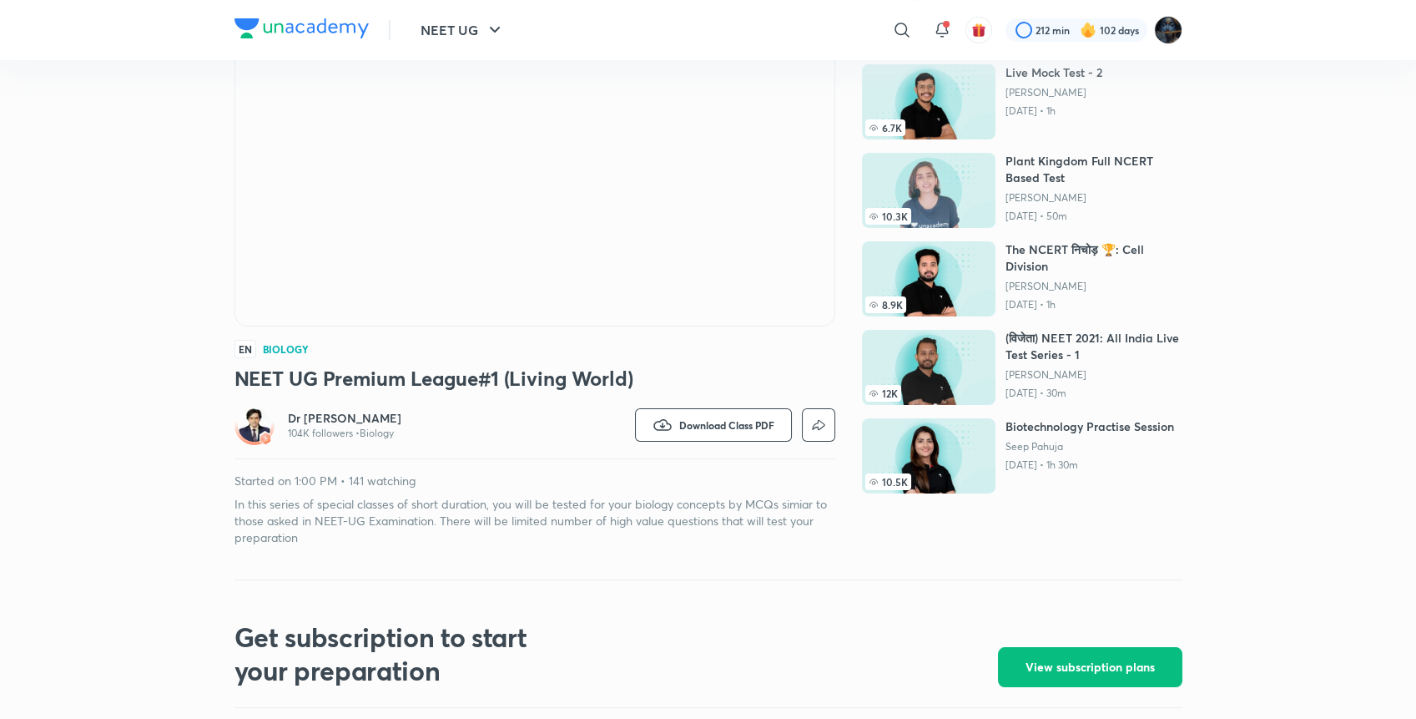
scroll to position [120, 0]
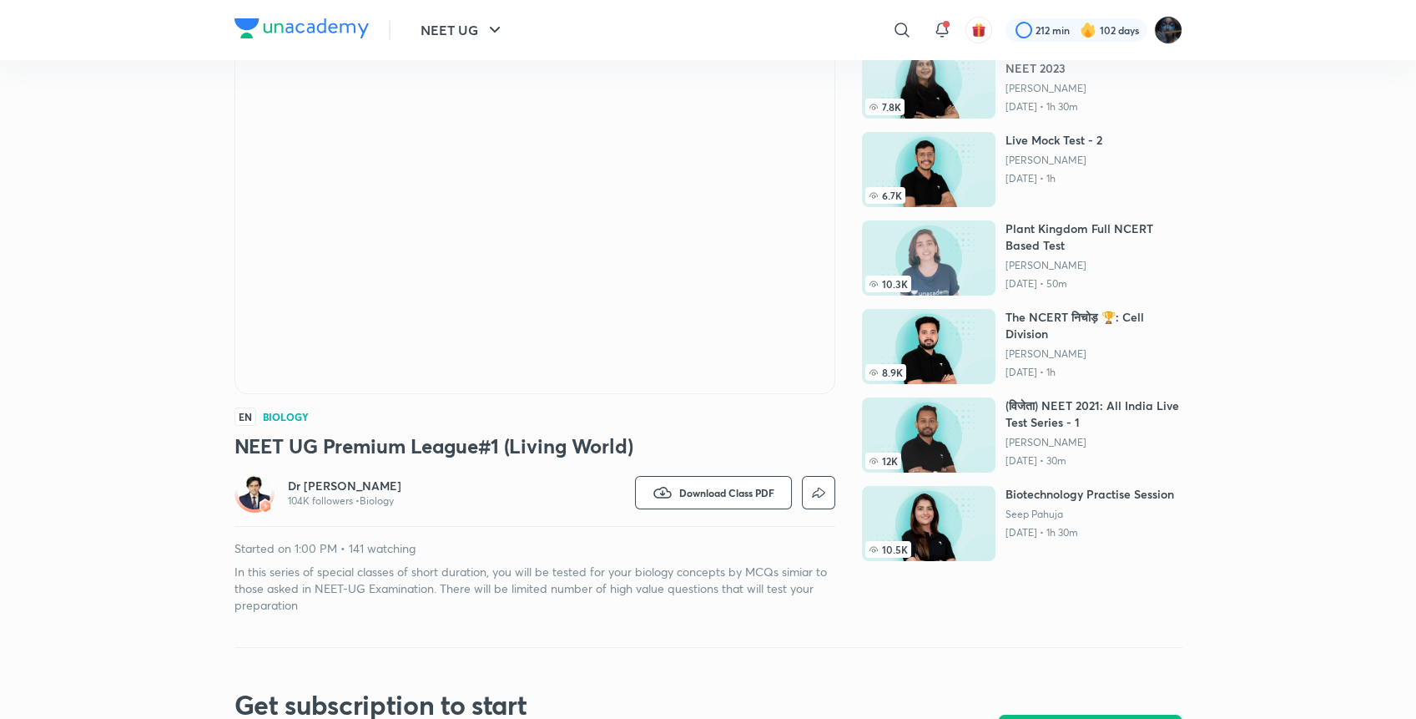
click at [982, 631] on div "NEET UG Free classes & tests More free classes Similar classes by Dr Amit Gupta…" at bounding box center [709, 310] width 948 height 674
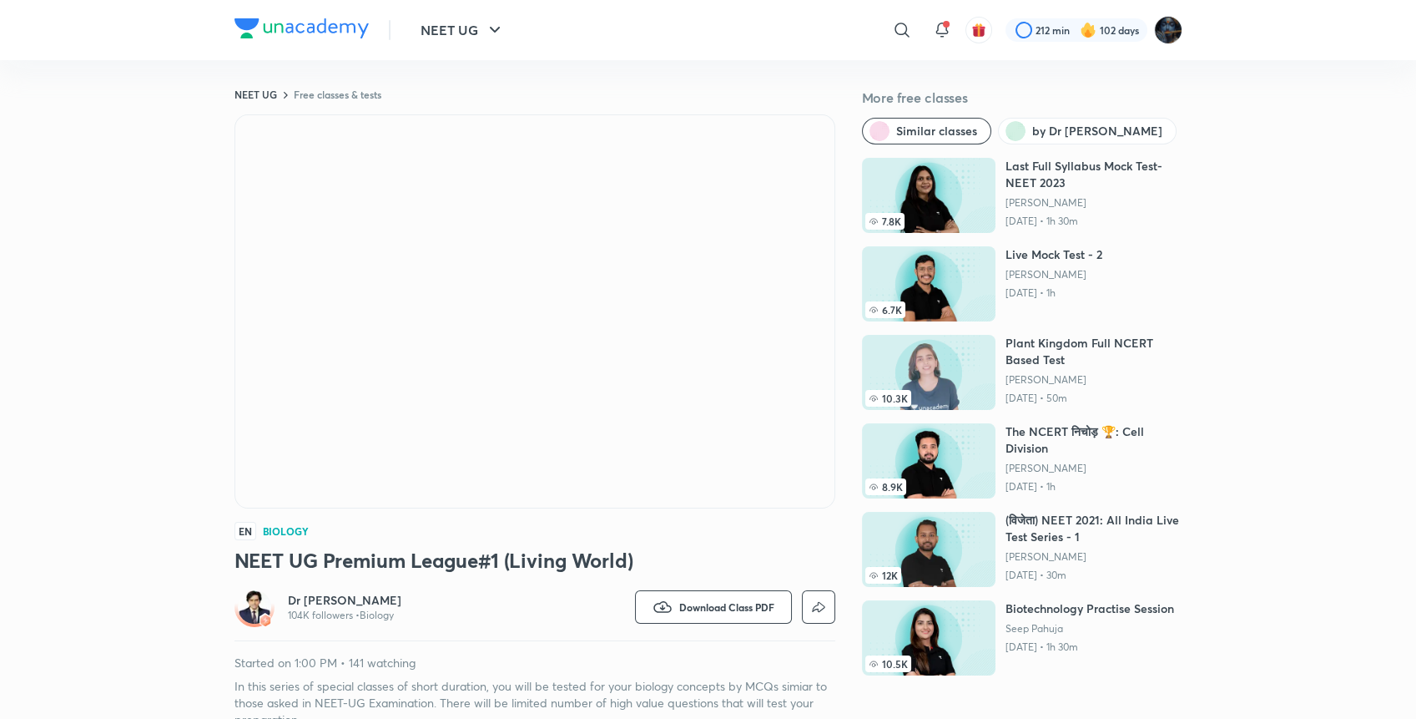
scroll to position [0, 0]
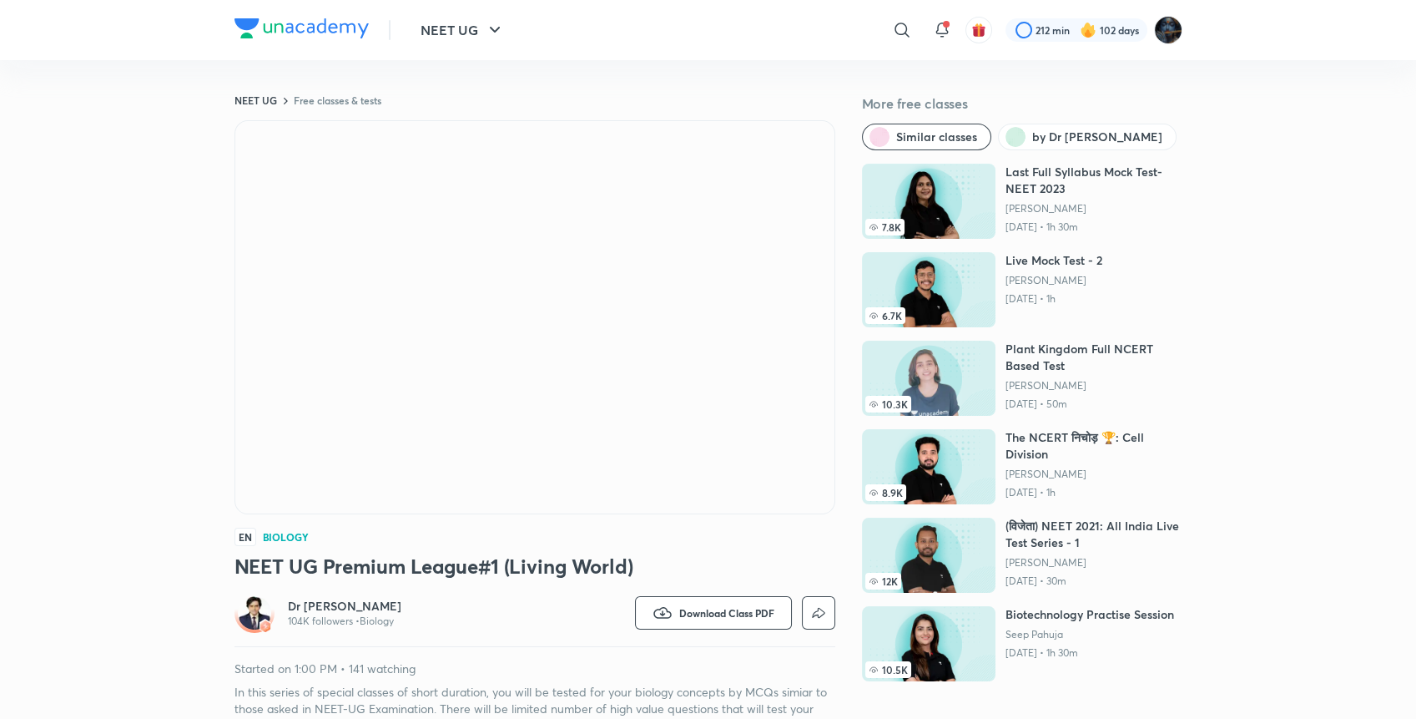
click at [805, 115] on div "NEET UG Free classes & tests More free classes Similar classes by Dr Amit Gupta…" at bounding box center [709, 413] width 948 height 640
click at [803, 513] on iframe at bounding box center [534, 317] width 599 height 392
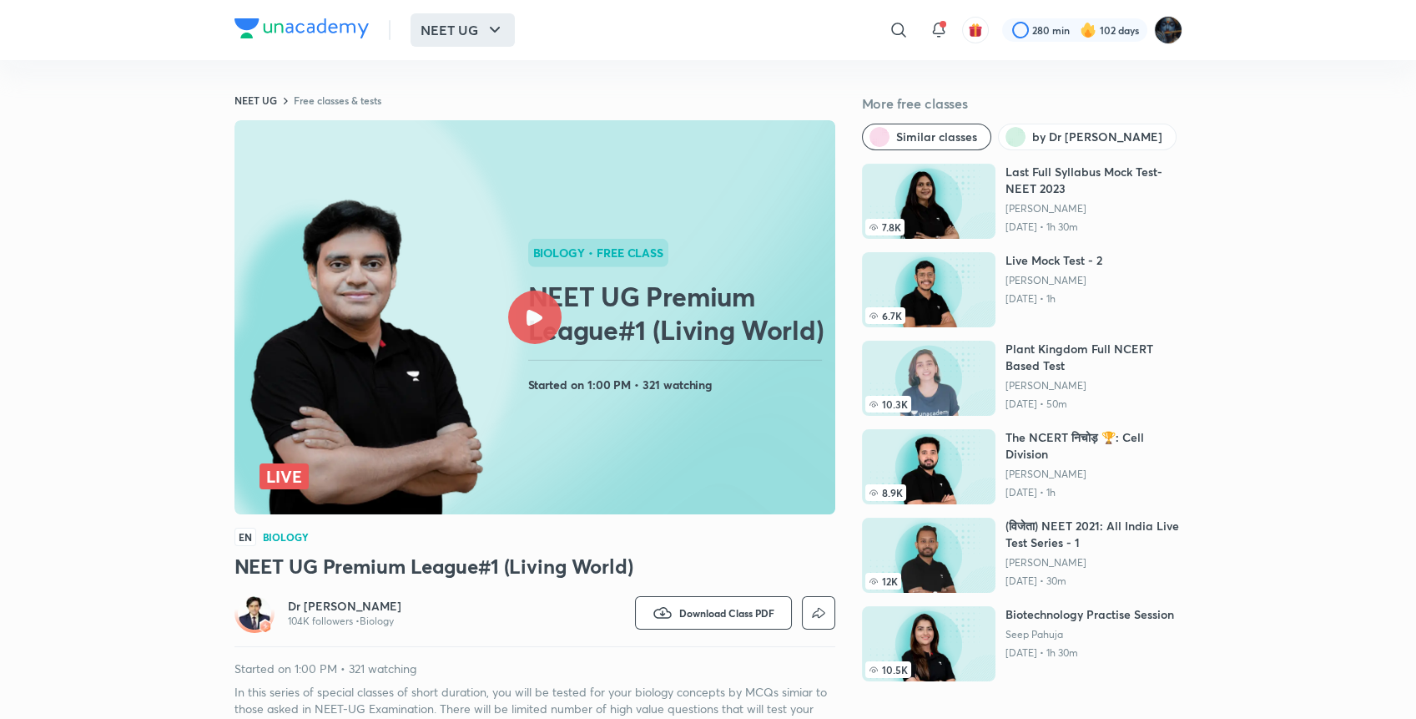
click at [445, 43] on button "NEET UG" at bounding box center [463, 29] width 104 height 33
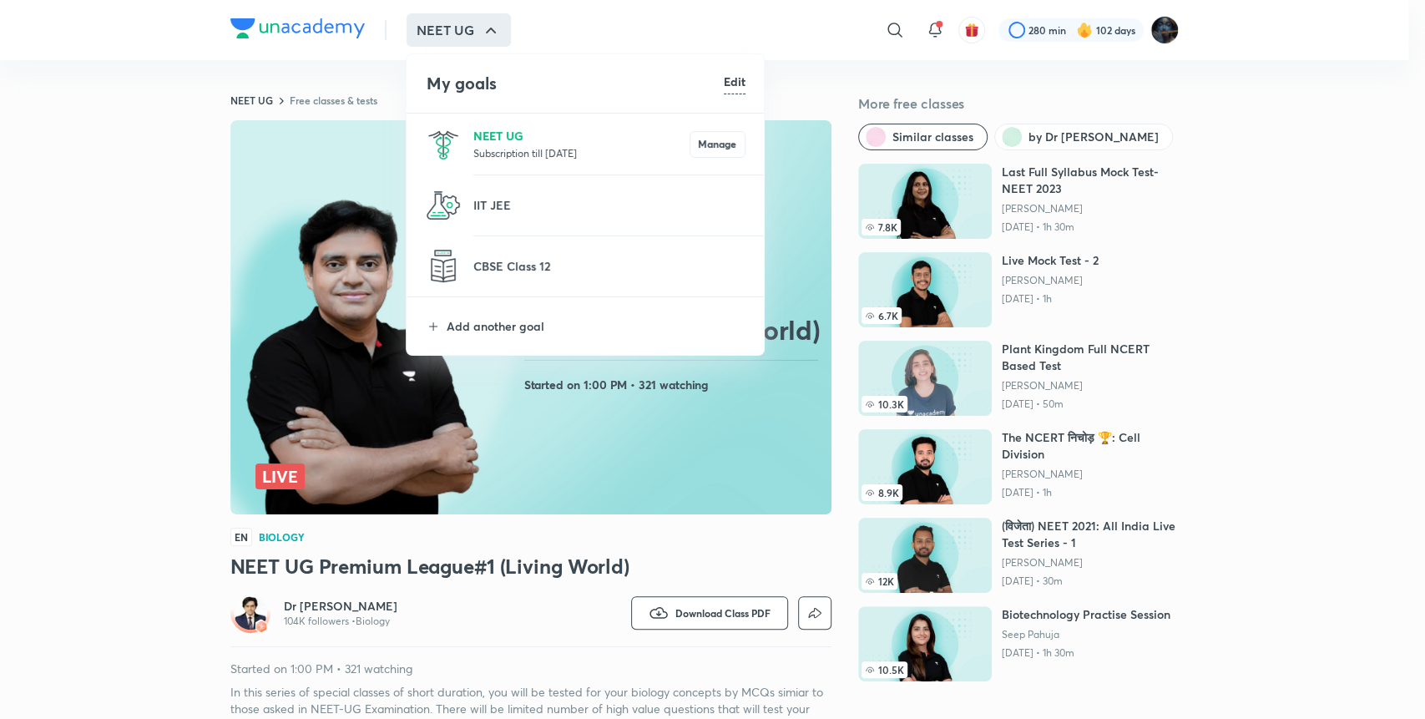
click at [482, 132] on p "NEET UG" at bounding box center [581, 136] width 216 height 18
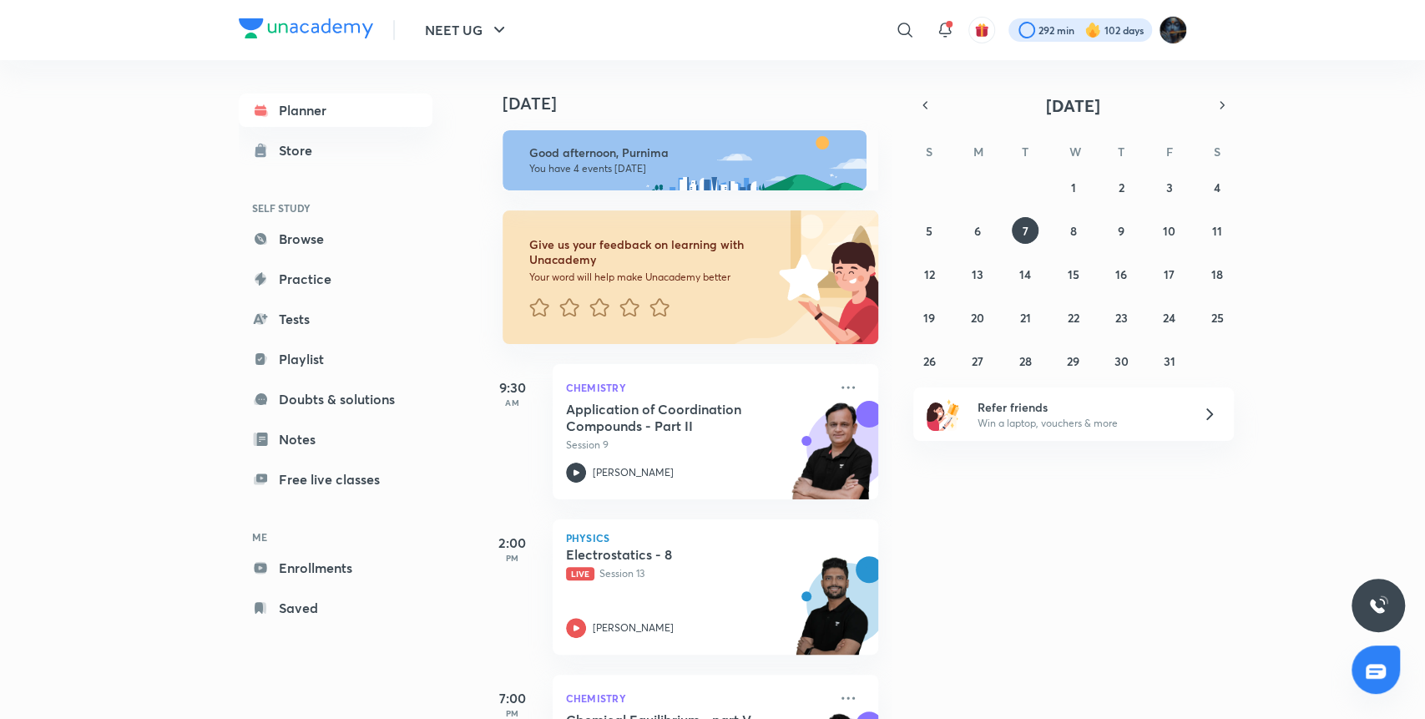
click at [1058, 32] on div at bounding box center [1080, 29] width 144 height 23
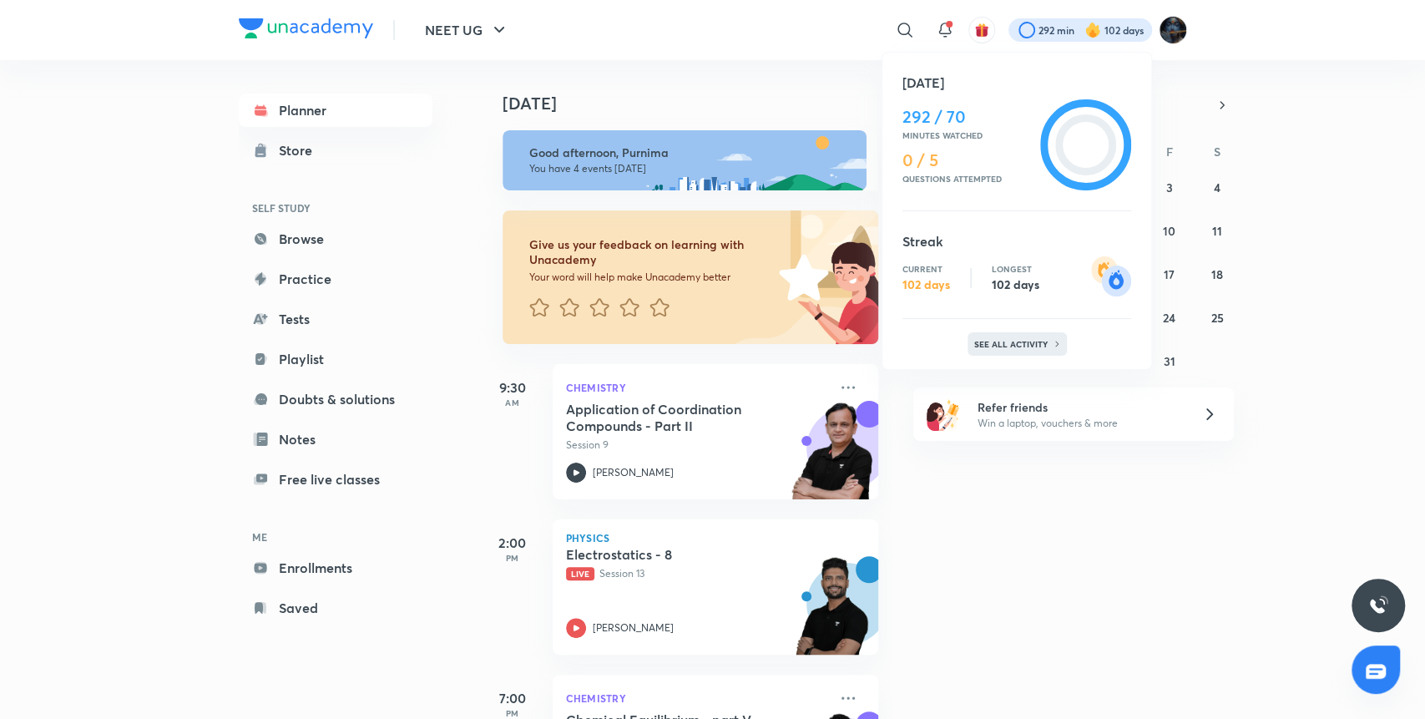
click at [1047, 344] on p "See all activity" at bounding box center [1013, 344] width 78 height 10
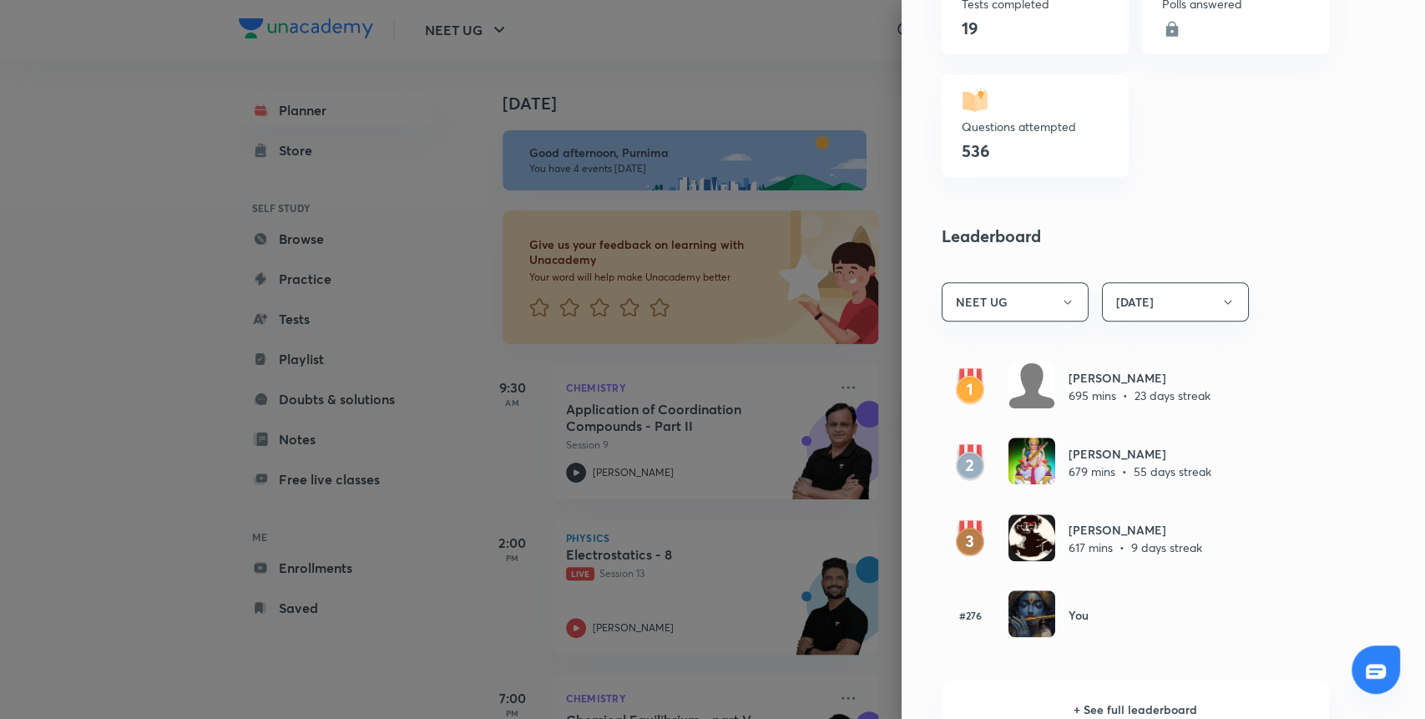
scroll to position [734, 0]
click at [677, 67] on div at bounding box center [712, 359] width 1425 height 719
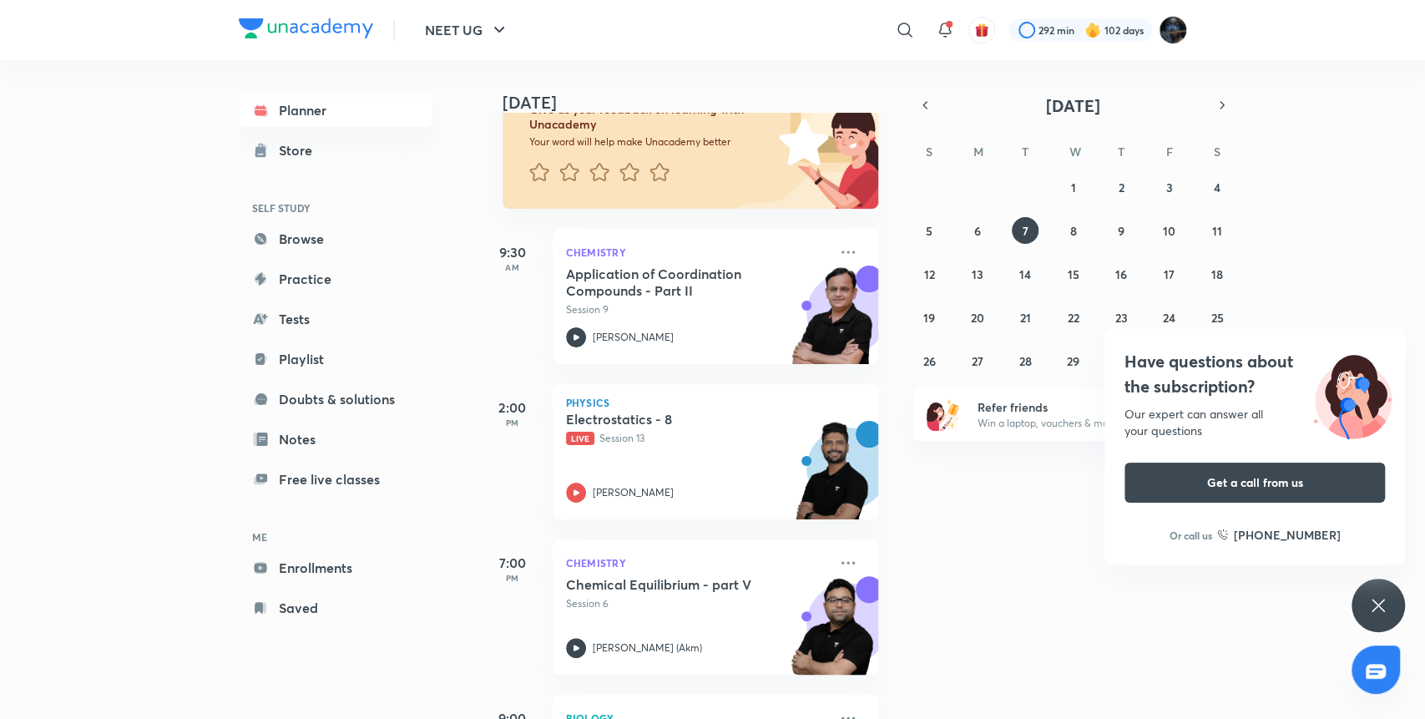
scroll to position [276, 0]
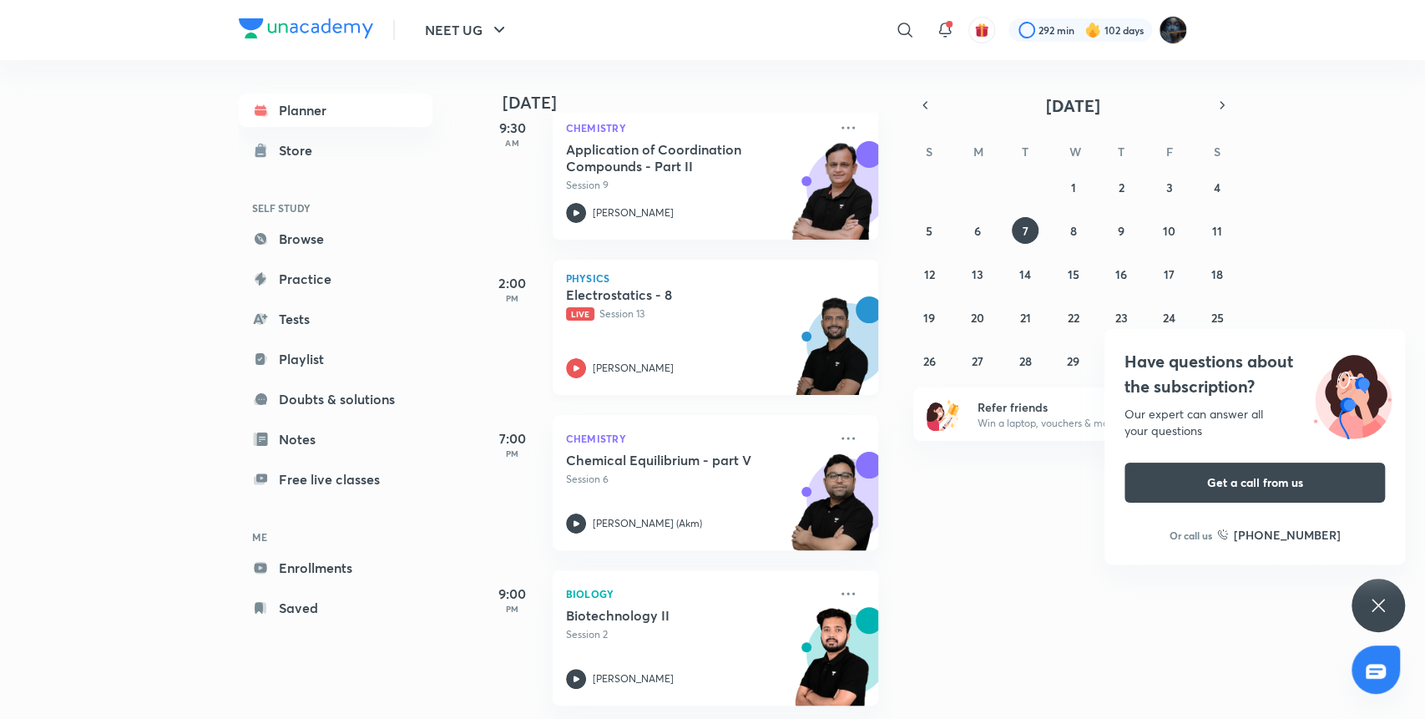
click at [576, 361] on div "Physics Electrostatics - 8 Live Session 13 Prateek Jain" at bounding box center [716, 327] width 326 height 135
click at [1381, 641] on div "Today Good afternoon, Purnima You have 4 events today Give us your feedback on …" at bounding box center [950, 389] width 943 height 659
click at [1379, 621] on div "Have questions about the subscription? Our expert can answer all your questions…" at bounding box center [1377, 604] width 53 height 53
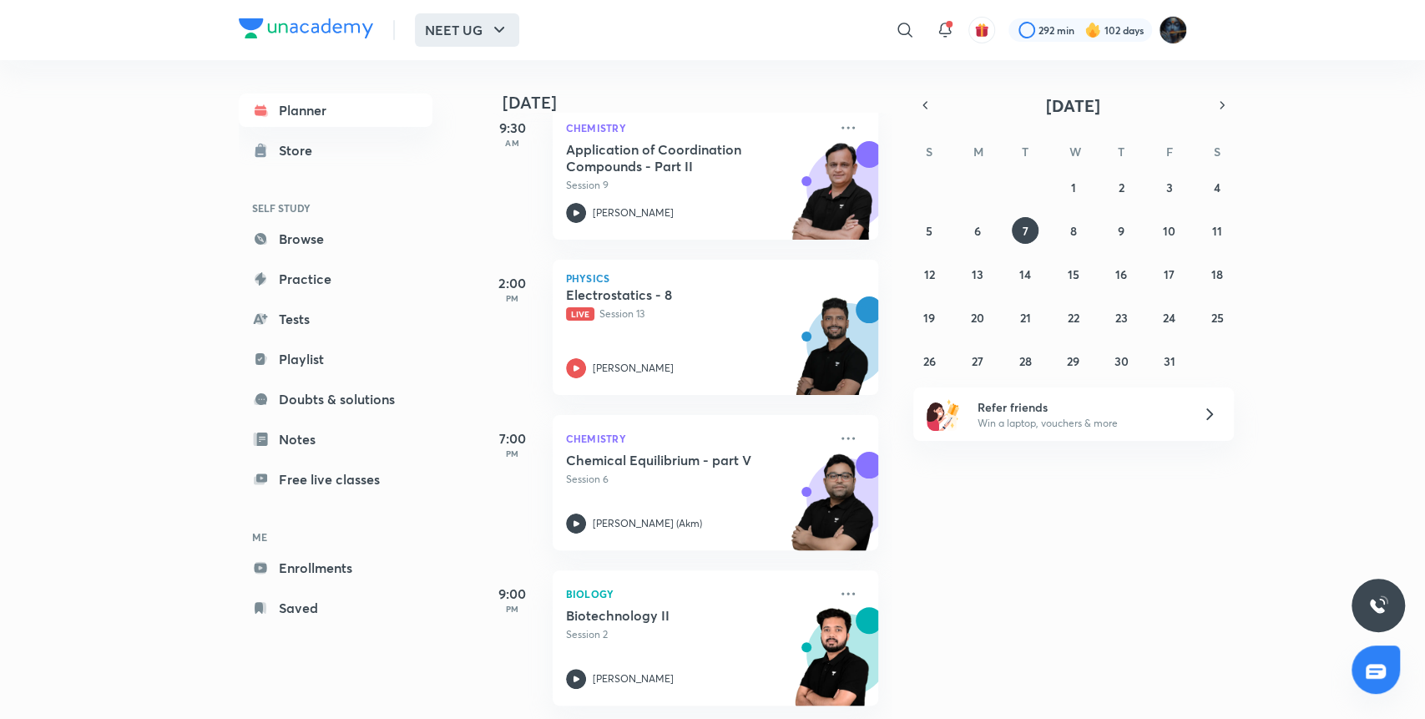
click at [438, 27] on button "NEET UG" at bounding box center [467, 29] width 104 height 33
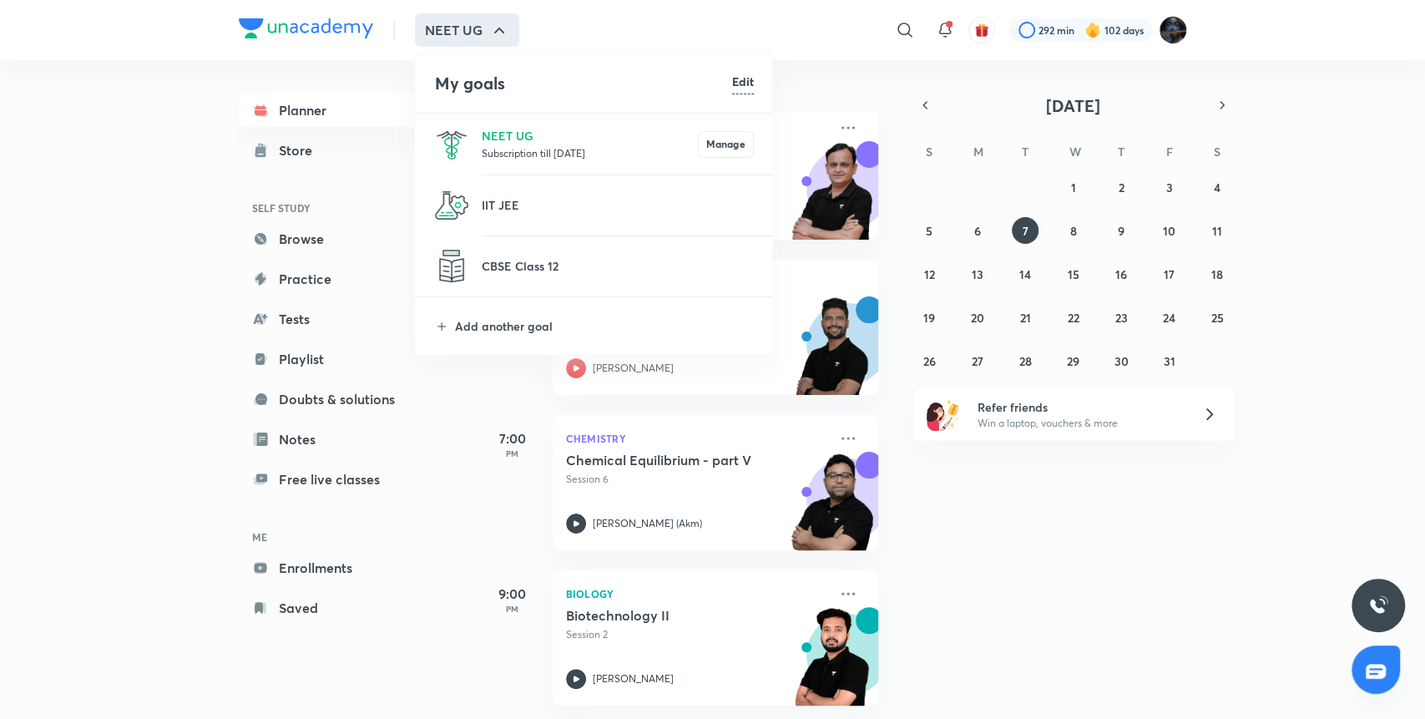
click at [474, 147] on li "NEET UG Subscription till 9 May 2026 Manage" at bounding box center [594, 144] width 359 height 61
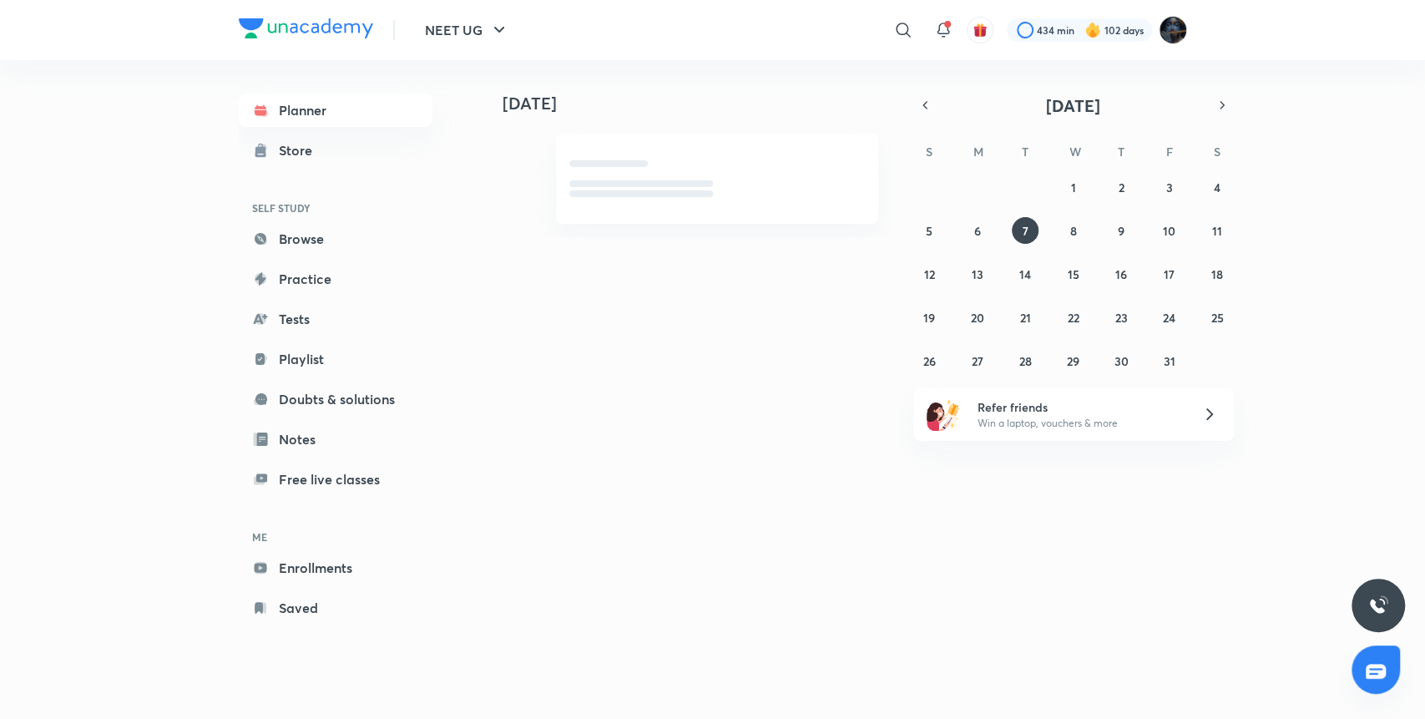
click at [474, 147] on div "Planner Store SELF STUDY Browse Practice Tests Playlist Doubts & solutions Note…" at bounding box center [713, 372] width 948 height 625
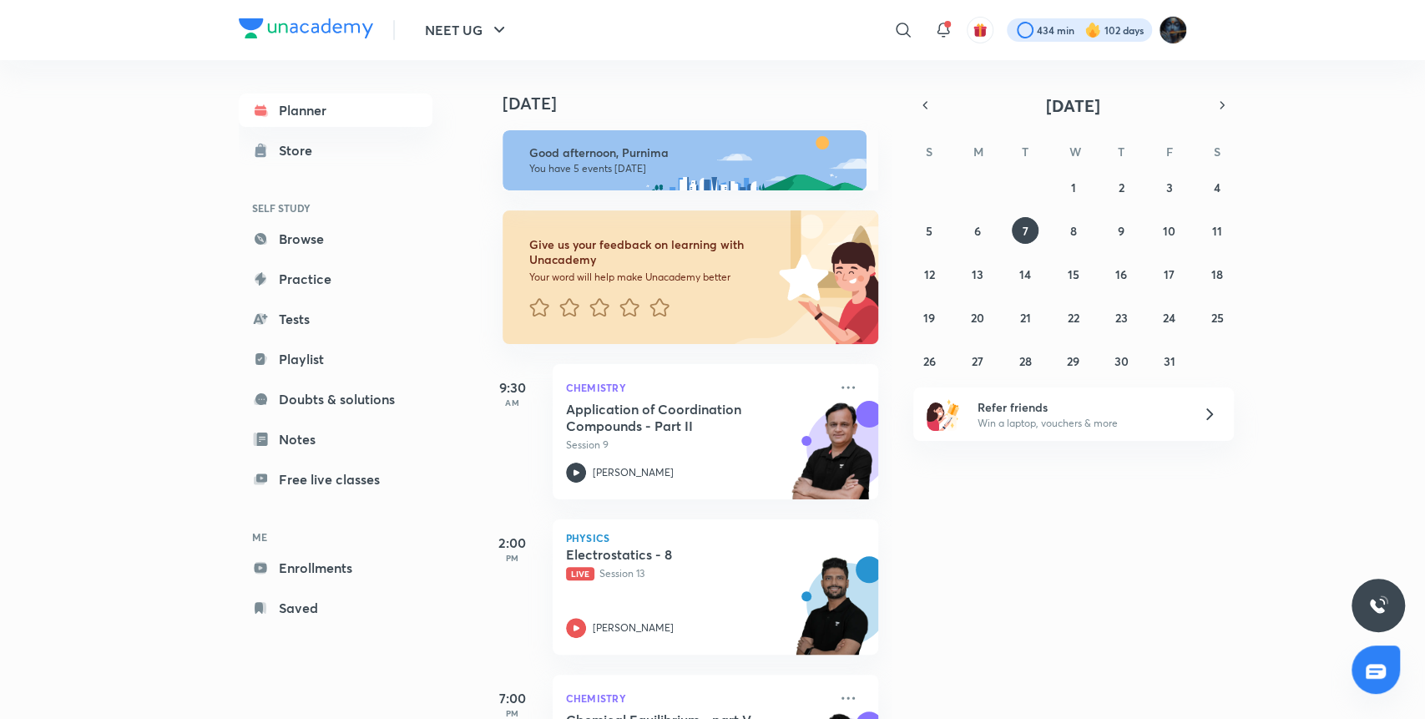
click at [1055, 28] on div at bounding box center [1079, 29] width 145 height 23
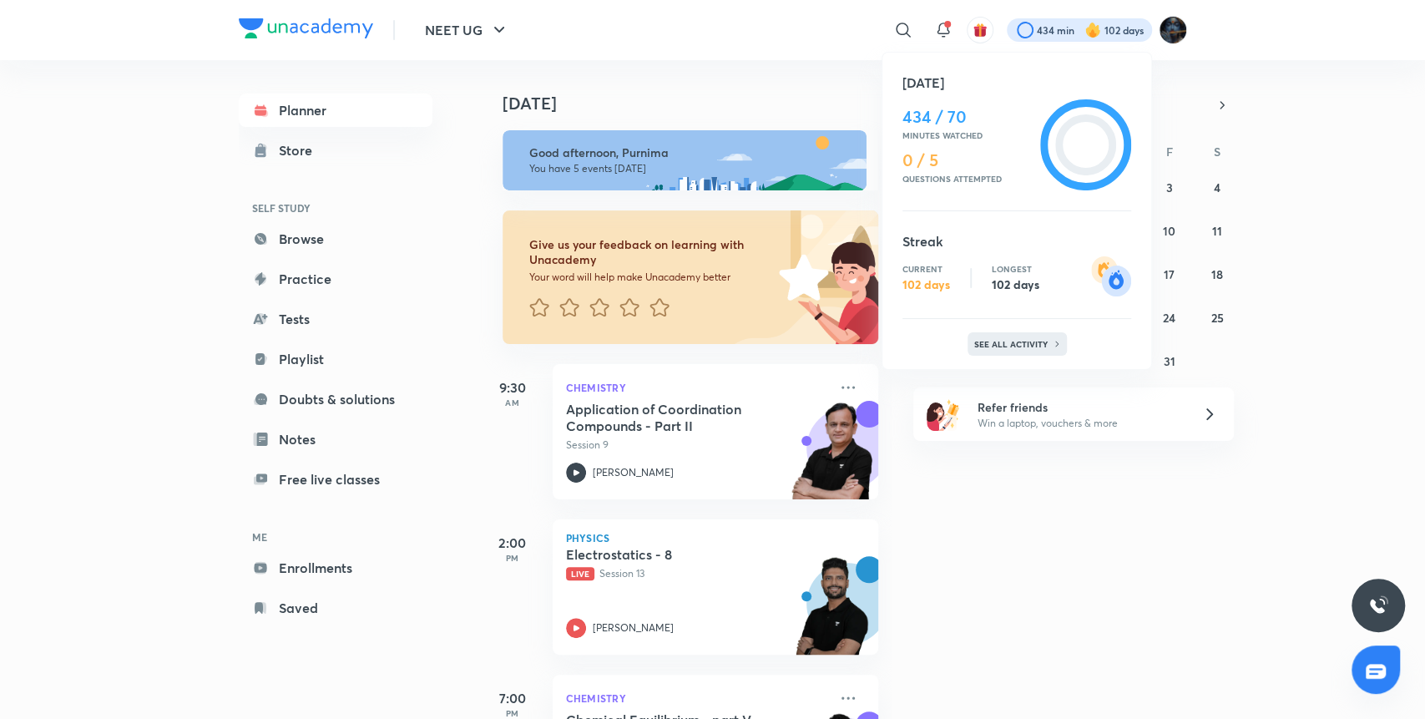
click at [1041, 337] on div "See all activity" at bounding box center [1016, 343] width 99 height 23
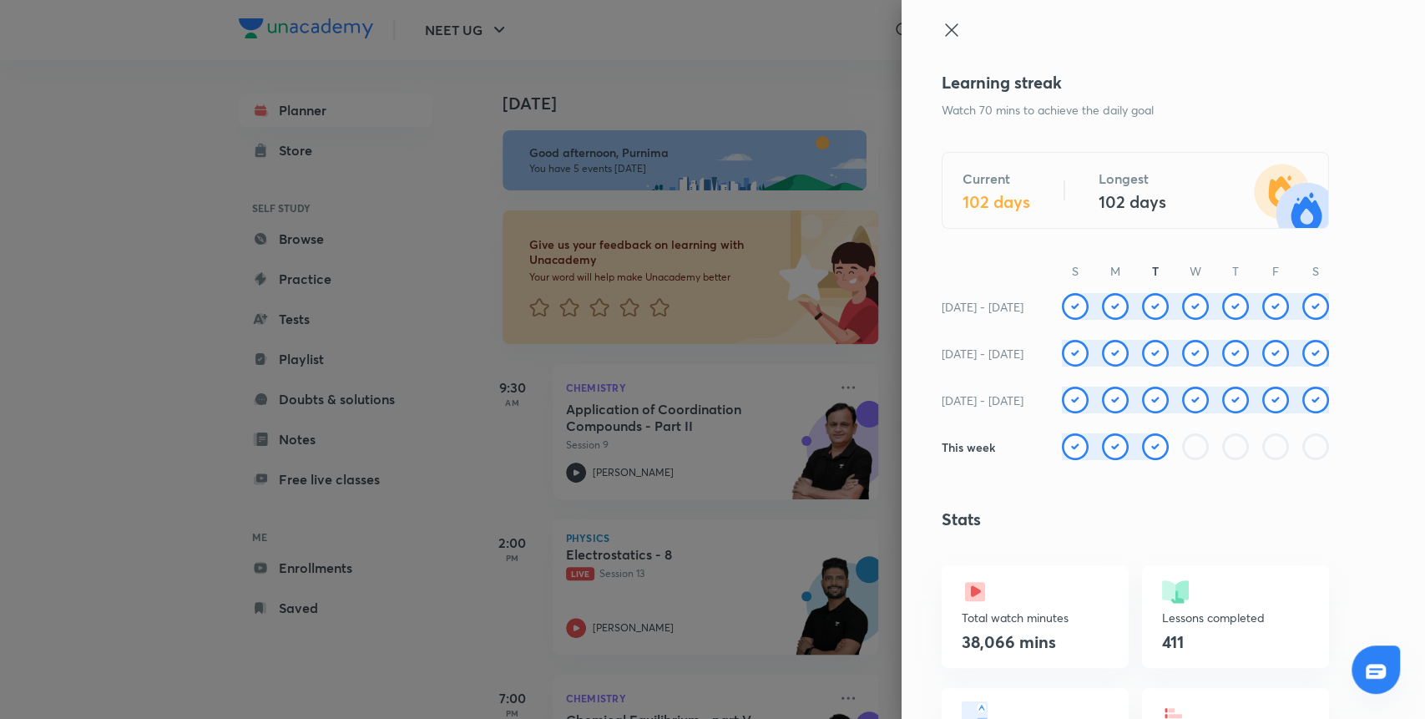
click at [767, 27] on div at bounding box center [712, 359] width 1425 height 719
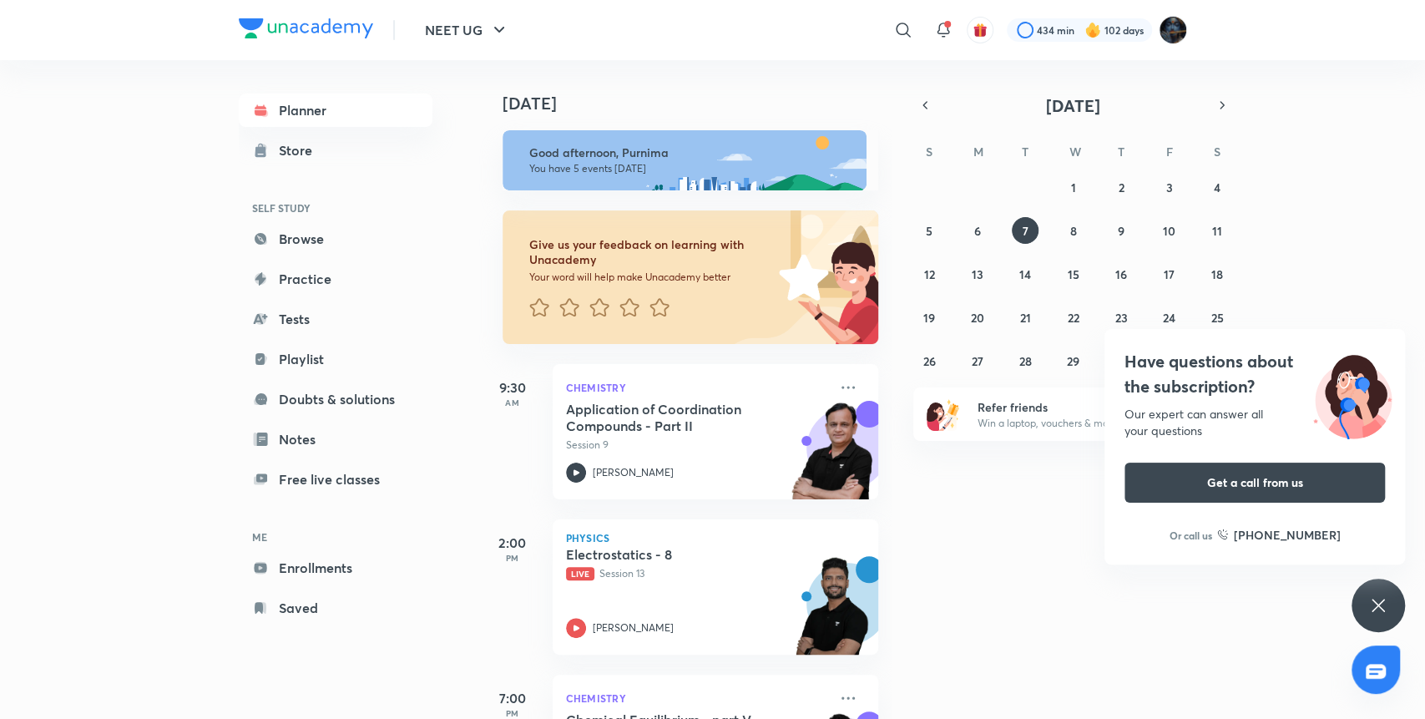
click at [1075, 690] on div "Today Good afternoon, Purnima You have 5 events today Give us your feedback on …" at bounding box center [950, 389] width 943 height 659
click at [1038, 529] on div "Today Good afternoon, Purnima You have 5 events today Give us your feedback on …" at bounding box center [950, 389] width 943 height 659
click at [961, 573] on div "Today Good afternoon, Purnima You have 5 events today Give us your feedback on …" at bounding box center [950, 389] width 943 height 659
click at [454, 36] on button "NEET UG" at bounding box center [467, 29] width 104 height 33
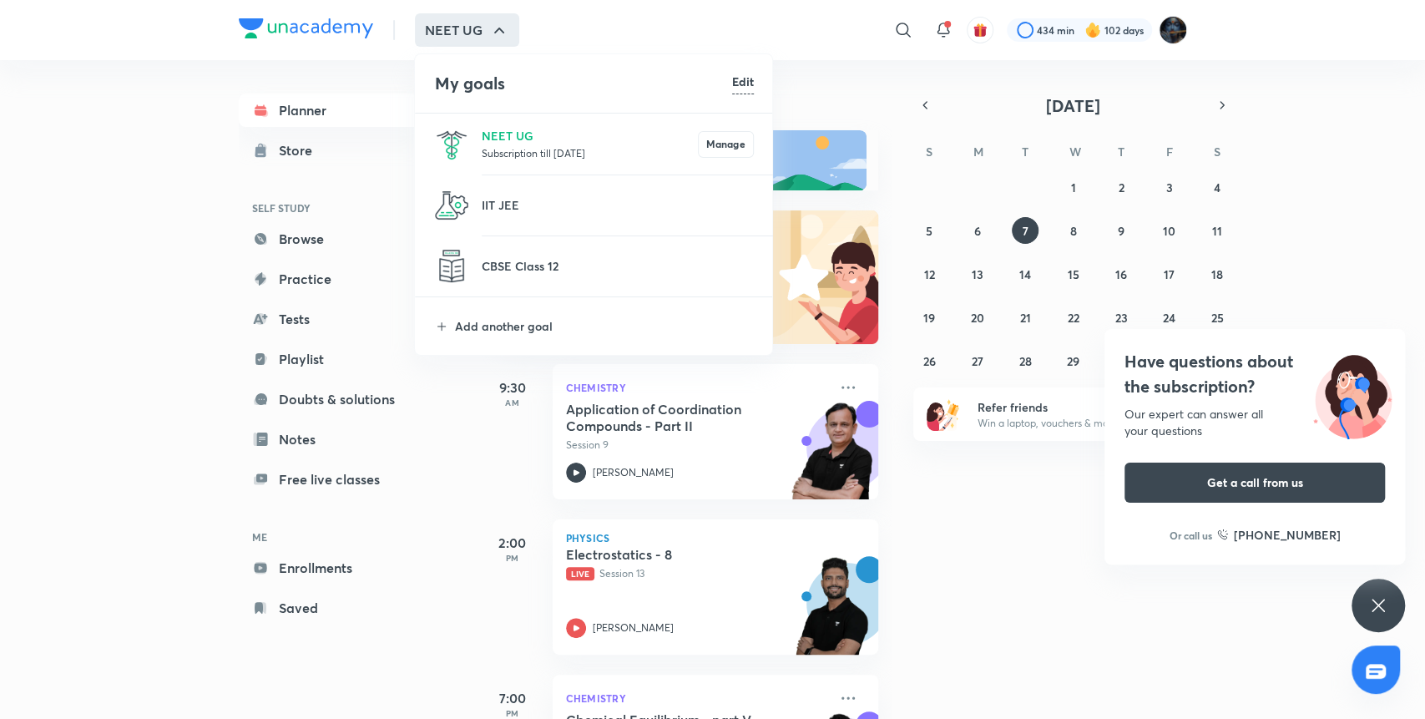
click at [494, 147] on p "Subscription till 9 May 2026" at bounding box center [590, 152] width 216 height 17
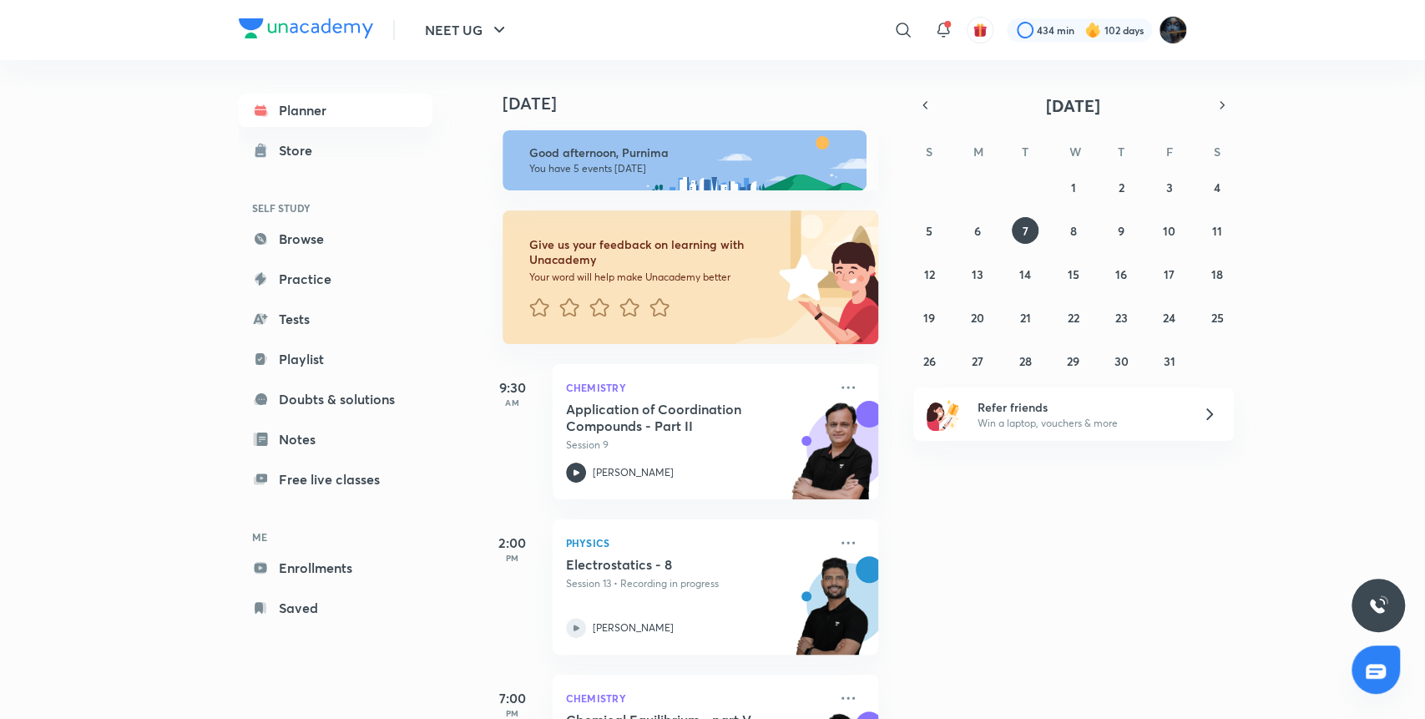
drag, startPoint x: 915, startPoint y: 111, endPoint x: 891, endPoint y: 252, distance: 143.0
click at [896, 253] on div "Today Today Good afternoon, Purnima You have 5 events today Give us your feedba…" at bounding box center [833, 389] width 708 height 659
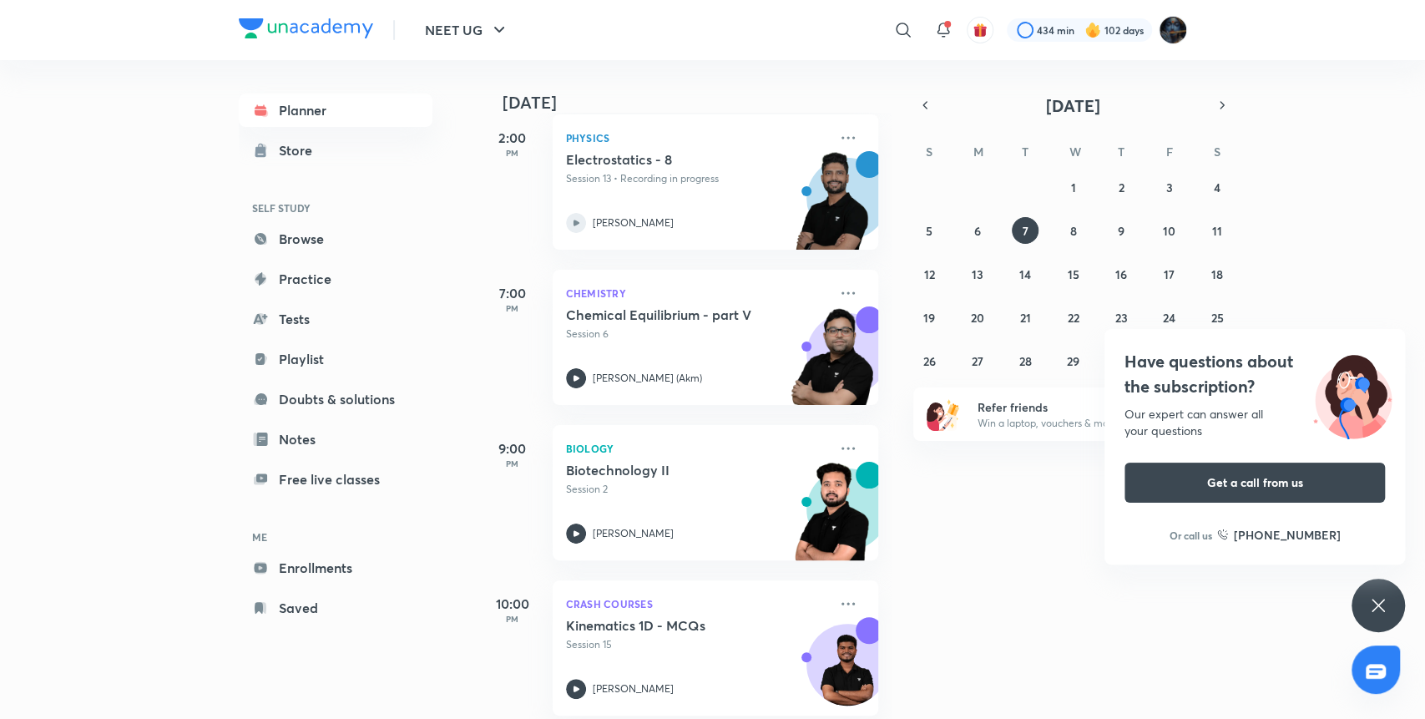
scroll to position [432, 0]
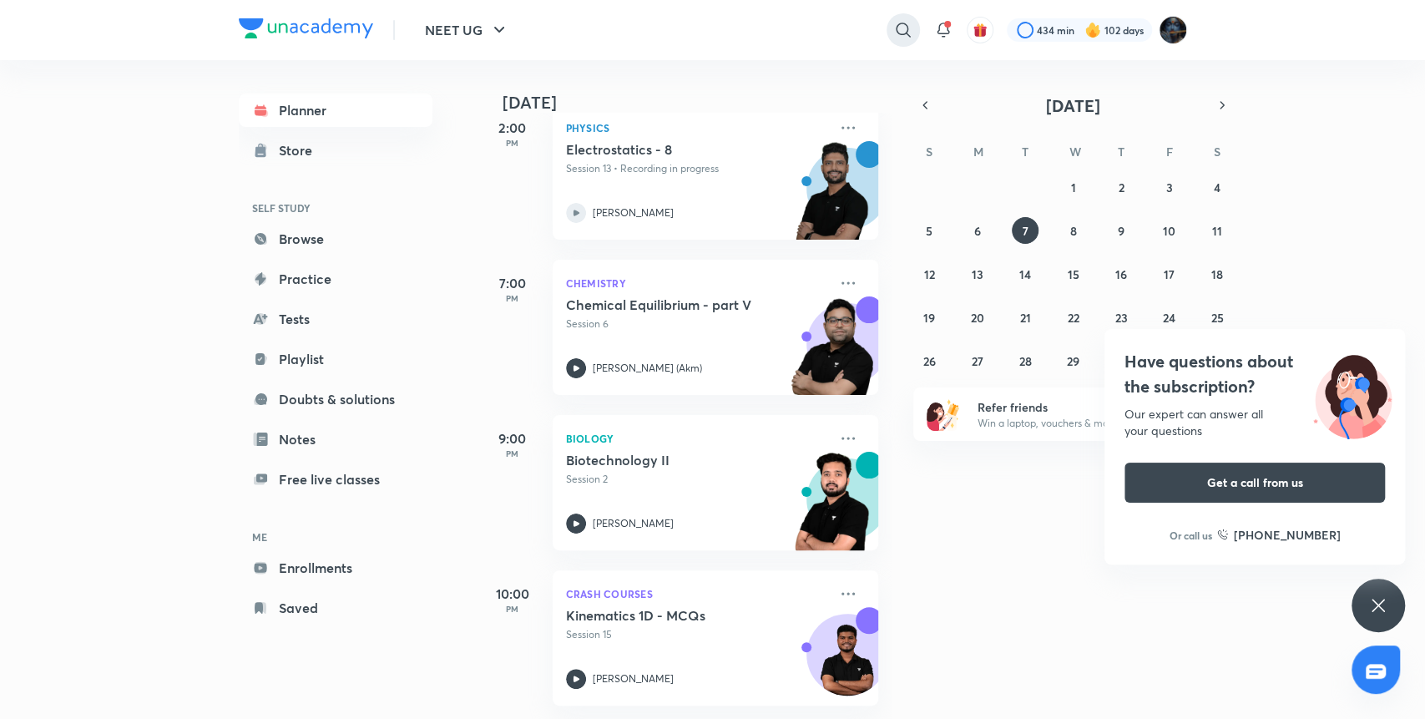
click at [900, 42] on div at bounding box center [902, 29] width 33 height 33
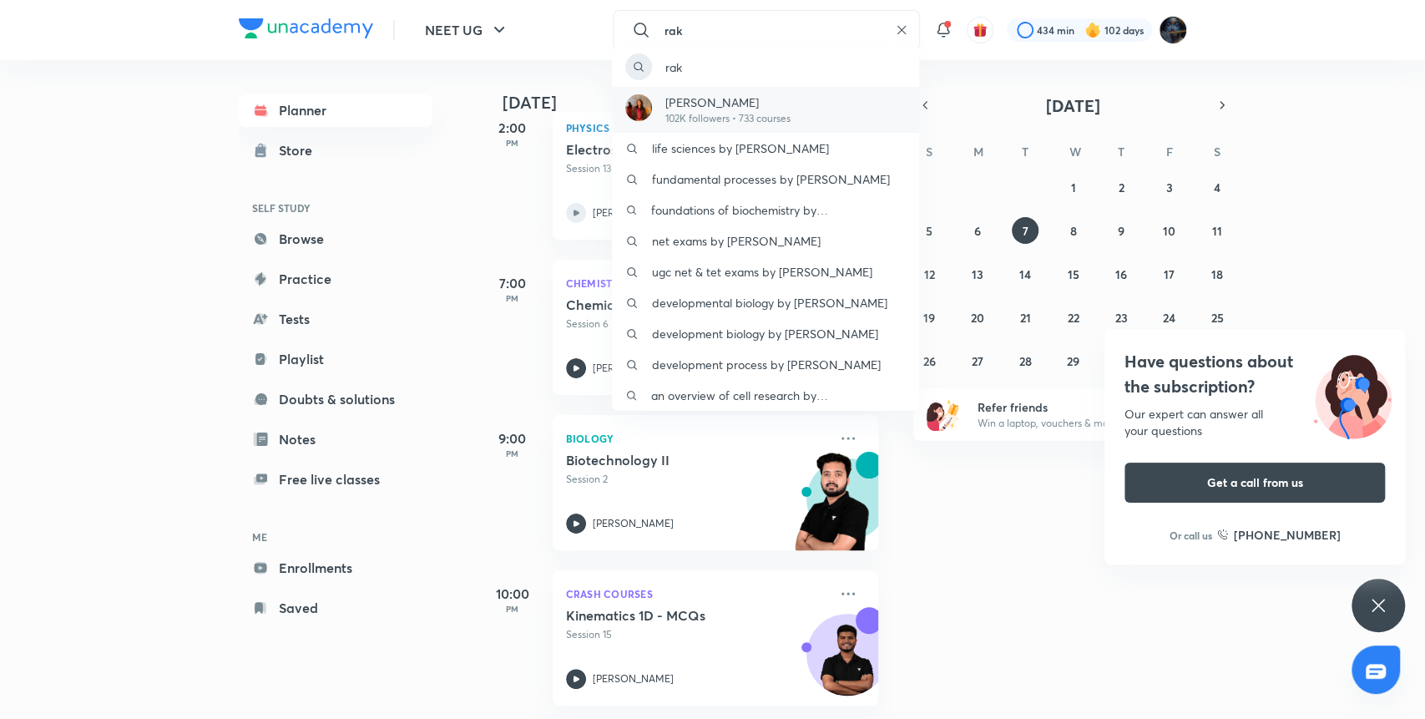
type input "rak"
click at [775, 104] on p "Dr. Rakshita Singh" at bounding box center [727, 102] width 125 height 18
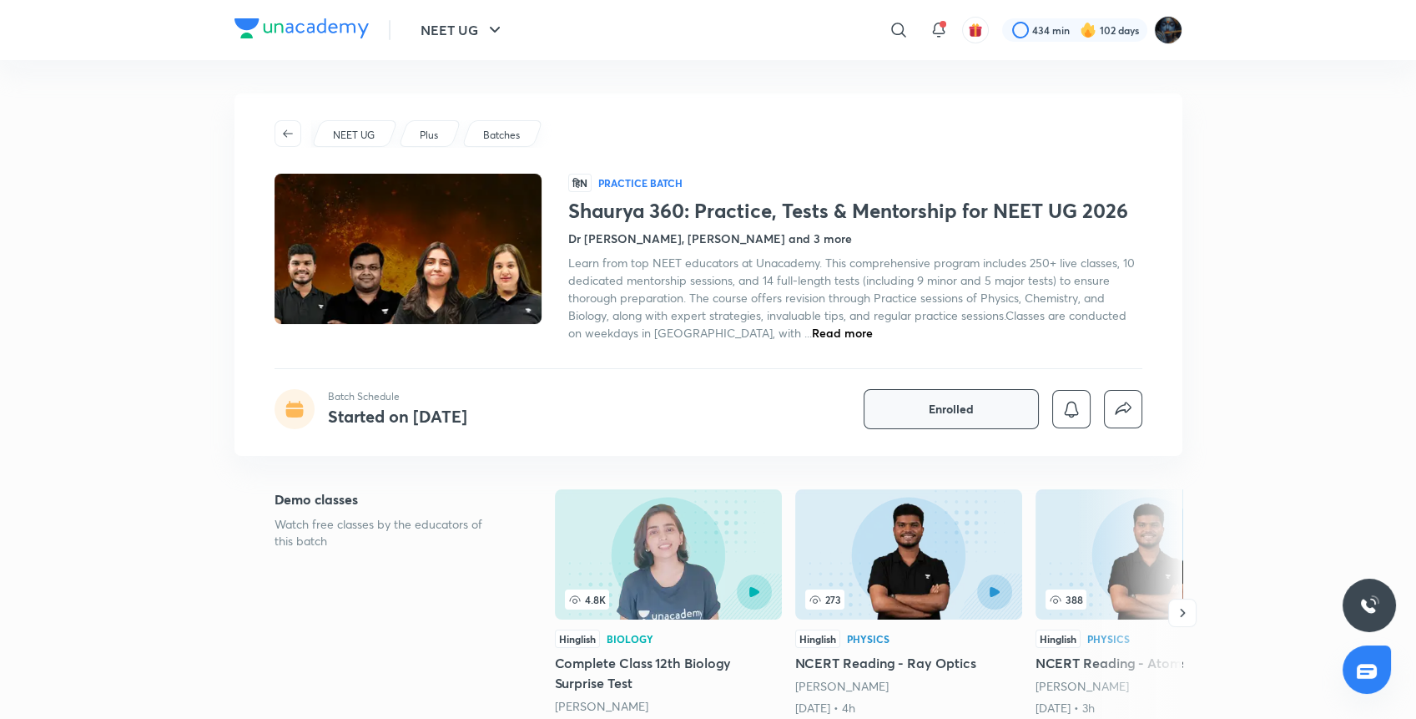
click at [974, 411] on button "Enrolled" at bounding box center [951, 409] width 175 height 40
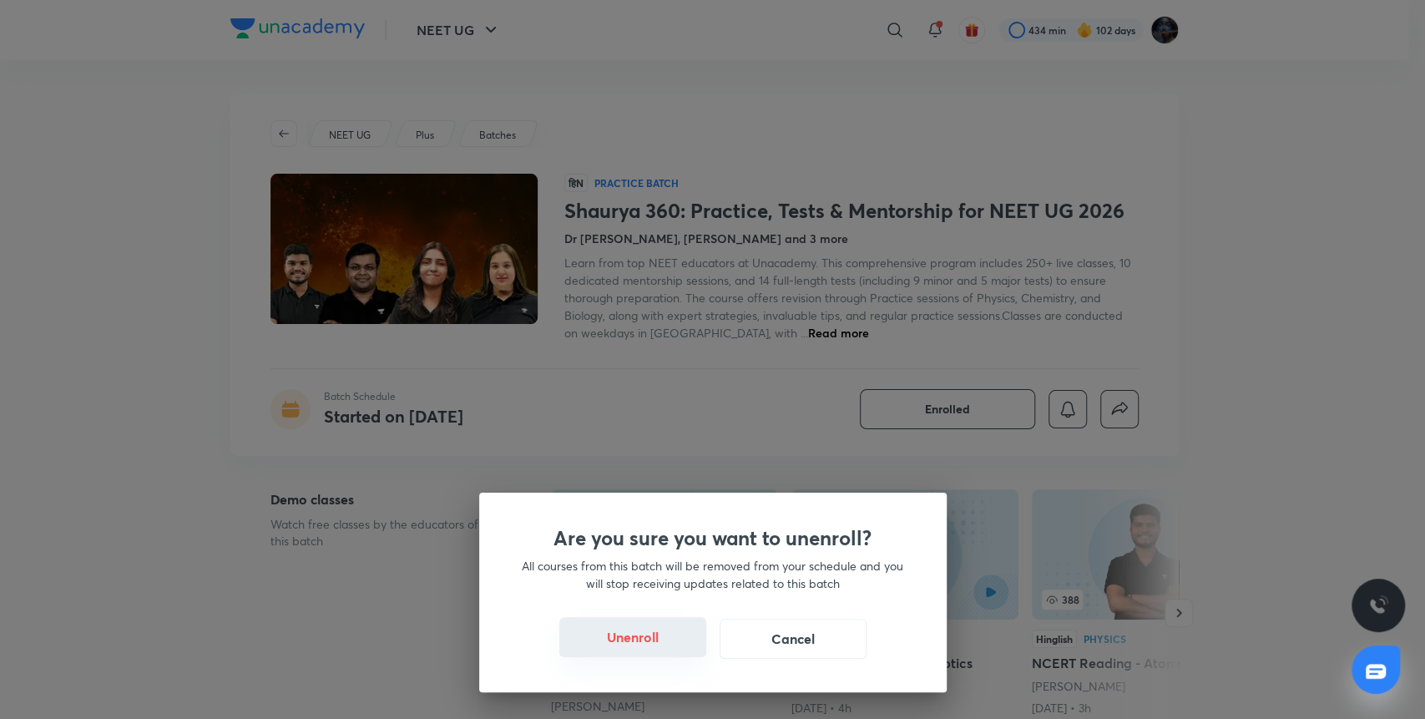
click at [694, 630] on button "Unenroll" at bounding box center [632, 637] width 147 height 40
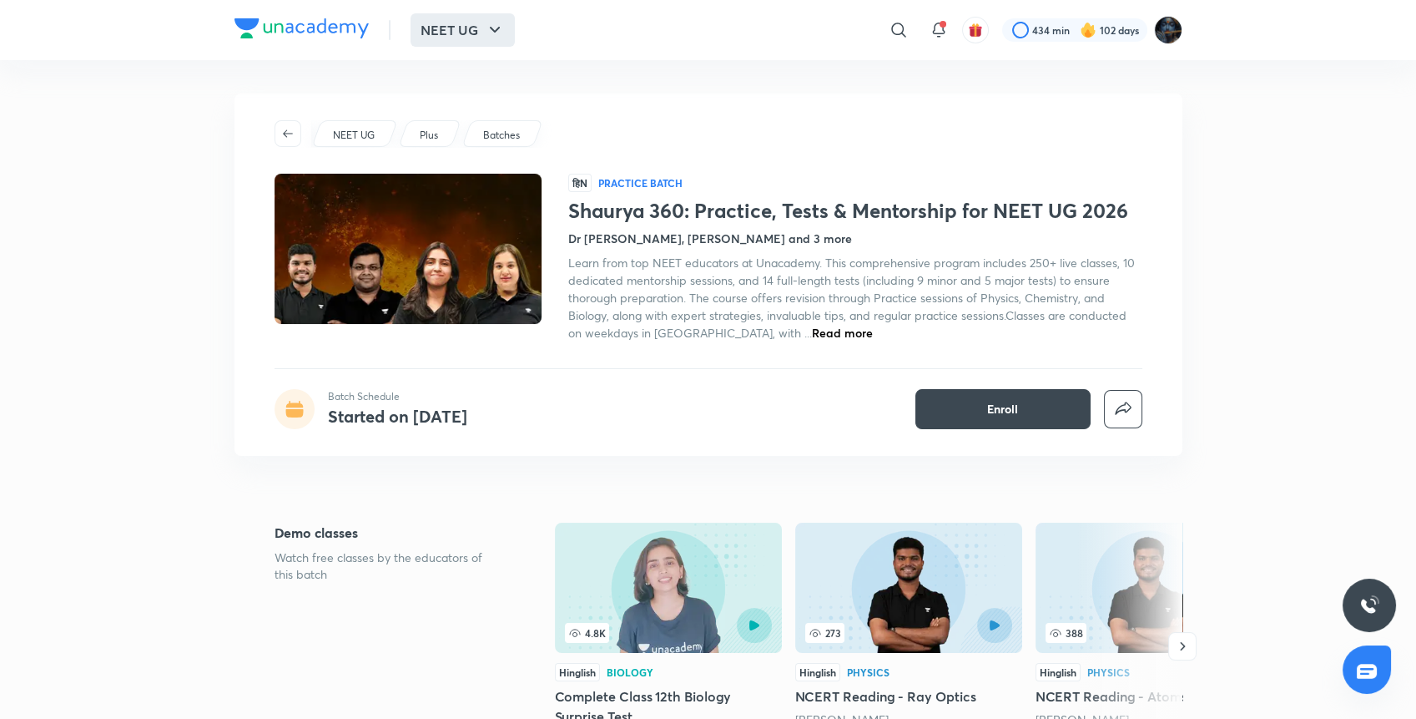
click at [493, 33] on icon "button" at bounding box center [495, 30] width 20 height 20
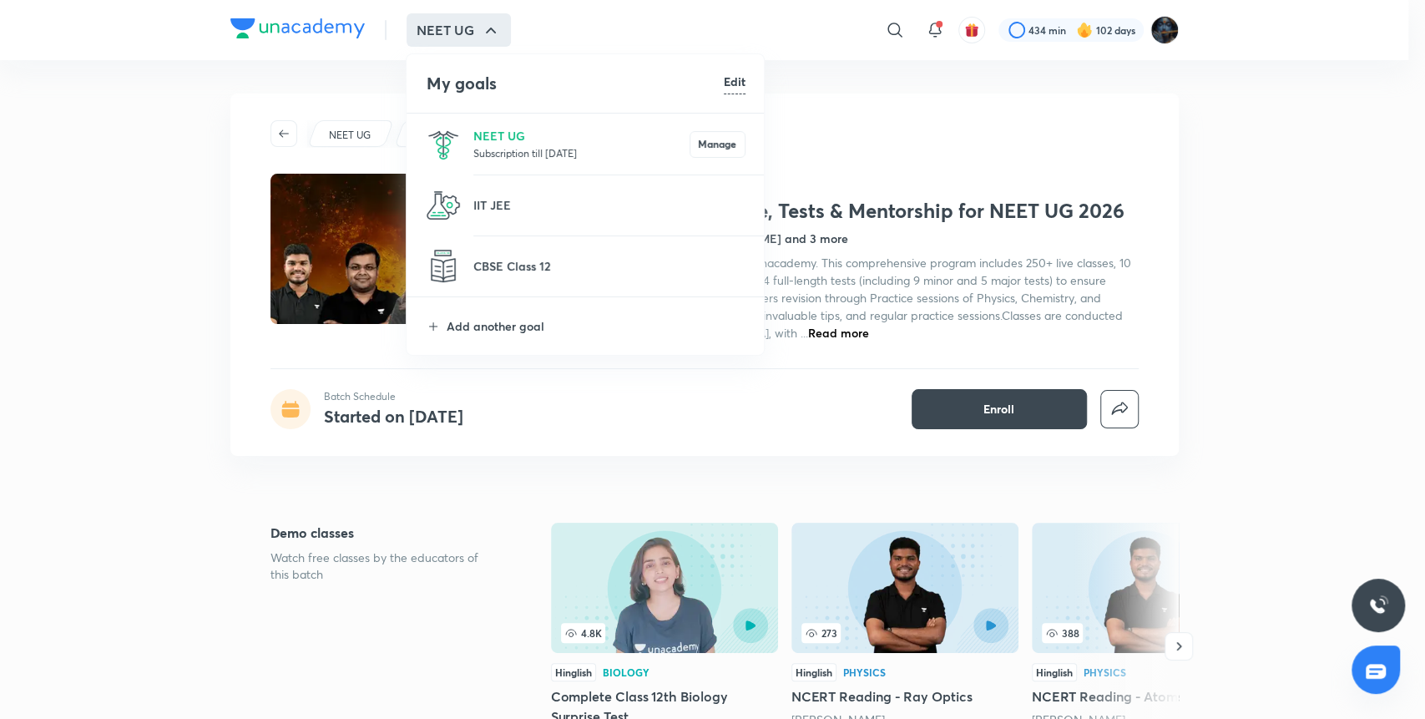
click at [501, 116] on li "NEET UG Subscription till [DATE] Manage" at bounding box center [585, 144] width 359 height 61
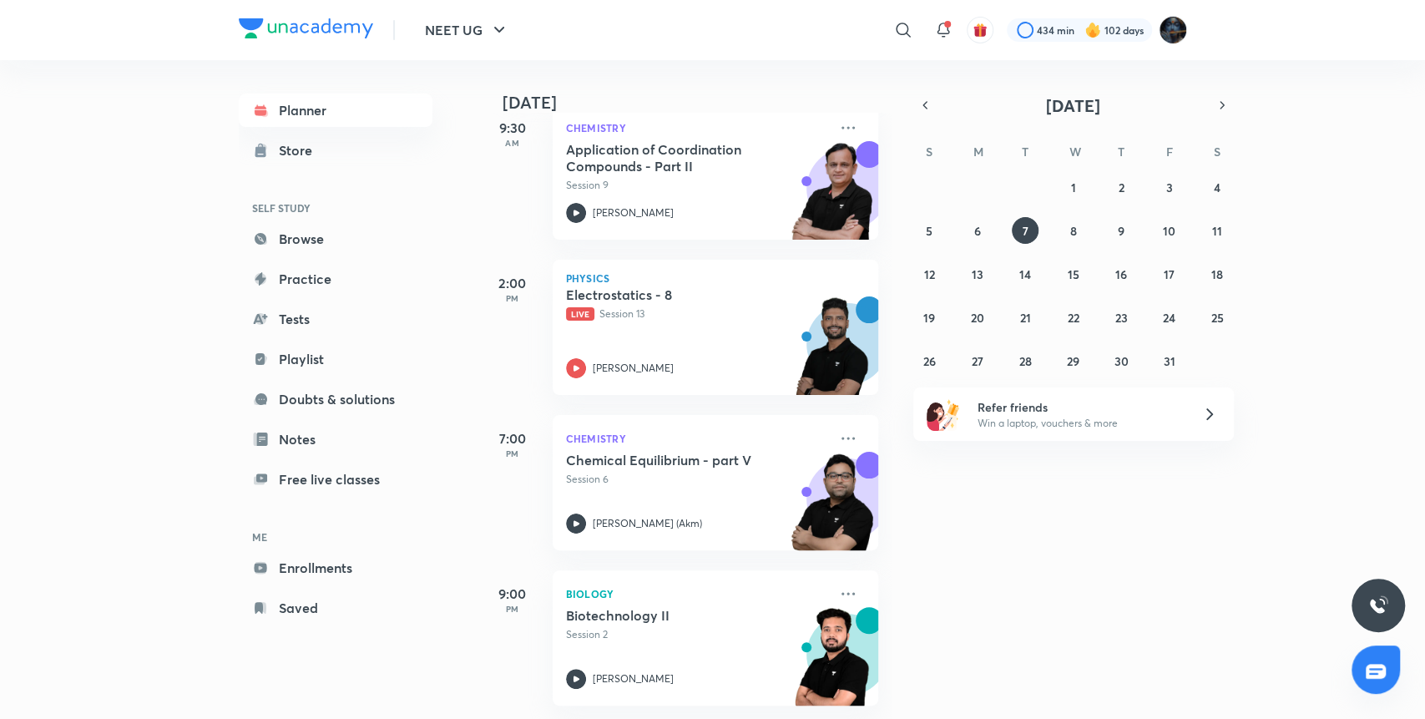
scroll to position [276, 0]
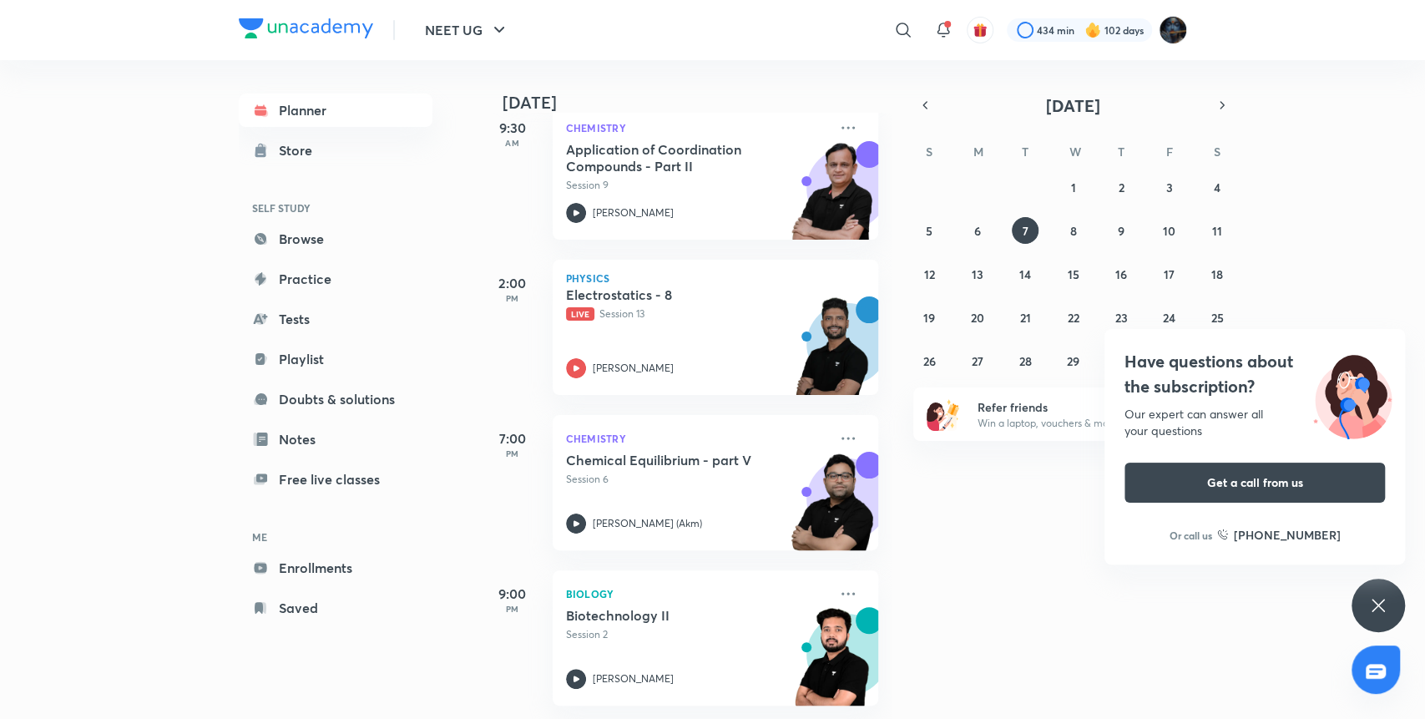
click at [960, 553] on div "[DATE] Good evening, Purnima You have 4 events [DATE] Give us your feedback on …" at bounding box center [950, 389] width 943 height 659
click at [984, 230] on button "6" at bounding box center [977, 230] width 27 height 27
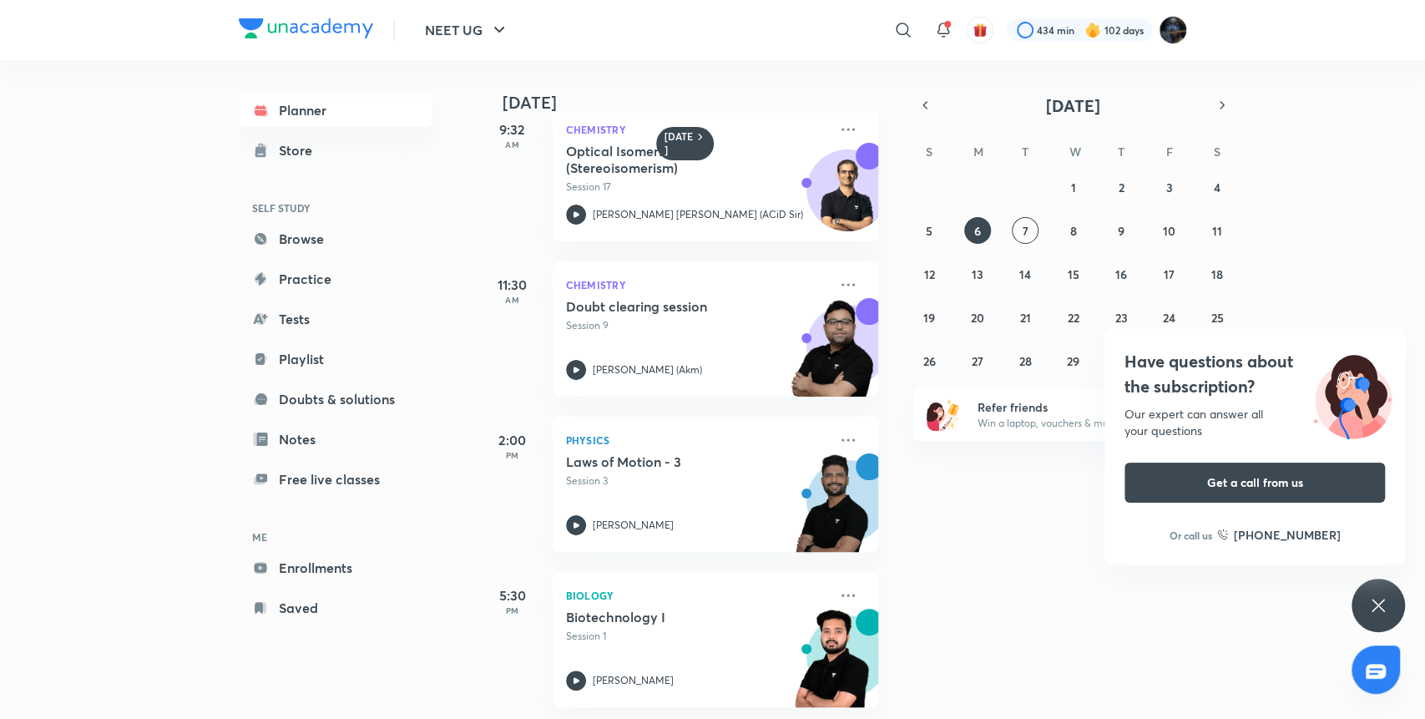
scroll to position [74, 0]
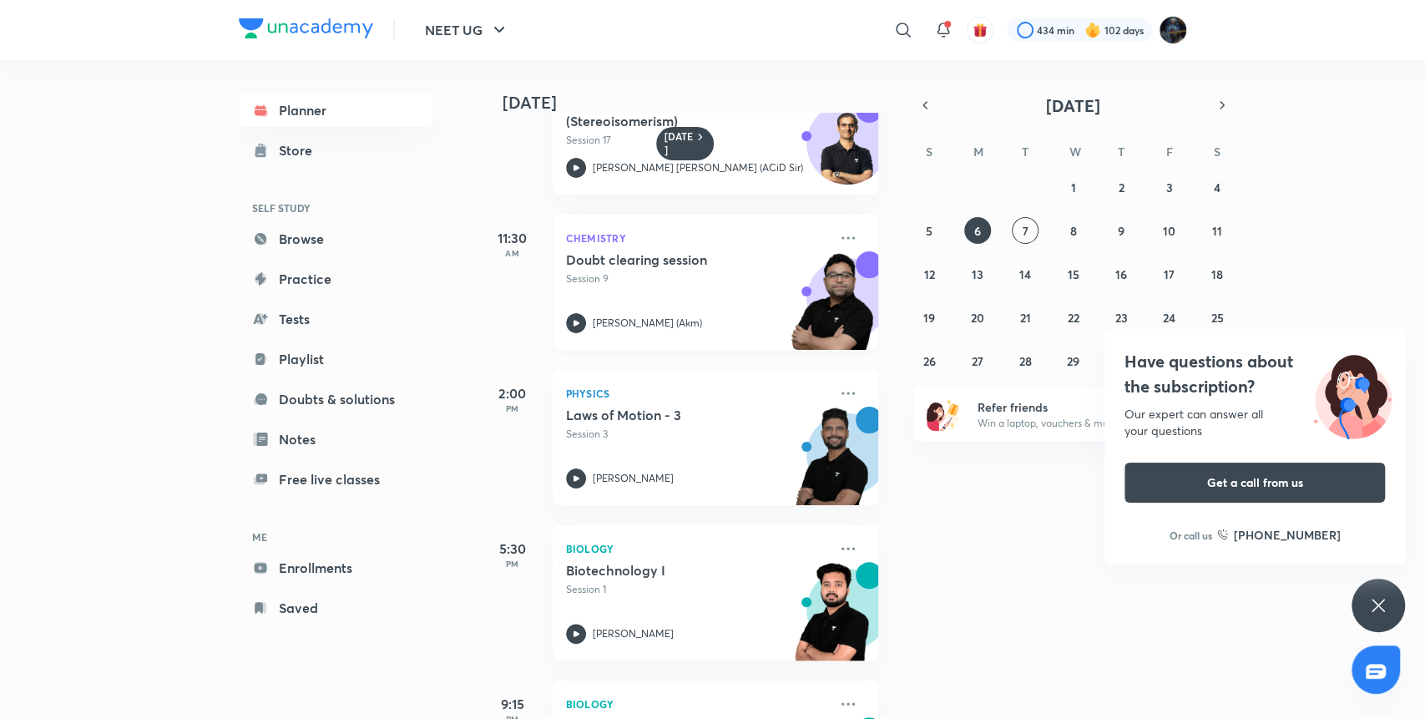
click at [571, 317] on icon at bounding box center [576, 323] width 20 height 20
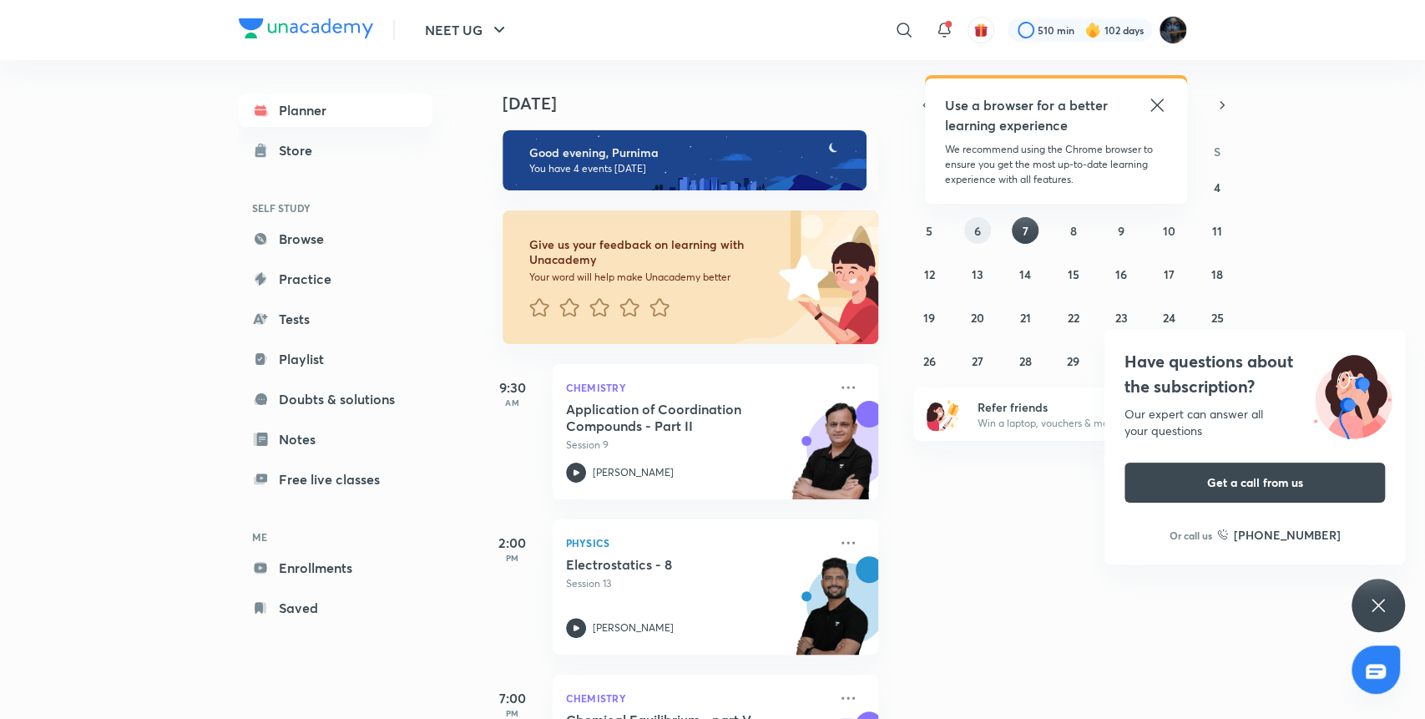
click at [977, 227] on abbr "6" at bounding box center [977, 231] width 7 height 16
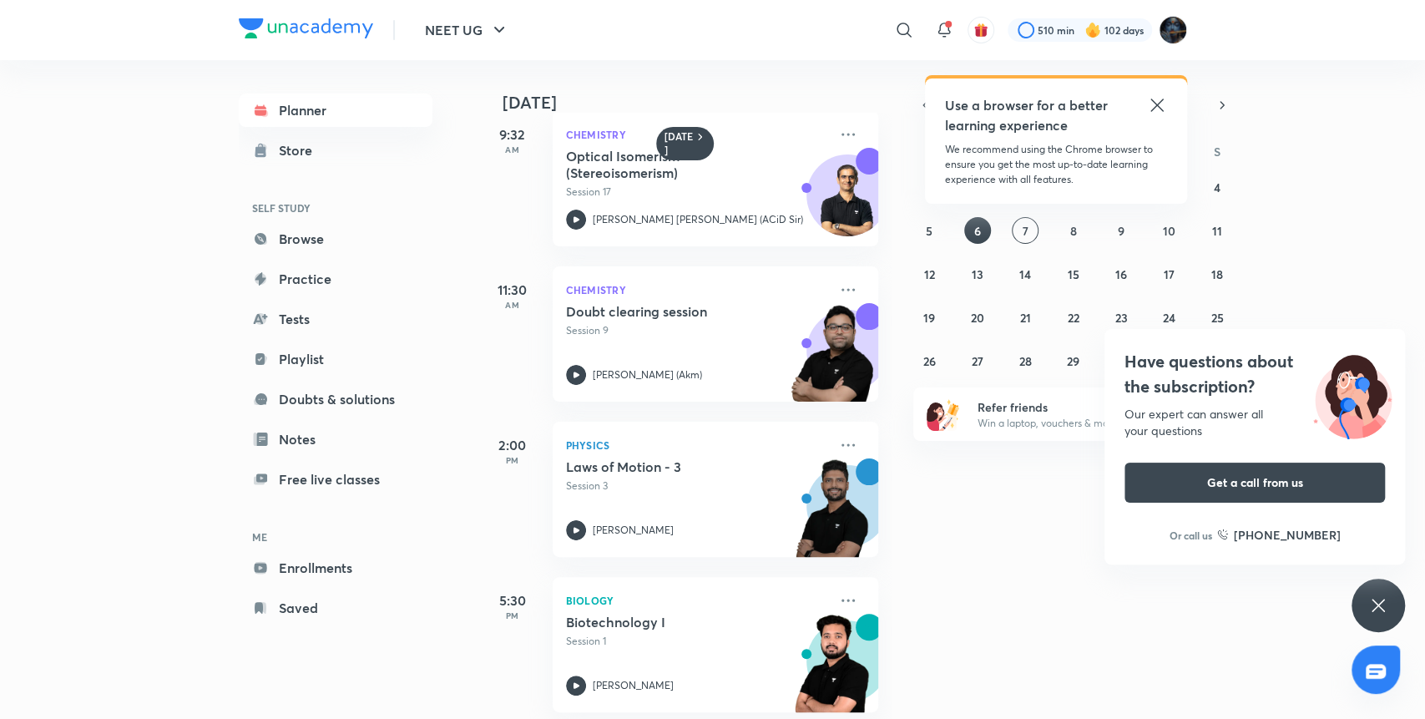
scroll to position [200, 0]
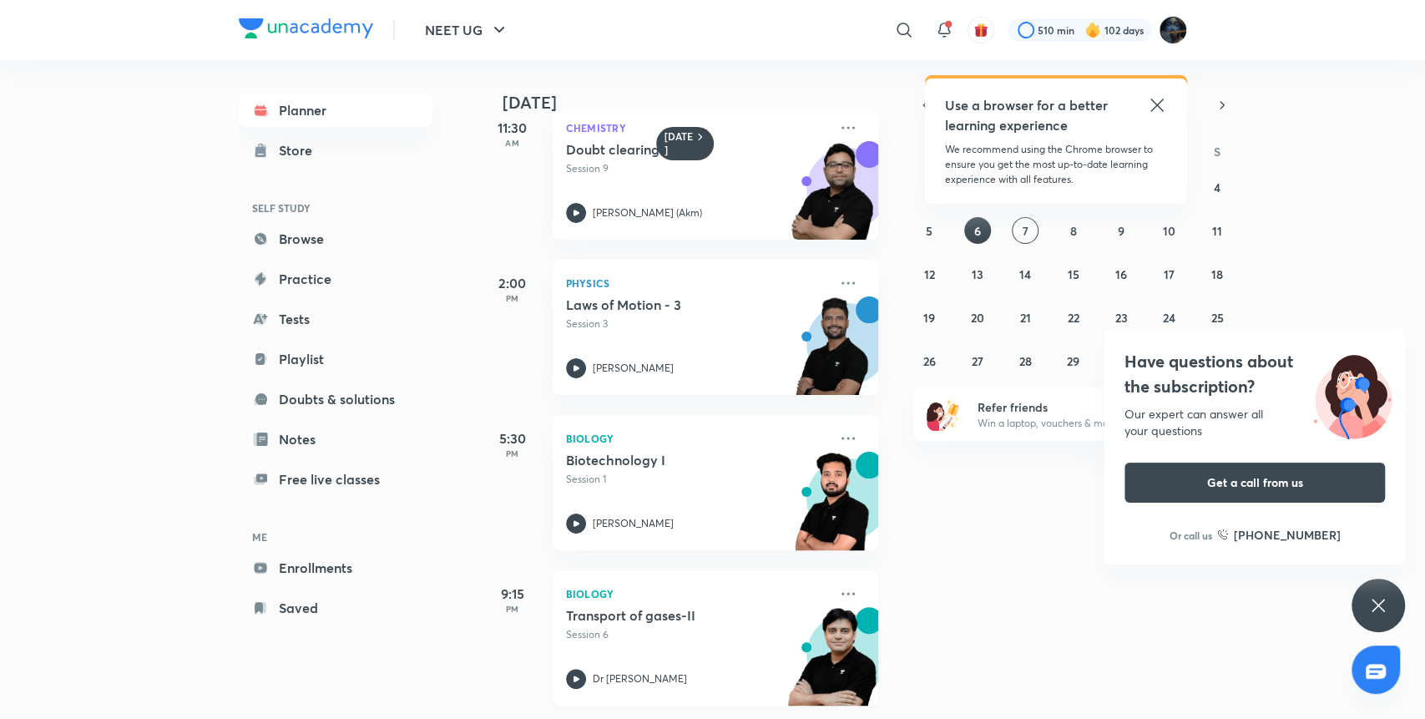
click at [578, 669] on icon at bounding box center [576, 679] width 20 height 20
